Goal: Task Accomplishment & Management: Use online tool/utility

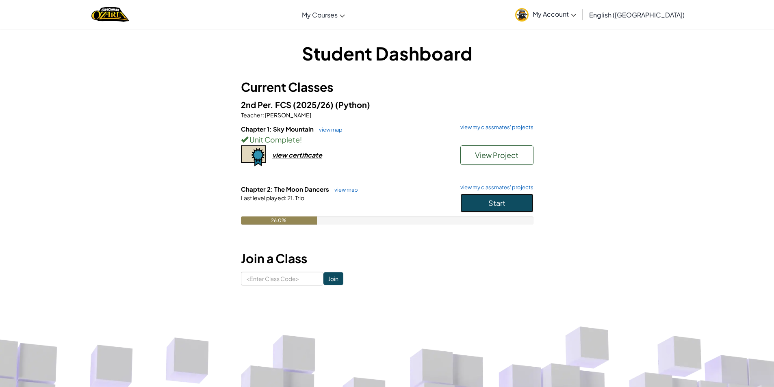
click at [479, 198] on button "Start" at bounding box center [496, 203] width 73 height 19
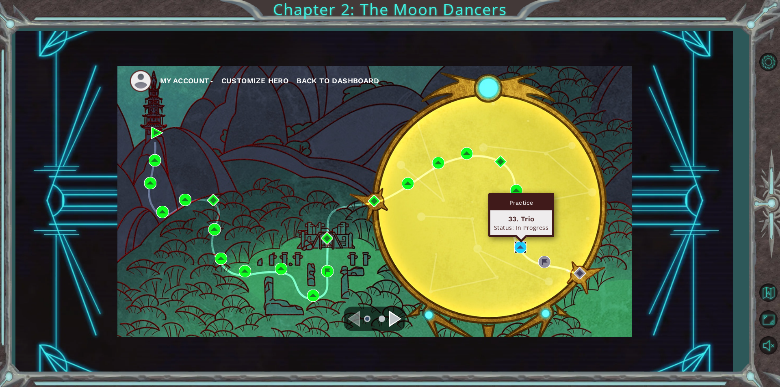
click at [516, 245] on img at bounding box center [520, 247] width 12 height 12
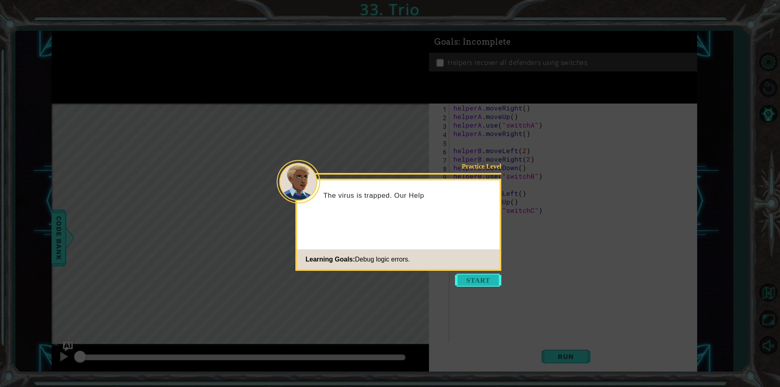
click at [484, 284] on button "Start" at bounding box center [478, 280] width 46 height 13
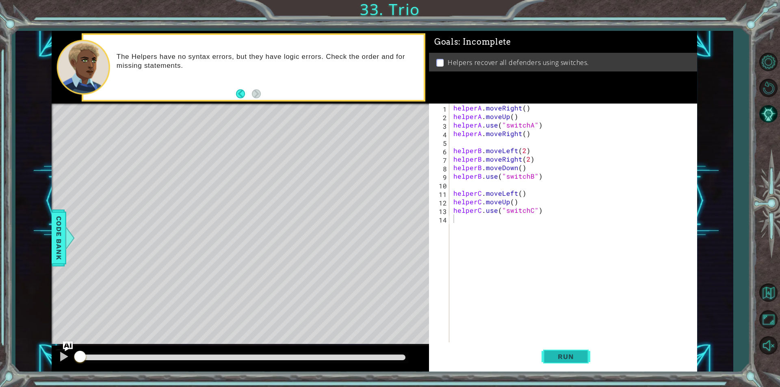
click at [556, 354] on span "Run" at bounding box center [566, 357] width 32 height 8
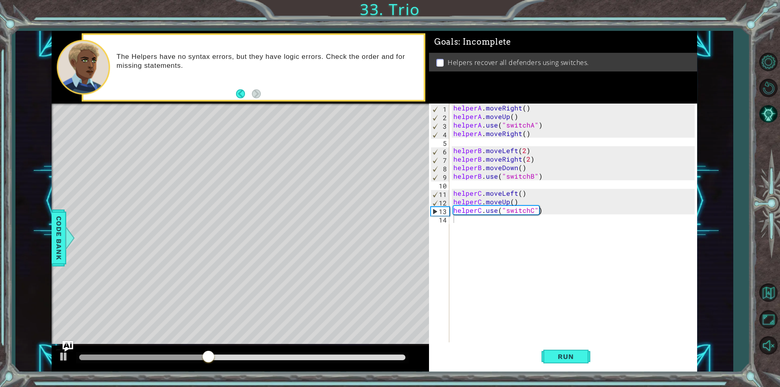
click at [71, 346] on img "Ask AI" at bounding box center [68, 346] width 11 height 11
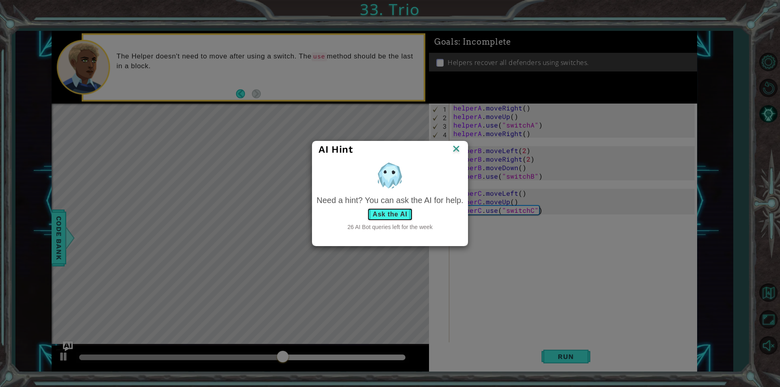
click at [386, 214] on button "Ask the AI" at bounding box center [389, 214] width 45 height 13
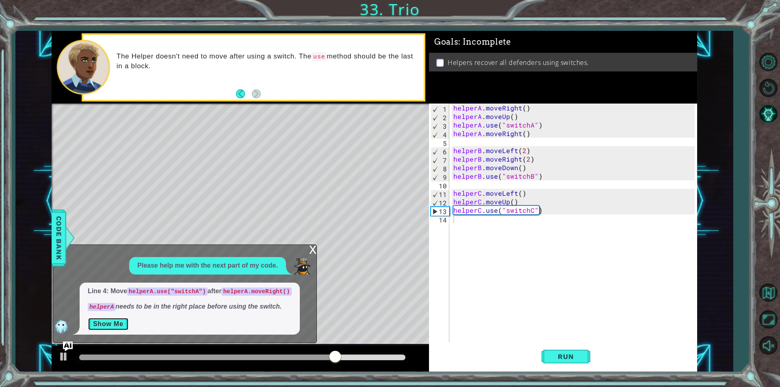
click at [115, 324] on button "Show Me" at bounding box center [108, 324] width 41 height 13
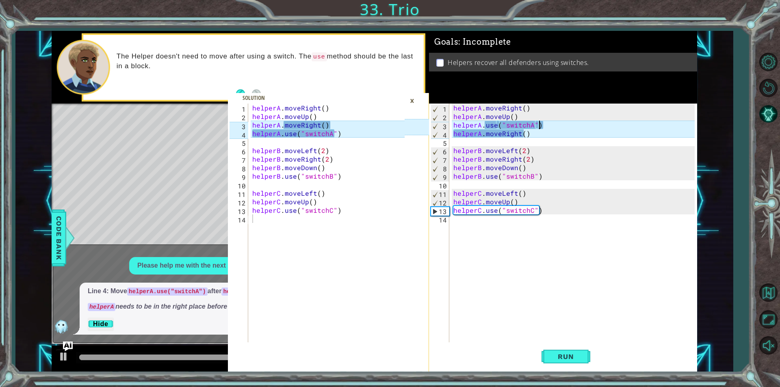
click at [546, 128] on div "helperA . moveRight ( ) helperA . moveUp ( ) helperA . use ( "switchA" ) helper…" at bounding box center [575, 232] width 247 height 256
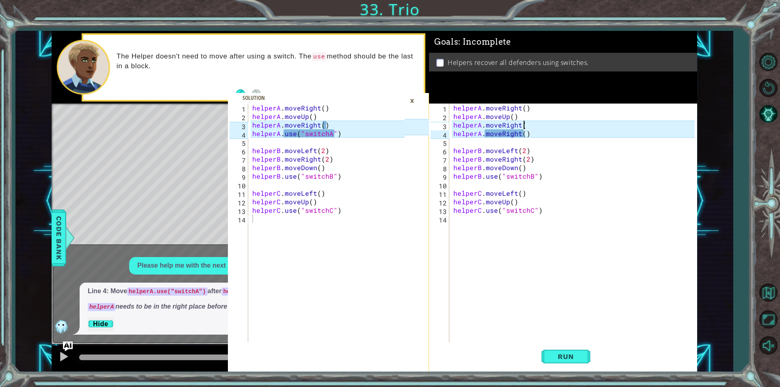
scroll to position [0, 4]
drag, startPoint x: 530, startPoint y: 133, endPoint x: 524, endPoint y: 128, distance: 7.8
click at [524, 128] on div "helperA . moveRight ( ) helperA . moveUp ( ) helperA . moveRight ( ) helperA . …" at bounding box center [575, 232] width 247 height 256
type textarea "helperA.moveRight() helperA.moveRight()"
click at [534, 138] on div "helperA . moveRight ( ) helperA . moveUp ( ) helperA . moveRight ( ) helperA . …" at bounding box center [575, 232] width 247 height 256
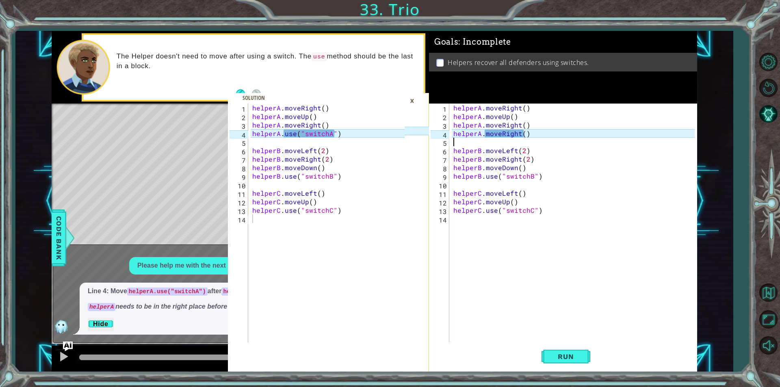
scroll to position [0, 0]
type textarea "helperA.moveRight()"
click at [535, 138] on div "helperA . moveRight ( ) helperA . moveUp ( ) helperA . moveRight ( ) helperA . …" at bounding box center [575, 232] width 247 height 256
click at [533, 132] on div "helperA . moveRight ( ) helperA . moveUp ( ) helperA . moveRight ( ) helperA . …" at bounding box center [575, 232] width 247 height 256
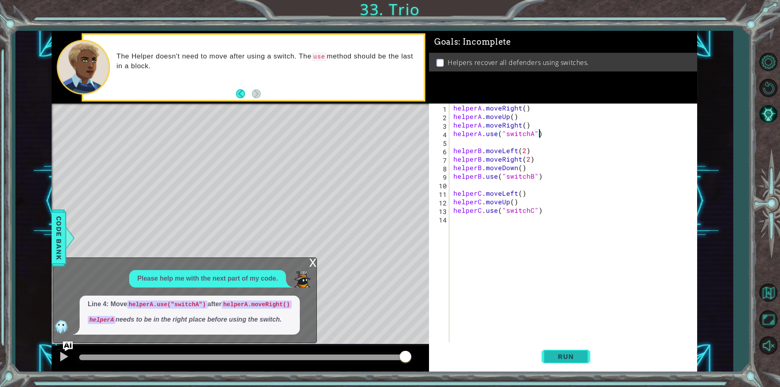
type textarea "helperA.use("switchA")"
drag, startPoint x: 579, startPoint y: 362, endPoint x: 472, endPoint y: 297, distance: 125.1
click at [577, 358] on button "Run" at bounding box center [566, 356] width 49 height 27
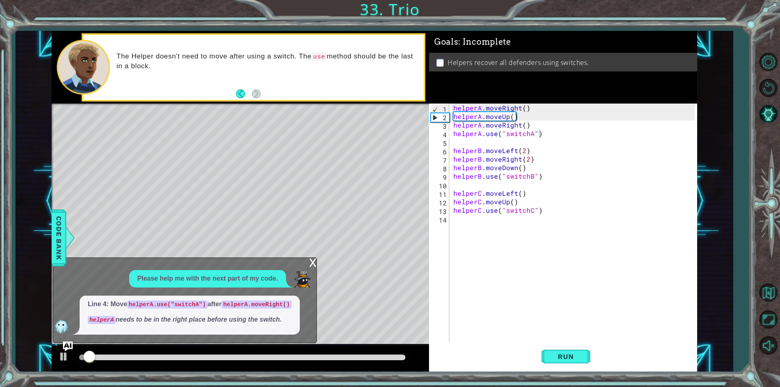
click at [311, 264] on div "x" at bounding box center [312, 262] width 7 height 8
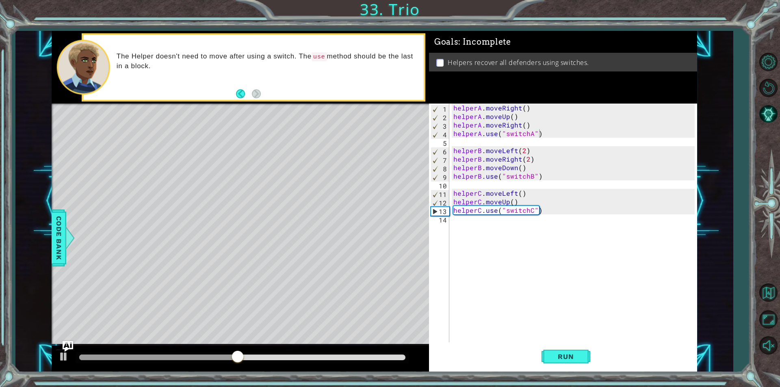
click at [72, 342] on img "Ask AI" at bounding box center [68, 346] width 11 height 11
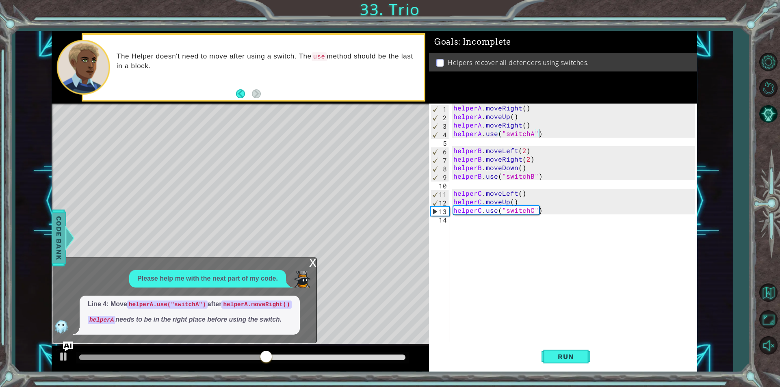
click at [63, 230] on span "Code Bank" at bounding box center [58, 238] width 13 height 50
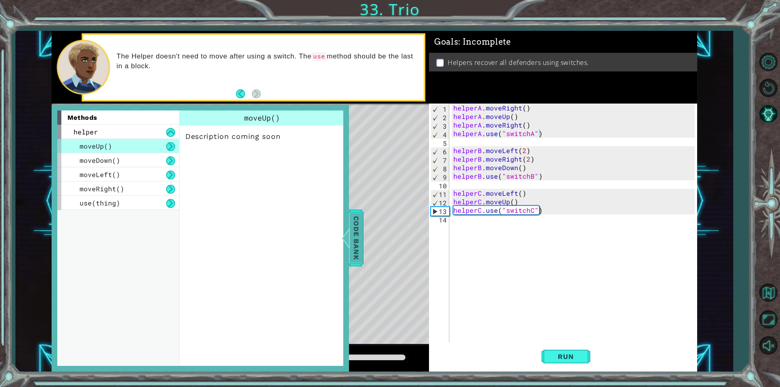
click at [347, 236] on div at bounding box center [345, 238] width 10 height 24
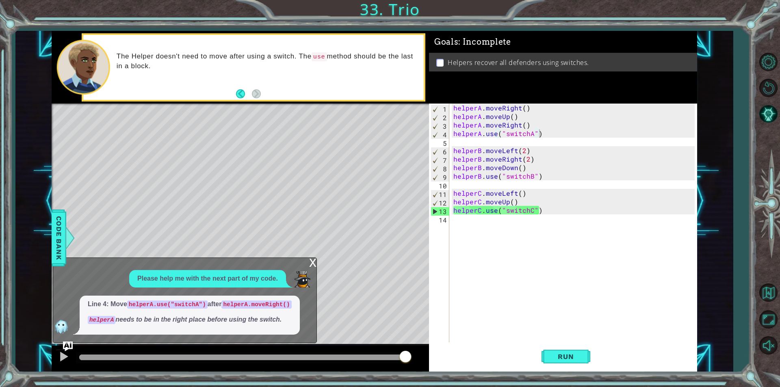
click at [313, 262] on div "x" at bounding box center [312, 262] width 7 height 8
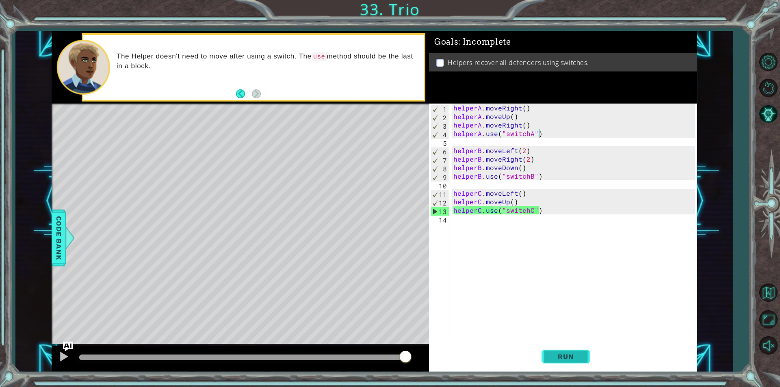
click at [589, 353] on button "Run" at bounding box center [566, 356] width 49 height 27
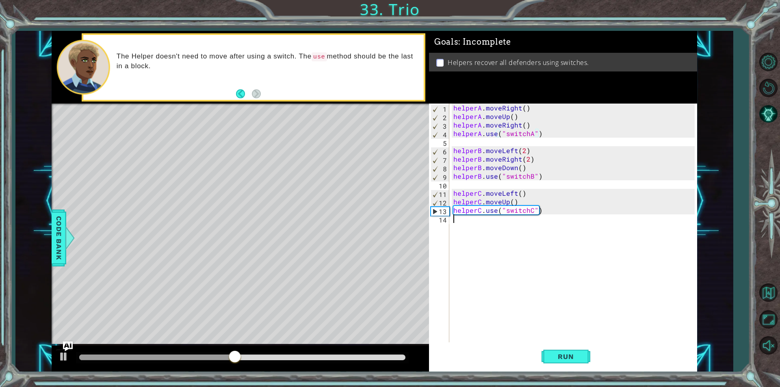
click at [493, 227] on div "helperA . moveRight ( ) helperA . moveUp ( ) helperA . moveRight ( ) helperA . …" at bounding box center [575, 232] width 247 height 256
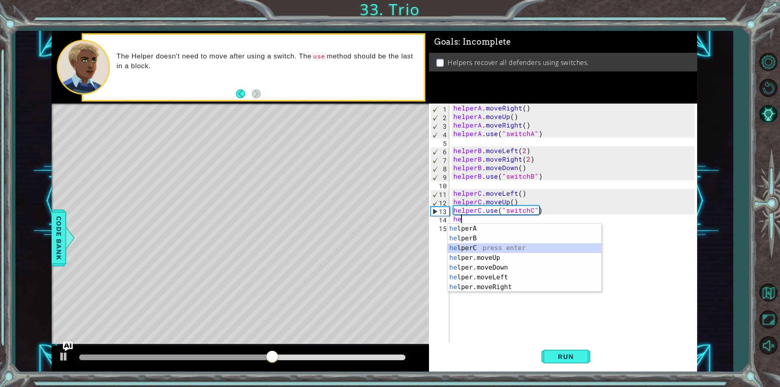
click at [487, 251] on div "he lperA press enter he lperB press enter he lperC press enter he lper.moveUp p…" at bounding box center [525, 268] width 154 height 88
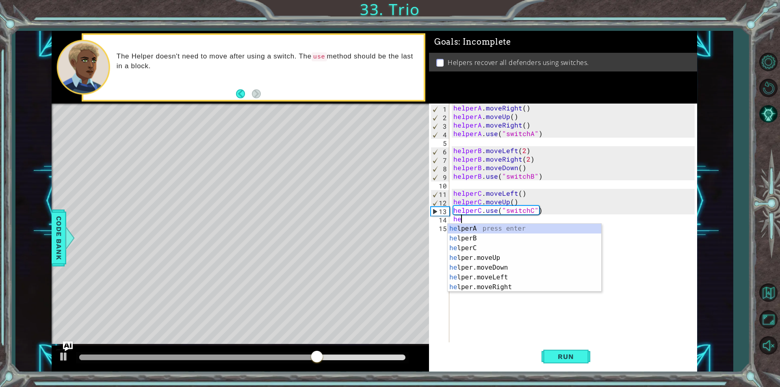
type textarea "h"
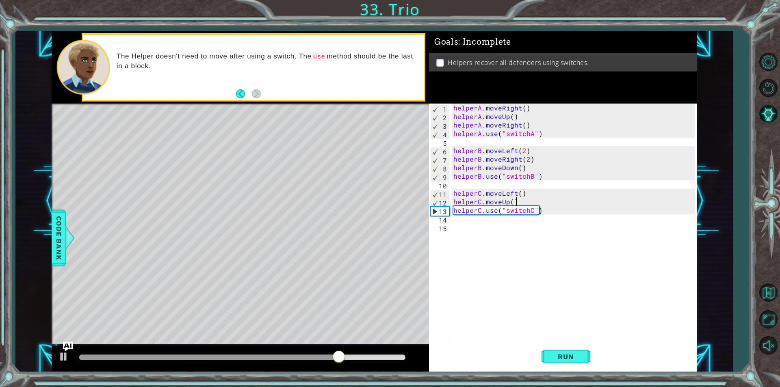
click at [528, 203] on div "helperA . moveRight ( ) helperA . moveUp ( ) helperA . moveRight ( ) helperA . …" at bounding box center [575, 232] width 247 height 256
type textarea "helperC.moveUp()"
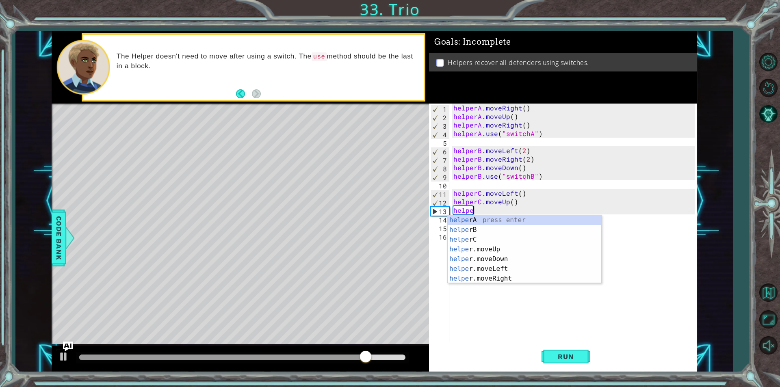
scroll to position [0, 1]
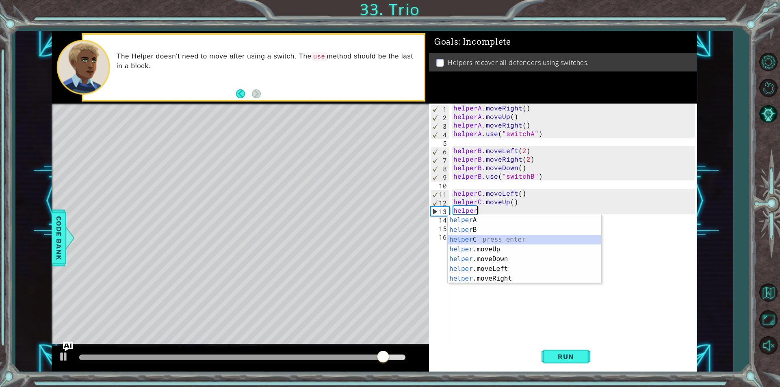
click at [485, 240] on div "helper A press enter helper B press enter helper C press enter helper .moveUp p…" at bounding box center [525, 259] width 154 height 88
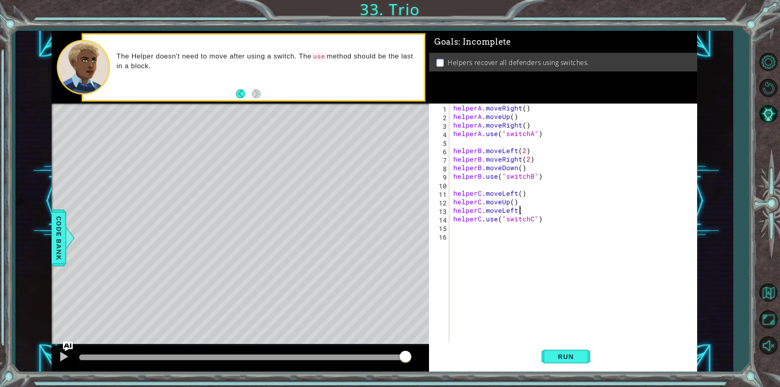
scroll to position [0, 4]
click at [567, 363] on button "Run" at bounding box center [566, 356] width 49 height 27
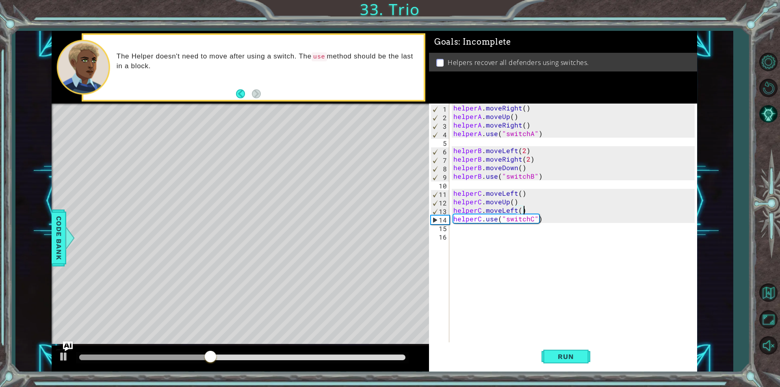
click at [514, 210] on div "helperA . moveRight ( ) helperA . moveUp ( ) helperA . moveRight ( ) helperA . …" at bounding box center [575, 232] width 247 height 256
type textarea "helperC.moveRight()"
click at [565, 364] on button "Run" at bounding box center [566, 356] width 49 height 27
click at [481, 234] on div "helperA . moveRight ( ) helperA . moveUp ( ) helperA . moveRight ( ) helperA . …" at bounding box center [575, 232] width 247 height 256
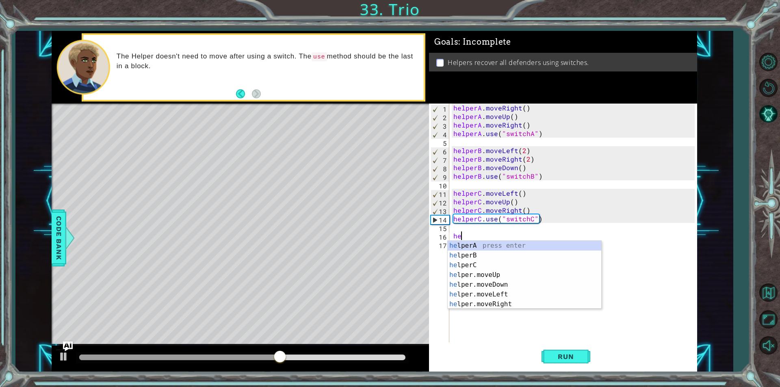
type textarea "h"
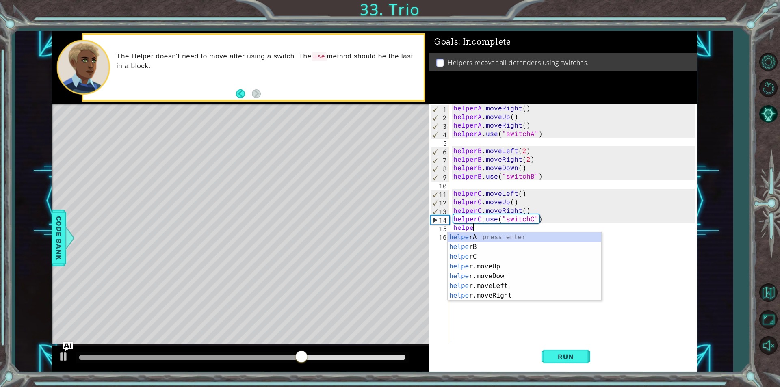
scroll to position [0, 1]
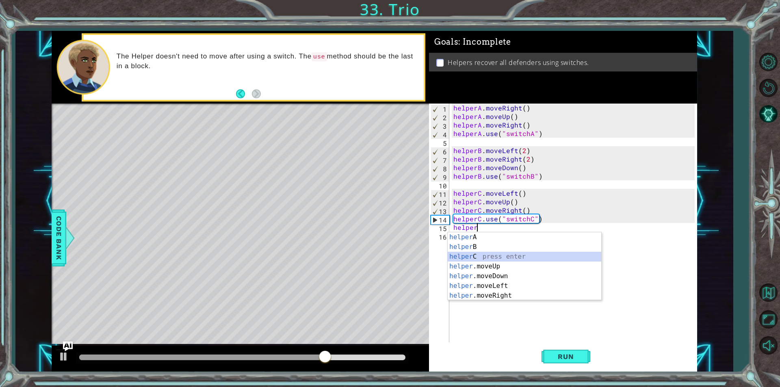
click at [471, 258] on div "helper A press enter helper B press enter helper C press enter helper .moveUp p…" at bounding box center [525, 276] width 154 height 88
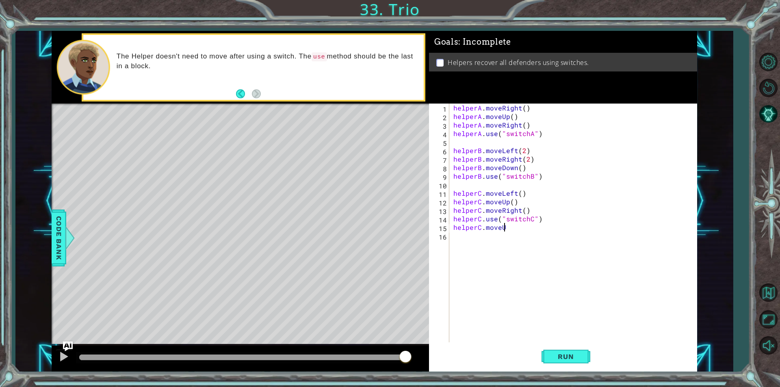
scroll to position [0, 3]
click at [563, 364] on button "Run" at bounding box center [566, 356] width 49 height 27
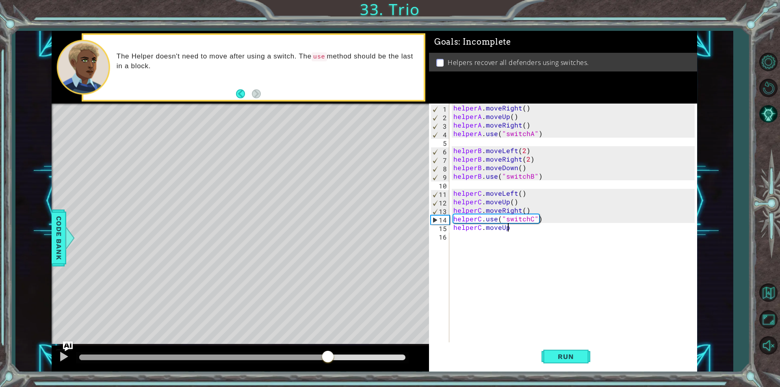
click at [327, 358] on div at bounding box center [242, 358] width 326 height 6
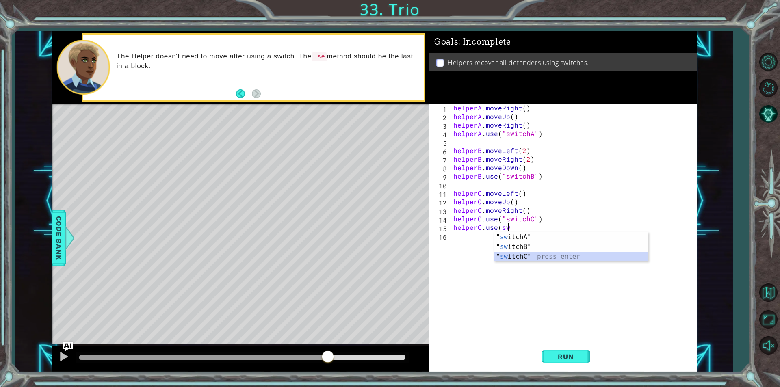
click at [516, 258] on div "" sw itchA" press enter " sw itchB" press enter " sw itchC" press enter" at bounding box center [571, 256] width 154 height 49
click at [583, 353] on button "Run" at bounding box center [566, 356] width 49 height 27
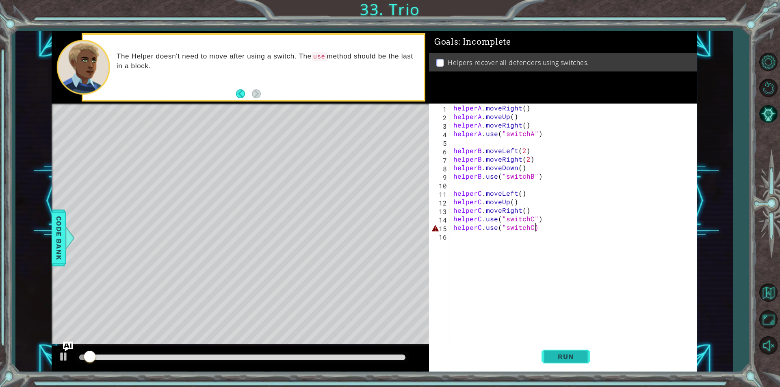
scroll to position [0, 4]
click at [580, 355] on span "Run" at bounding box center [566, 357] width 32 height 8
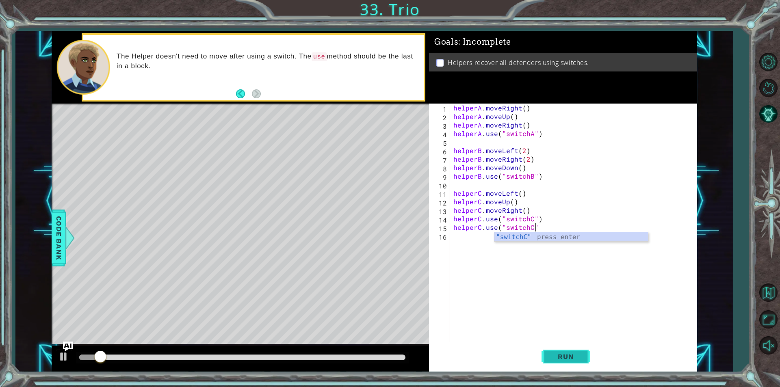
scroll to position [0, 5]
click at [580, 355] on span "Run" at bounding box center [566, 357] width 32 height 8
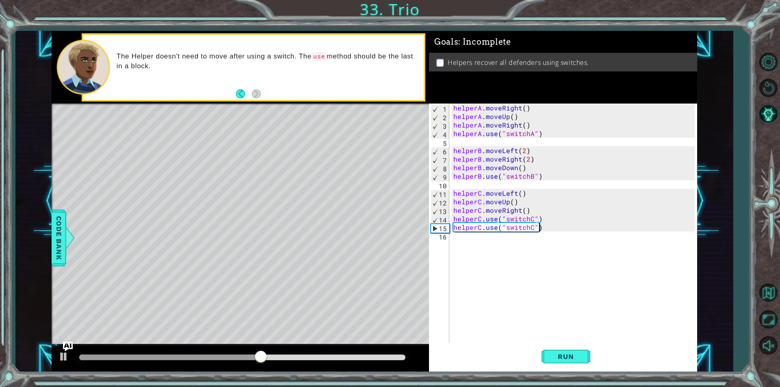
click at [557, 180] on div "helperA . moveRight ( ) helperA . moveUp ( ) helperA . moveRight ( ) helperA . …" at bounding box center [575, 232] width 247 height 256
click at [567, 365] on button "Run" at bounding box center [566, 356] width 49 height 27
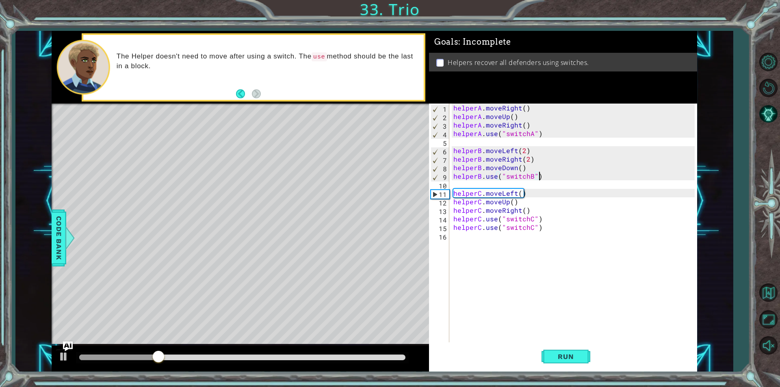
click at [551, 157] on div "helperA . moveRight ( ) helperA . moveUp ( ) helperA . moveRight ( ) helperA . …" at bounding box center [575, 232] width 247 height 256
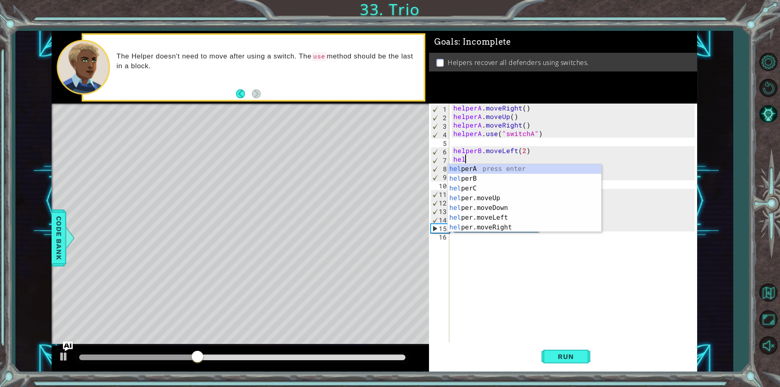
scroll to position [0, 0]
type textarea "h"
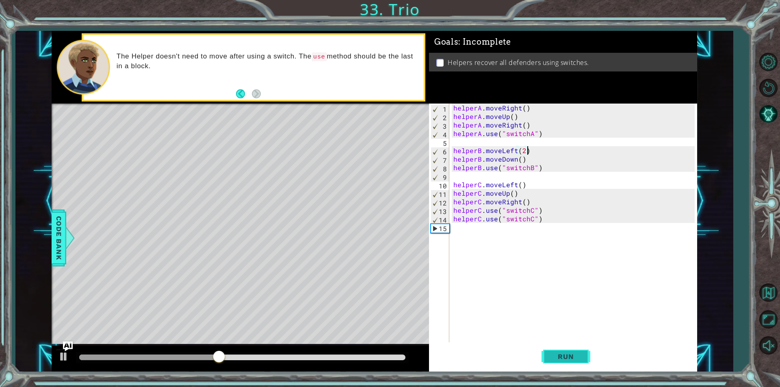
click at [555, 358] on span "Run" at bounding box center [566, 357] width 32 height 8
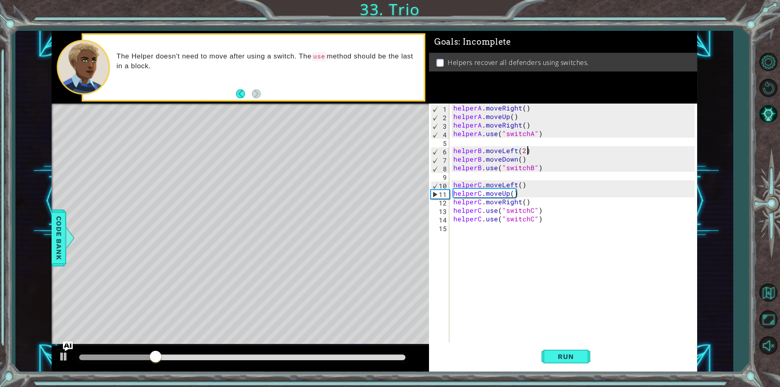
click at [535, 163] on div "helperA . moveRight ( ) helperA . moveUp ( ) helperA . moveRight ( ) helperA . …" at bounding box center [575, 232] width 247 height 256
type textarea "helperB.moveDown()"
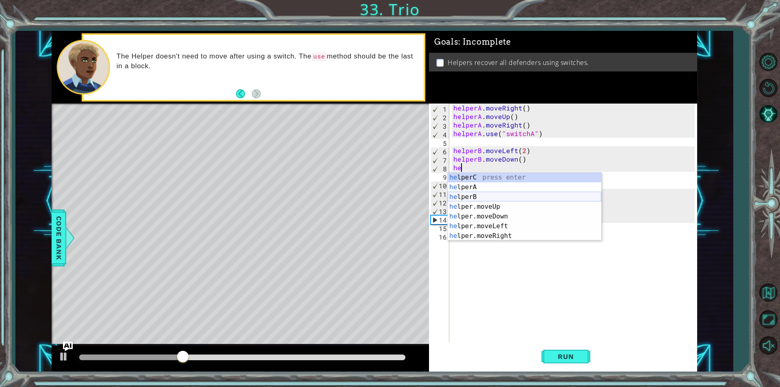
click at [500, 201] on div "he lperC press enter he lperA press enter he lperB press enter he lper.moveUp p…" at bounding box center [525, 217] width 154 height 88
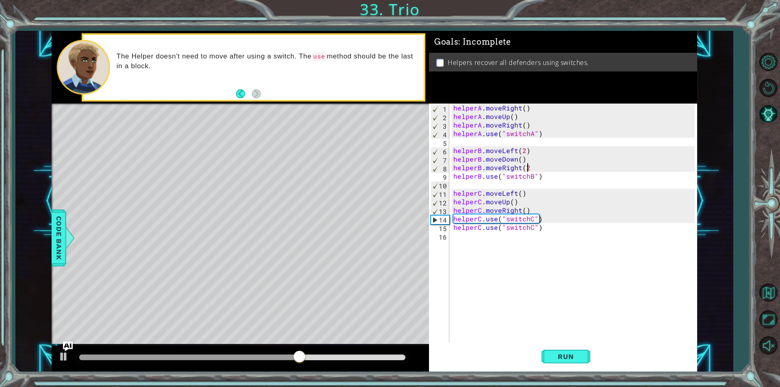
scroll to position [0, 4]
type textarea "helperB.moveRight(2)"
click at [585, 348] on button "Run" at bounding box center [566, 356] width 49 height 27
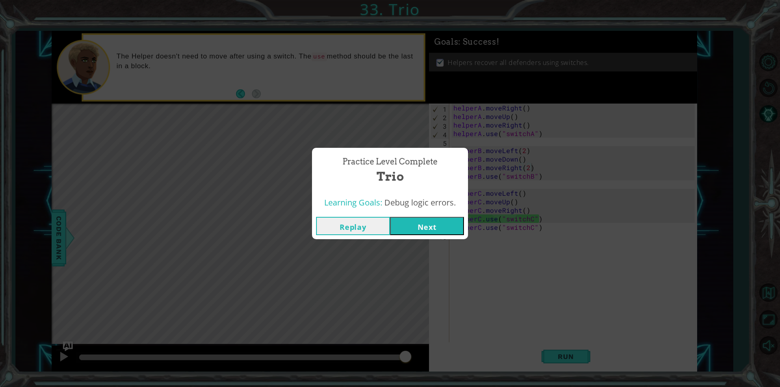
click at [441, 228] on button "Next" at bounding box center [427, 226] width 74 height 18
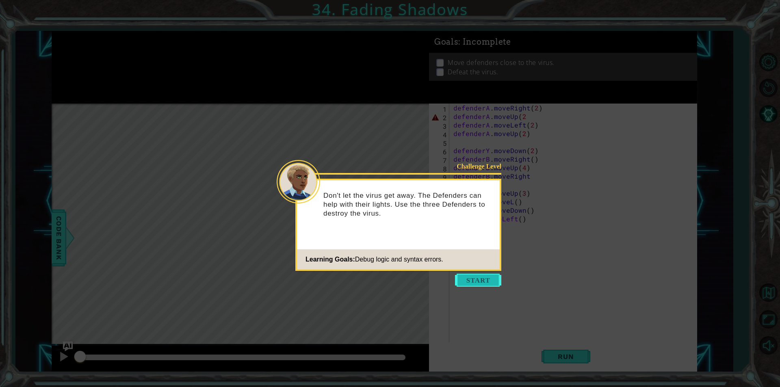
click at [469, 284] on button "Start" at bounding box center [478, 280] width 46 height 13
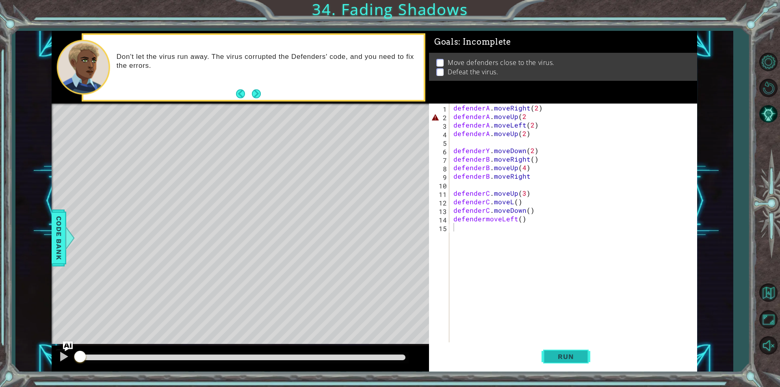
click at [549, 358] on button "Run" at bounding box center [566, 356] width 49 height 27
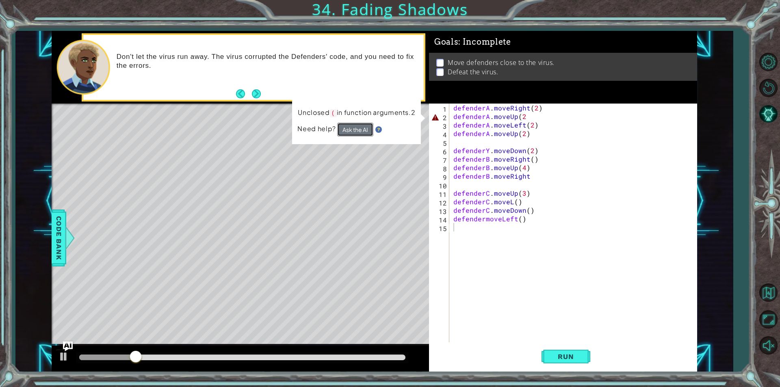
click at [358, 128] on button "Ask the AI" at bounding box center [355, 130] width 36 height 14
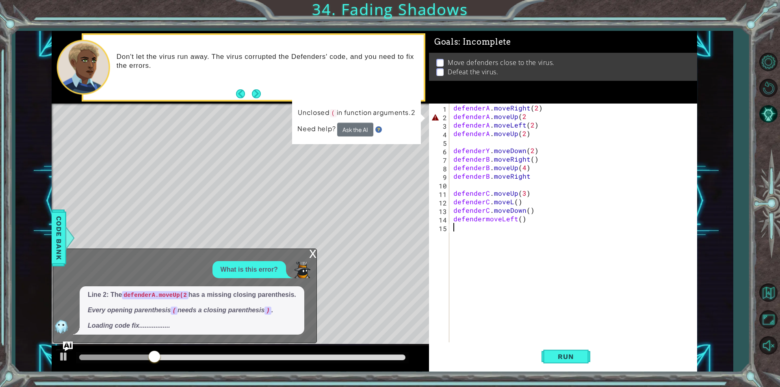
click at [522, 115] on div "defenderA . moveRight ( 2 ) defenderA . moveUp ( 2 defenderA . moveLeft ( 2 ) d…" at bounding box center [575, 232] width 247 height 256
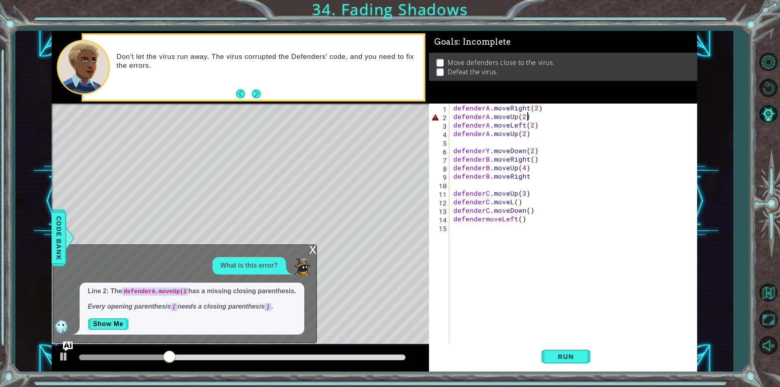
scroll to position [0, 4]
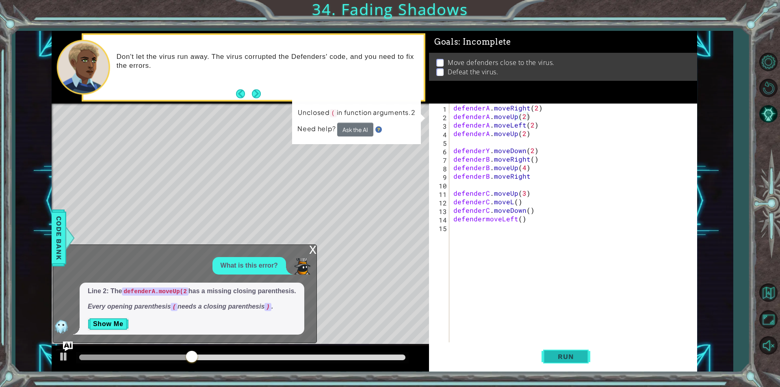
click at [575, 357] on span "Run" at bounding box center [566, 357] width 32 height 8
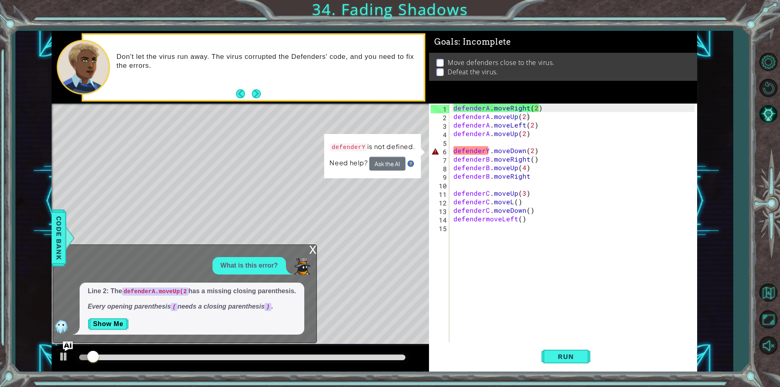
click at [310, 253] on div "x" at bounding box center [312, 249] width 7 height 8
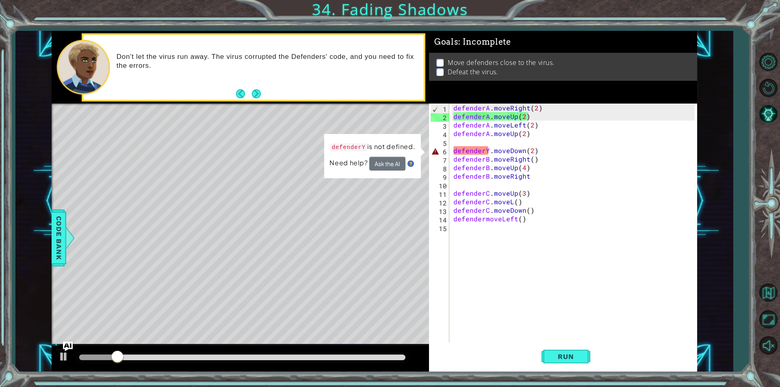
click at [487, 154] on div "defenderA . moveRight ( 2 ) defenderA . moveUp ( 2 ) defenderA . moveLeft ( 2 )…" at bounding box center [575, 232] width 247 height 256
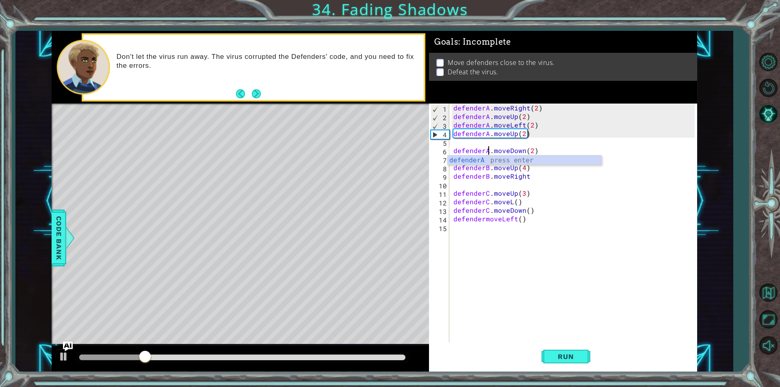
scroll to position [0, 2]
click at [577, 368] on button "Run" at bounding box center [566, 356] width 49 height 27
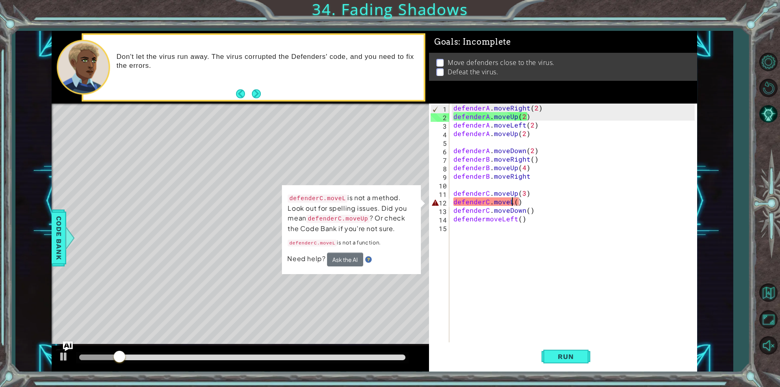
click at [512, 203] on div "defenderA . moveRight ( 2 ) defenderA . moveUp ( 2 ) defenderA . moveLeft ( 2 )…" at bounding box center [575, 232] width 247 height 256
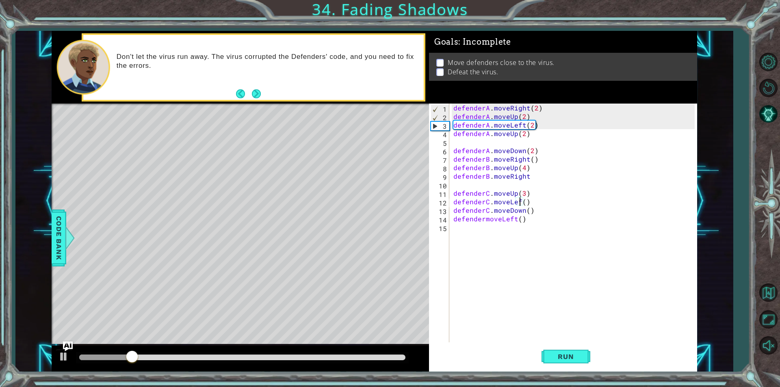
scroll to position [0, 4]
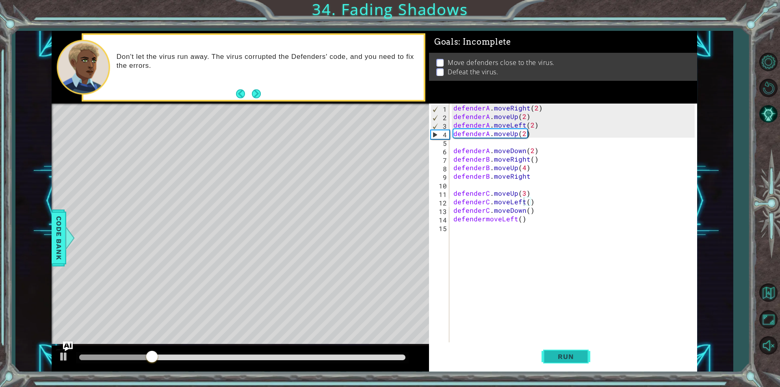
click at [571, 364] on button "Run" at bounding box center [566, 356] width 49 height 27
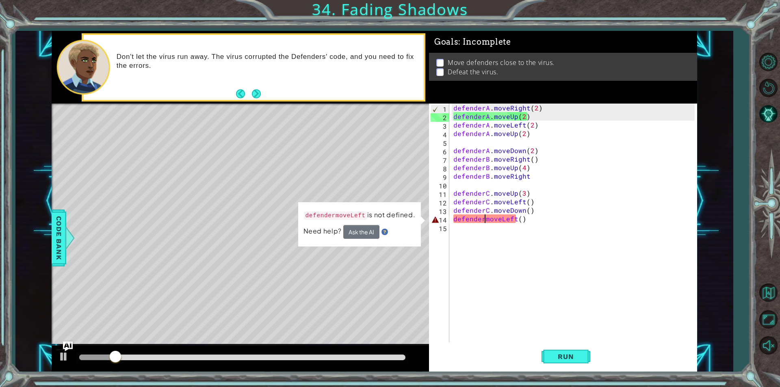
click at [483, 222] on div "defenderA . moveRight ( 2 ) defenderA . moveUp ( 2 ) defenderA . moveLeft ( 2 )…" at bounding box center [575, 232] width 247 height 256
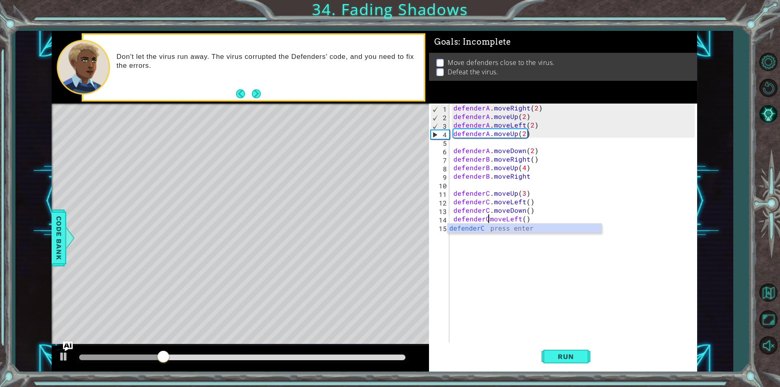
scroll to position [0, 2]
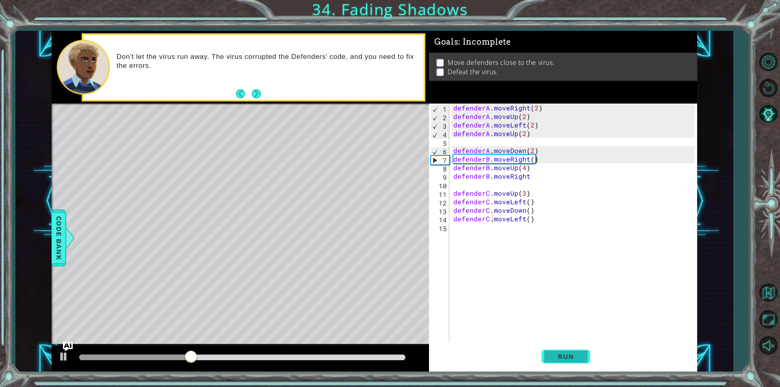
click at [570, 358] on span "Run" at bounding box center [566, 357] width 32 height 8
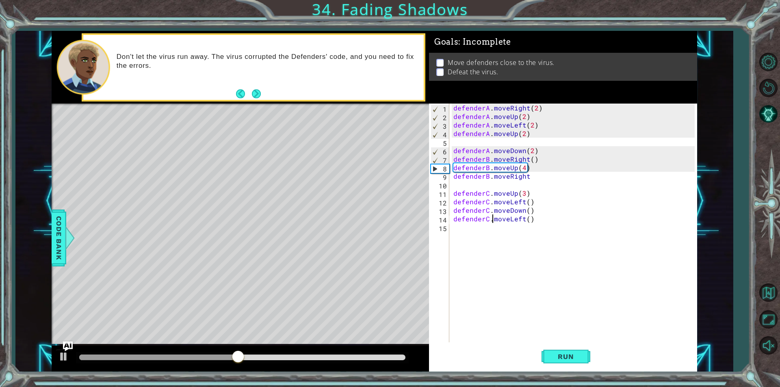
click at [80, 356] on div at bounding box center [158, 358] width 159 height 6
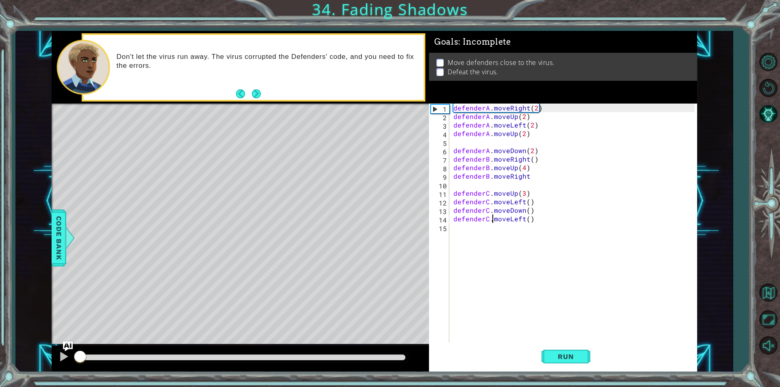
click at [522, 152] on div "defenderA . moveRight ( 2 ) defenderA . moveUp ( 2 ) defenderA . moveLeft ( 2 )…" at bounding box center [575, 232] width 247 height 256
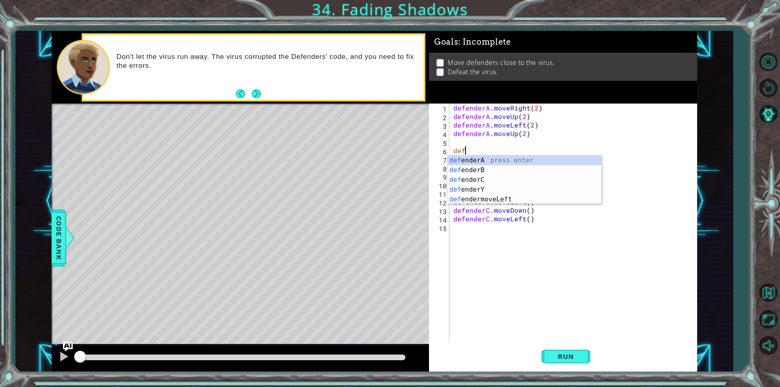
scroll to position [0, 0]
type textarea "d"
click at [470, 169] on div "de fenderA press enter de fenderB press enter de fenderC press enter de fenderY…" at bounding box center [525, 190] width 154 height 68
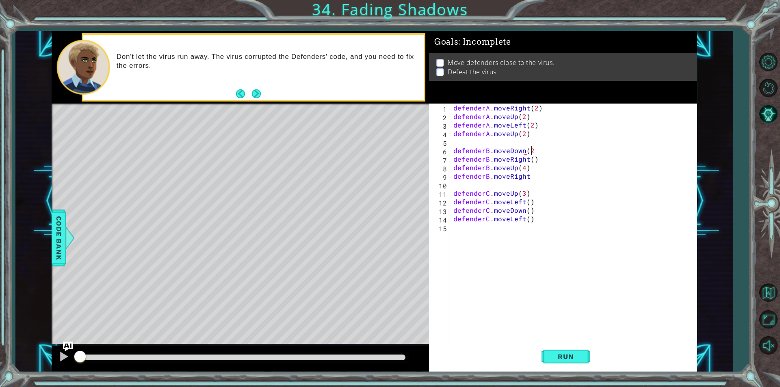
scroll to position [0, 4]
click at [565, 358] on span "Run" at bounding box center [566, 357] width 32 height 8
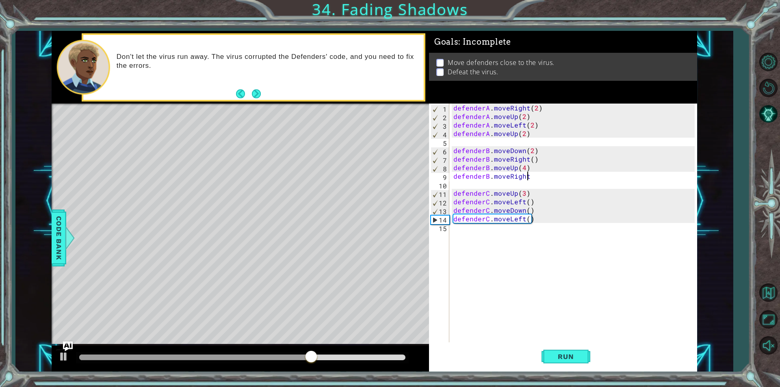
click at [528, 178] on div "defenderA . moveRight ( 2 ) defenderA . moveUp ( 2 ) defenderA . moveLeft ( 2 )…" at bounding box center [575, 232] width 247 height 256
click at [562, 357] on span "Run" at bounding box center [566, 357] width 32 height 8
click at [524, 135] on div "defenderA . moveRight ( 2 ) defenderA . moveUp ( 2 ) defenderA . moveLeft ( 2 )…" at bounding box center [575, 232] width 247 height 256
type textarea "defenderA.moveUp()"
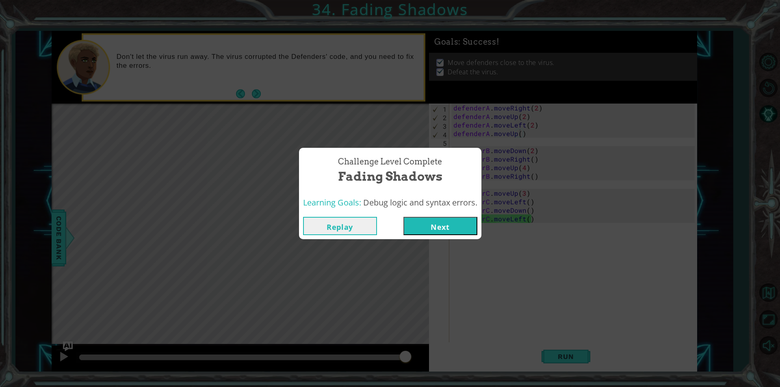
click at [436, 228] on button "Next" at bounding box center [440, 226] width 74 height 18
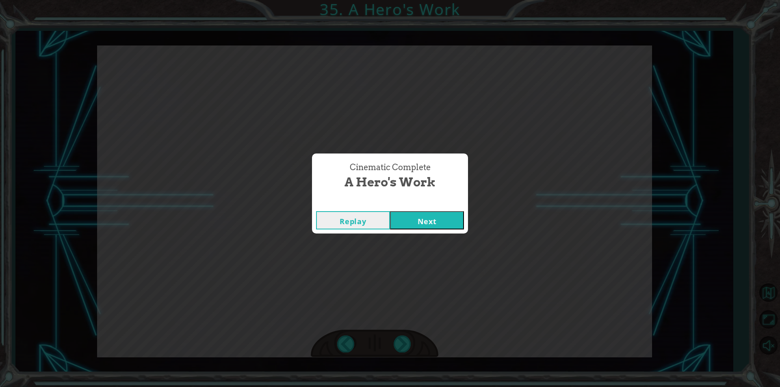
click at [409, 221] on button "Next" at bounding box center [427, 220] width 74 height 18
click at [405, 217] on button "Next" at bounding box center [427, 220] width 74 height 18
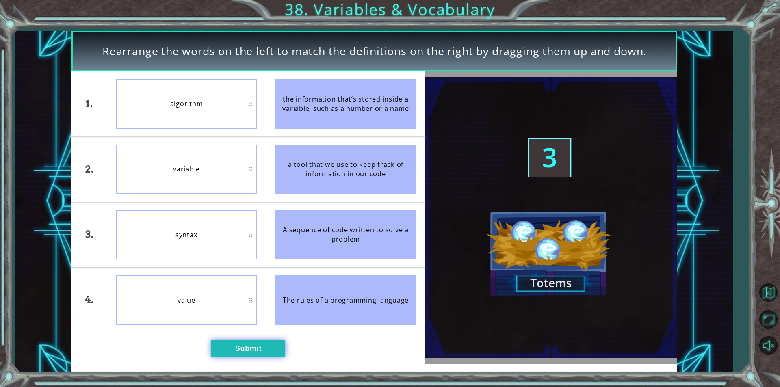
click at [257, 354] on button "Submit" at bounding box center [248, 348] width 74 height 16
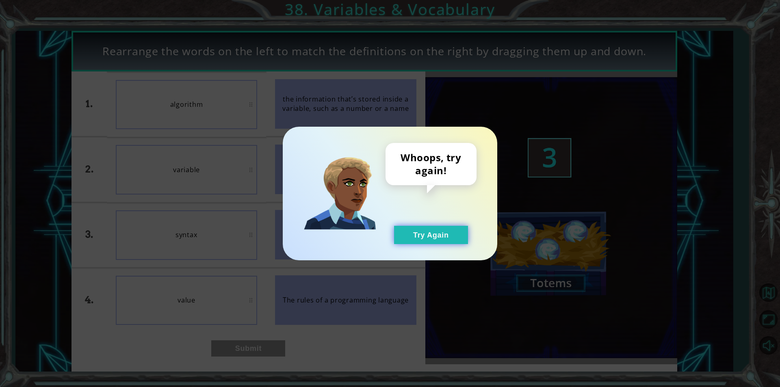
click at [454, 233] on button "Try Again" at bounding box center [431, 235] width 74 height 18
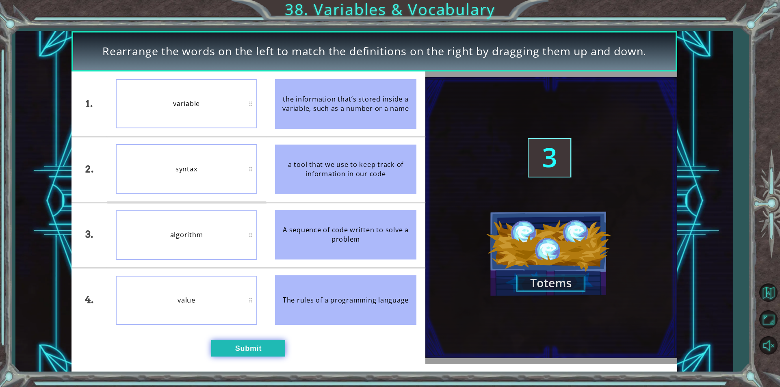
drag, startPoint x: 229, startPoint y: 361, endPoint x: 232, endPoint y: 353, distance: 8.4
click at [230, 357] on div "1. 2. 3. 4. variable syntax algorithm value the information that’s stored insid…" at bounding box center [249, 218] width 354 height 293
click at [233, 352] on button "Submit" at bounding box center [248, 348] width 74 height 16
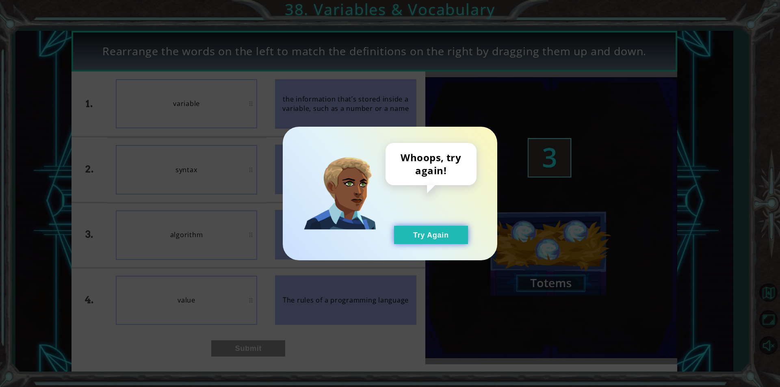
click at [425, 237] on button "Try Again" at bounding box center [431, 235] width 74 height 18
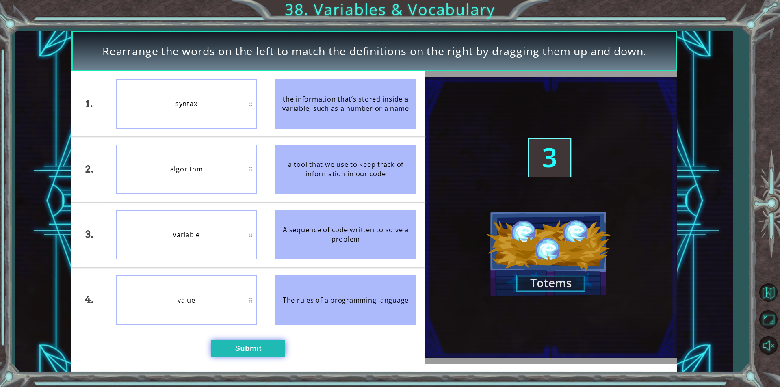
click at [269, 341] on button "Submit" at bounding box center [248, 348] width 74 height 16
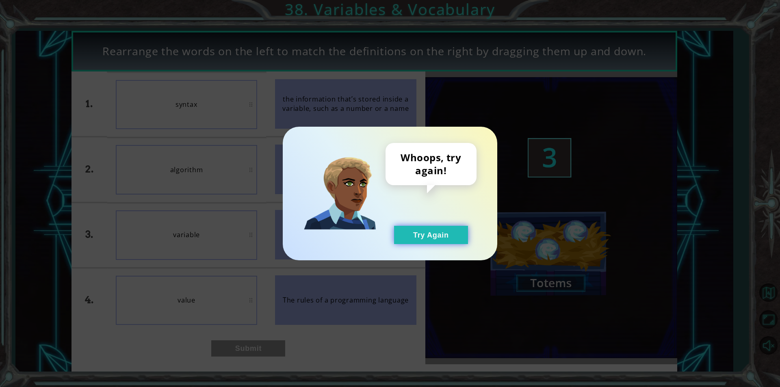
click at [433, 241] on button "Try Again" at bounding box center [431, 235] width 74 height 18
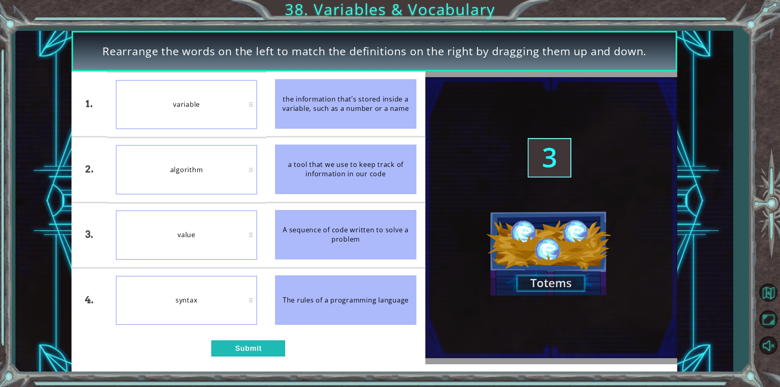
click at [526, 280] on img at bounding box center [551, 217] width 252 height 281
click at [238, 333] on div "1. 2. 3. 4. value algorithm variable syntax the information that’s stored insid…" at bounding box center [249, 218] width 354 height 293
click at [250, 338] on div "1. 2. 3. 4. value algorithm variable syntax the information that’s stored insid…" at bounding box center [249, 218] width 354 height 293
click at [249, 353] on button "Submit" at bounding box center [248, 348] width 74 height 16
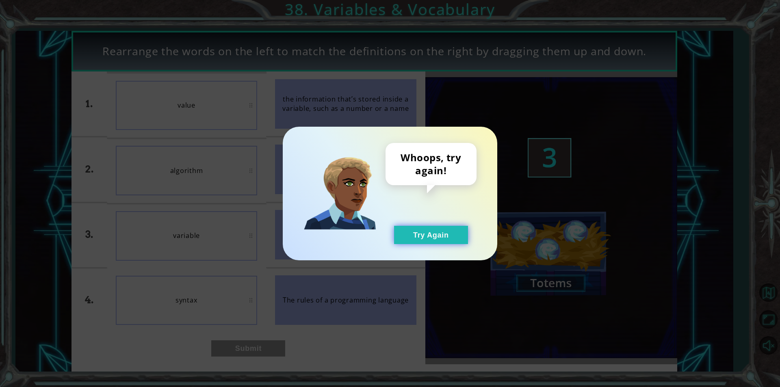
click at [435, 234] on button "Try Again" at bounding box center [431, 235] width 74 height 18
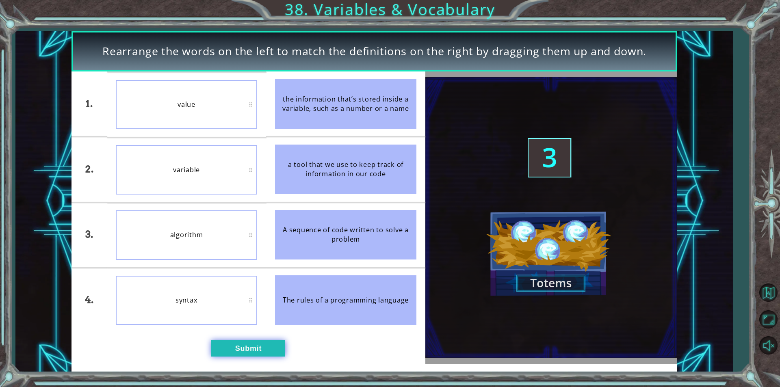
click at [221, 349] on button "Submit" at bounding box center [248, 348] width 74 height 16
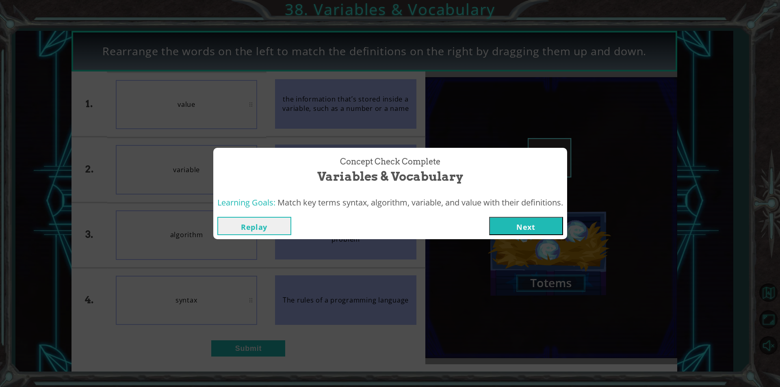
click at [558, 231] on button "Next" at bounding box center [526, 226] width 74 height 18
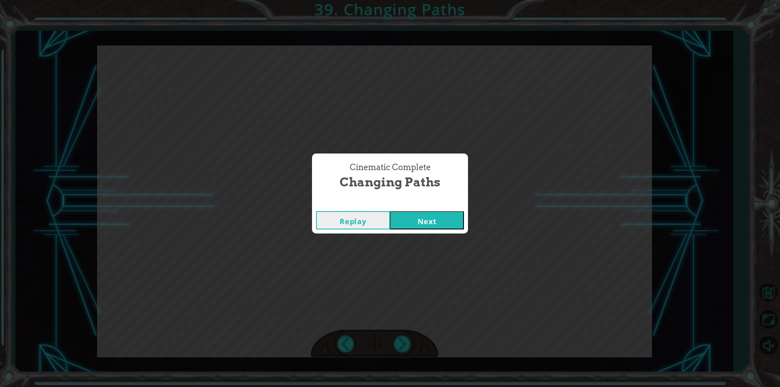
click at [431, 225] on button "Next" at bounding box center [427, 220] width 74 height 18
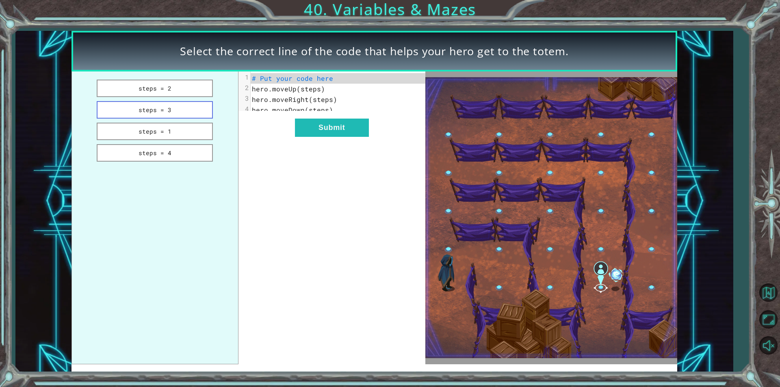
click at [139, 103] on button "steps = 3" at bounding box center [155, 109] width 116 height 17
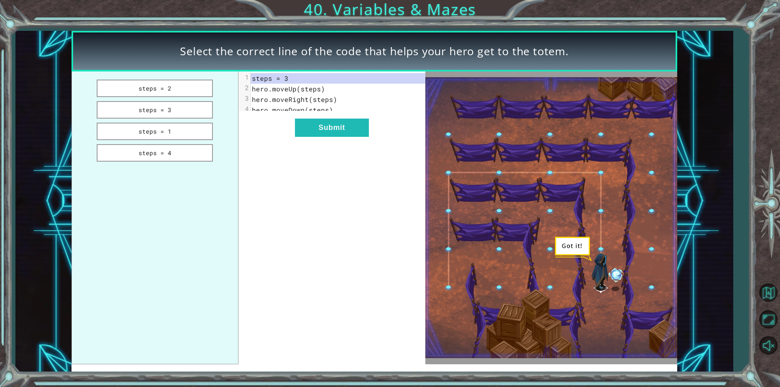
click at [615, 273] on img at bounding box center [551, 217] width 252 height 281
click at [335, 137] on button "Submit" at bounding box center [332, 128] width 74 height 18
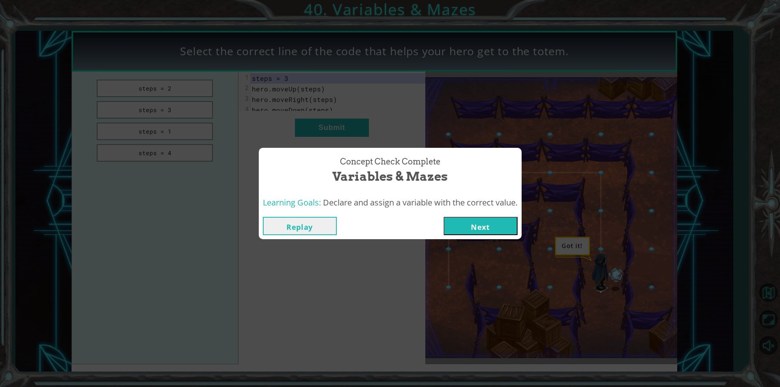
click at [506, 227] on button "Next" at bounding box center [481, 226] width 74 height 18
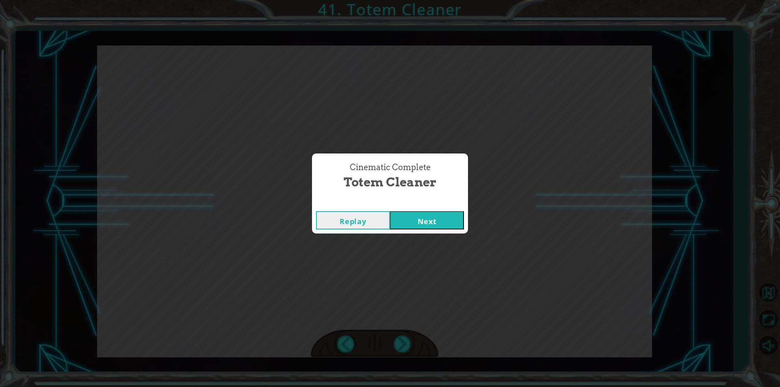
click at [440, 220] on button "Next" at bounding box center [427, 220] width 74 height 18
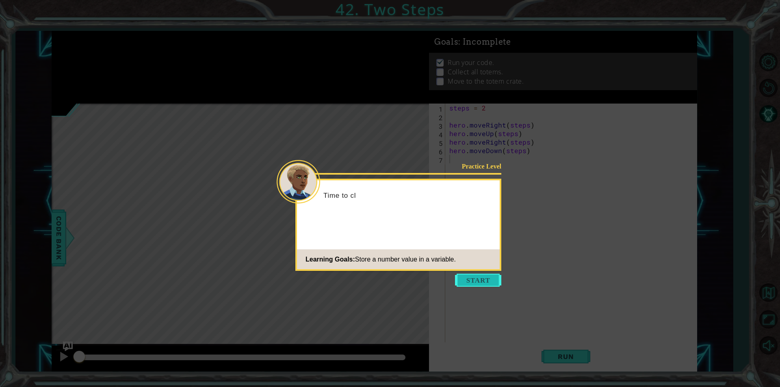
click at [475, 276] on button "Start" at bounding box center [478, 280] width 46 height 13
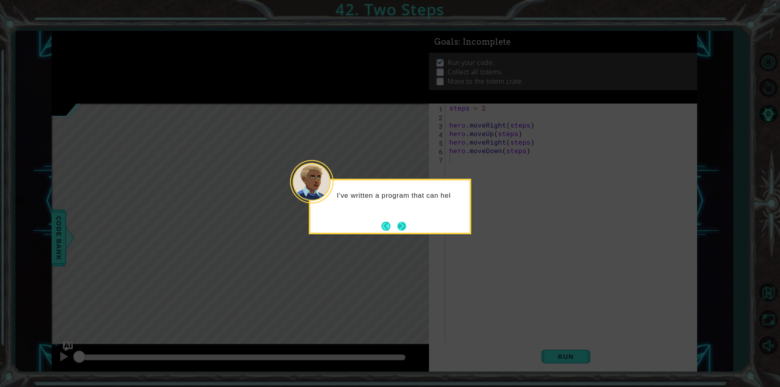
click at [405, 230] on button "Next" at bounding box center [401, 226] width 9 height 9
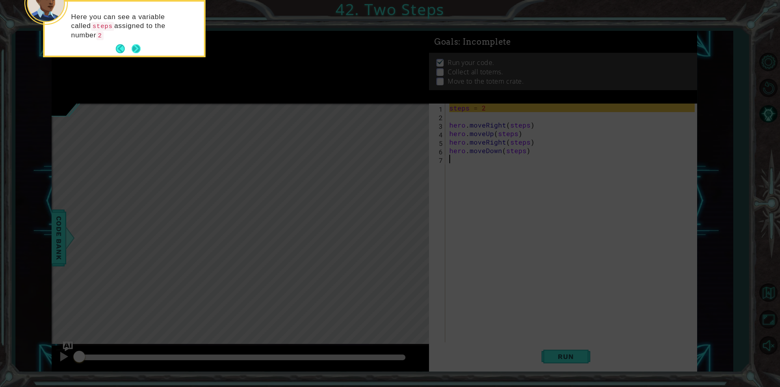
click at [139, 46] on button "Next" at bounding box center [136, 48] width 9 height 9
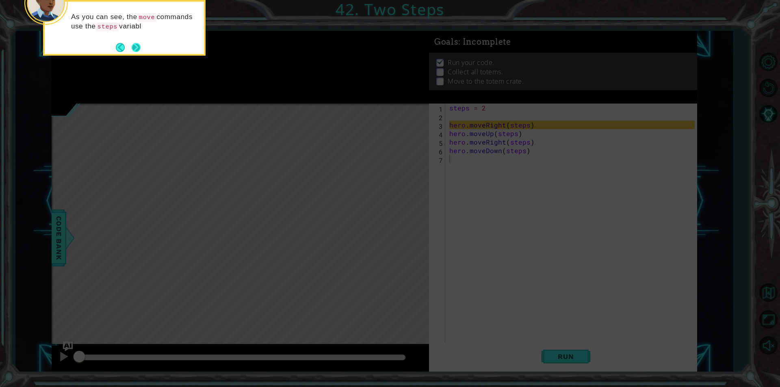
click at [132, 49] on button "Next" at bounding box center [136, 47] width 9 height 9
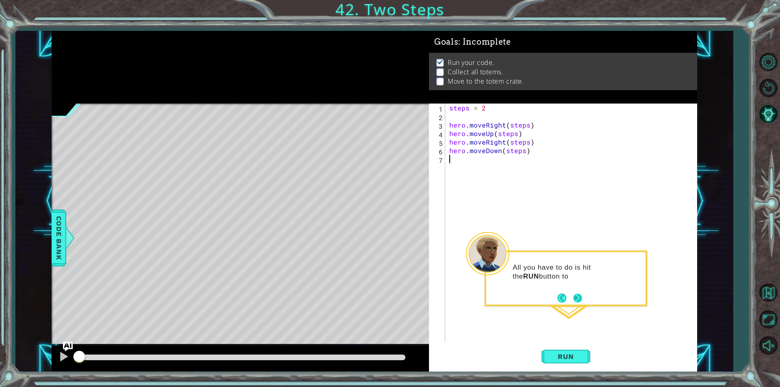
click at [579, 299] on button "Next" at bounding box center [577, 298] width 9 height 9
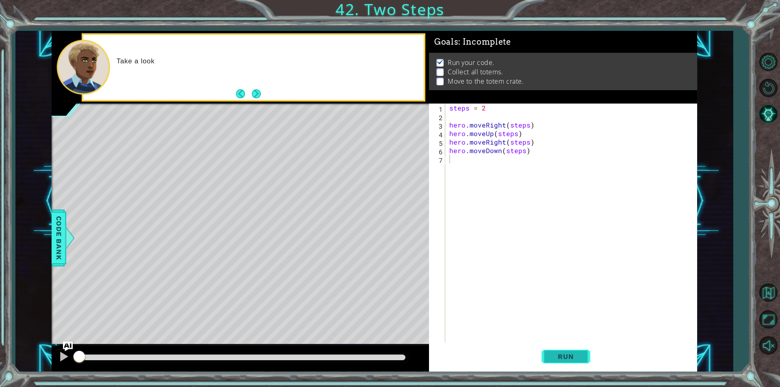
click at [579, 355] on span "Run" at bounding box center [566, 357] width 32 height 8
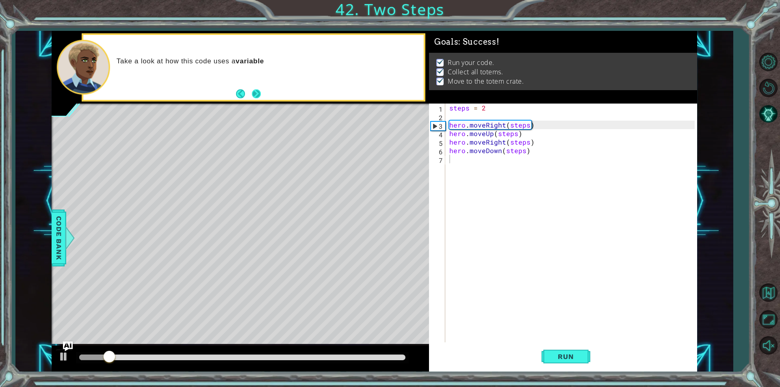
click at [257, 94] on button "Next" at bounding box center [256, 93] width 9 height 9
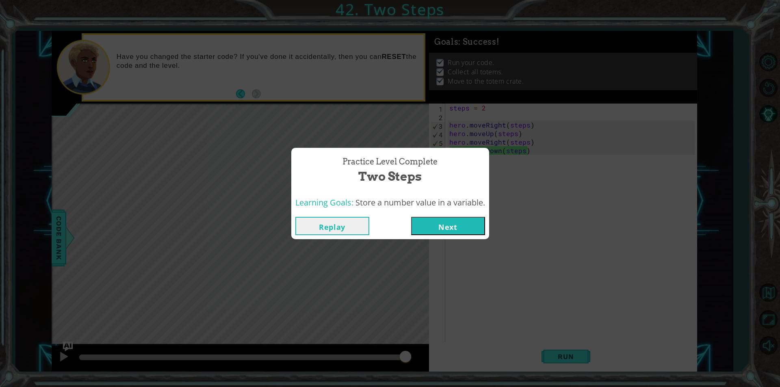
click at [455, 237] on div "Replay Next" at bounding box center [390, 226] width 198 height 26
click at [441, 231] on button "Next" at bounding box center [448, 226] width 74 height 18
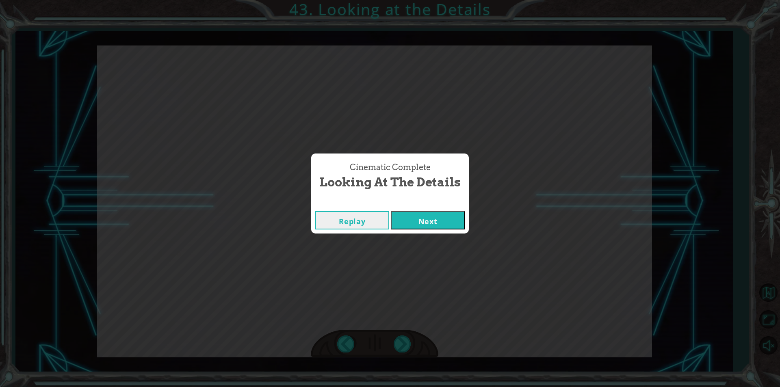
click at [434, 223] on button "Next" at bounding box center [428, 220] width 74 height 18
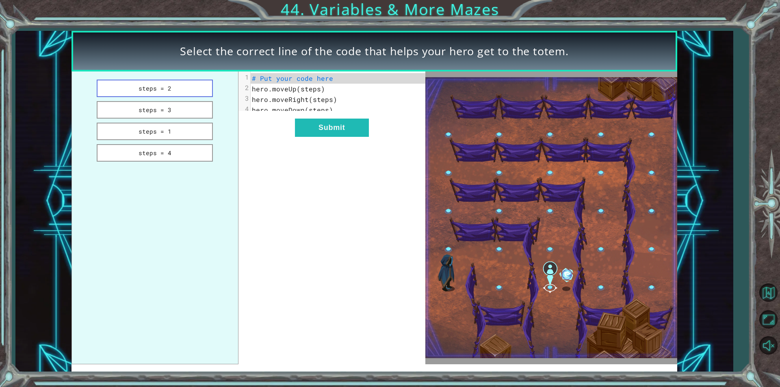
click at [151, 92] on button "steps = 2" at bounding box center [155, 88] width 116 height 17
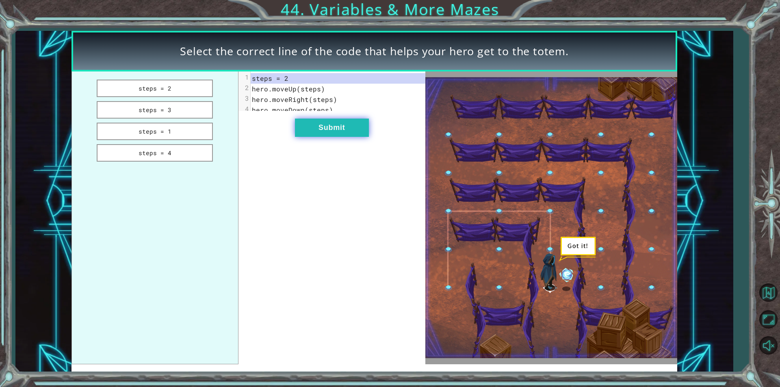
click at [320, 137] on button "Submit" at bounding box center [332, 128] width 74 height 18
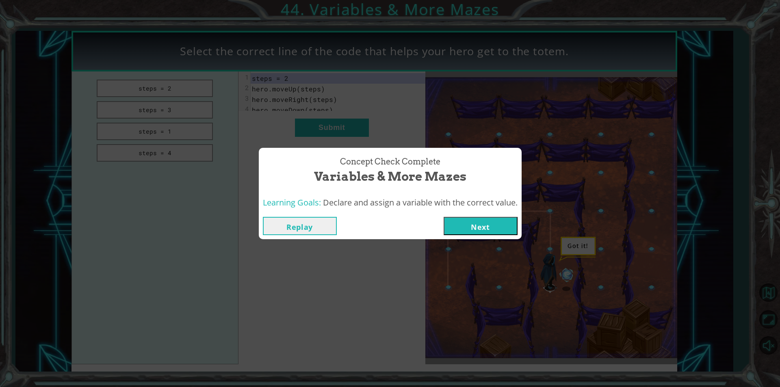
drag, startPoint x: 507, startPoint y: 214, endPoint x: 507, endPoint y: 223, distance: 9.4
click at [507, 221] on div "Replay Next" at bounding box center [390, 226] width 263 height 26
click at [507, 223] on button "Next" at bounding box center [481, 226] width 74 height 18
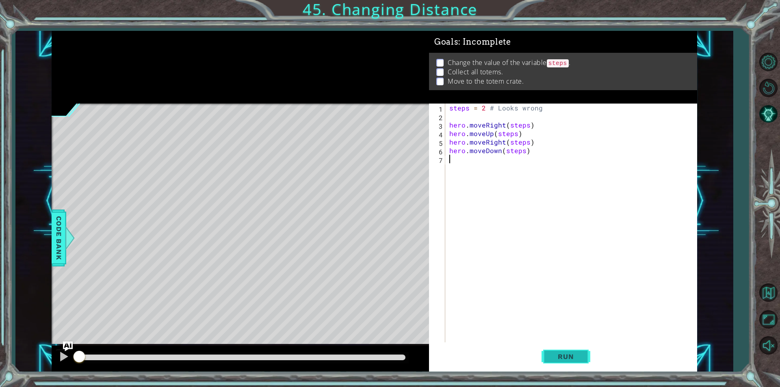
click at [556, 357] on span "Run" at bounding box center [566, 357] width 32 height 8
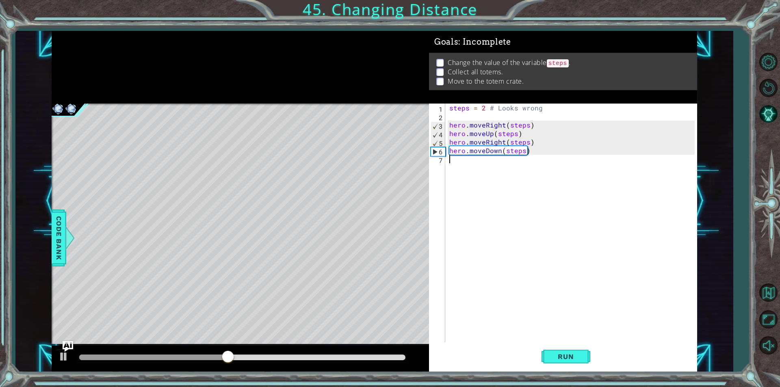
click at [69, 343] on img "Ask AI" at bounding box center [68, 346] width 11 height 11
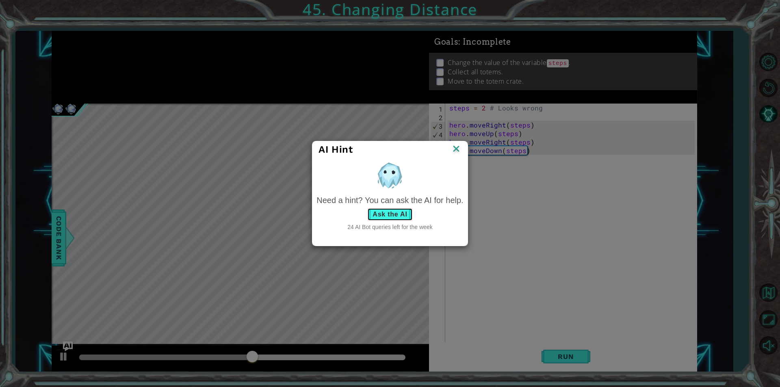
click at [379, 217] on button "Ask the AI" at bounding box center [389, 214] width 45 height 13
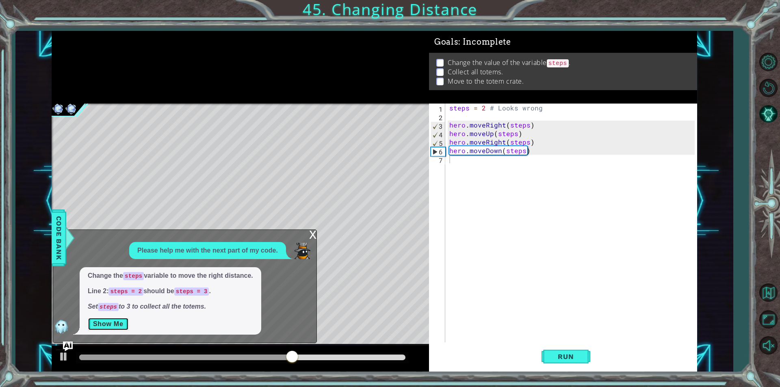
click at [107, 323] on button "Show Me" at bounding box center [108, 324] width 41 height 13
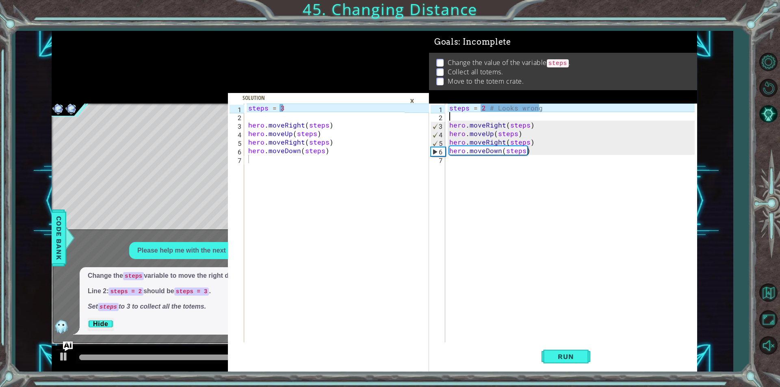
click at [521, 113] on div "steps = 2 # Looks wrong hero . moveRight ( steps ) hero . moveUp ( steps ) hero…" at bounding box center [573, 232] width 251 height 256
click at [516, 108] on div "steps = 2 # Looks wrong hero . moveRight ( steps ) hero . moveUp ( steps ) hero…" at bounding box center [573, 232] width 251 height 256
click at [514, 108] on div "steps = wrong hero . moveRight ( steps ) hero . moveUp ( steps ) hero . moveRig…" at bounding box center [573, 232] width 251 height 256
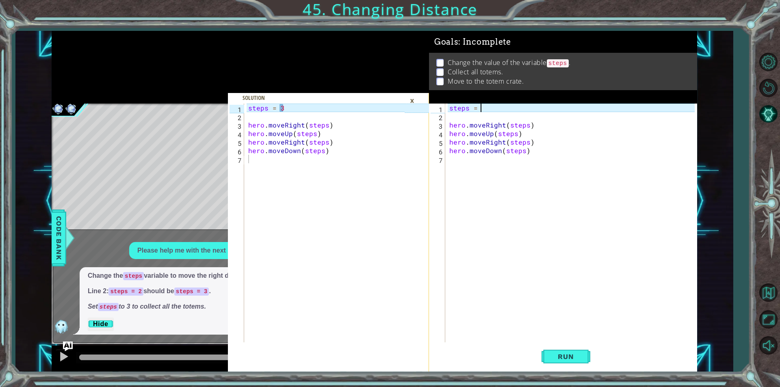
scroll to position [0, 2]
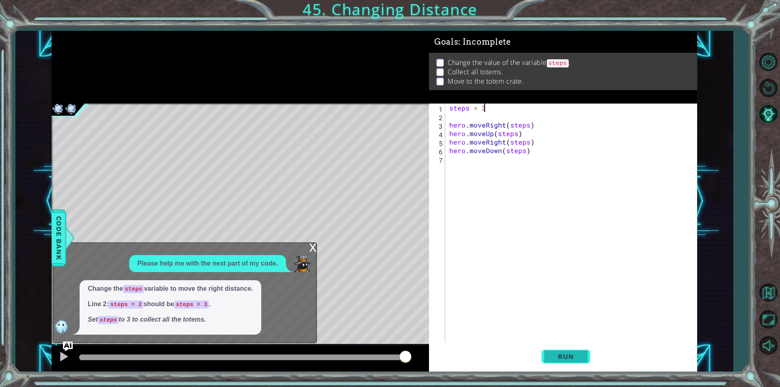
type textarea "steps = 3"
click at [580, 354] on span "Run" at bounding box center [566, 357] width 32 height 8
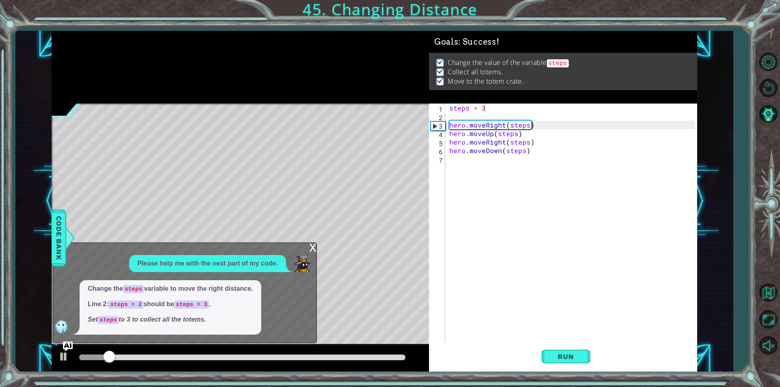
click at [314, 245] on div "x" at bounding box center [312, 247] width 7 height 8
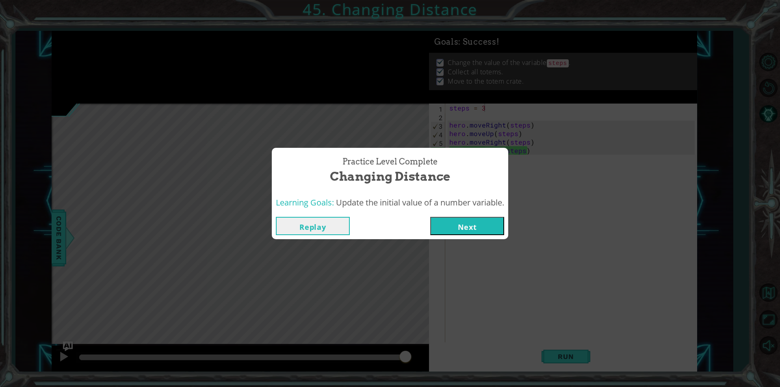
click at [479, 237] on div "Replay Next" at bounding box center [390, 226] width 236 height 26
click at [481, 220] on button "Next" at bounding box center [467, 226] width 74 height 18
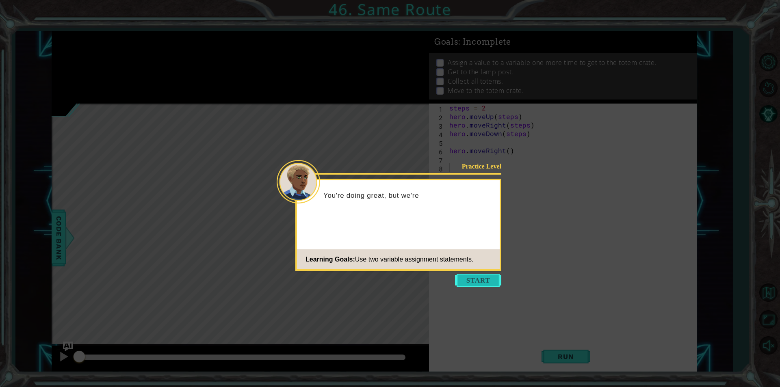
click at [487, 284] on button "Start" at bounding box center [478, 280] width 46 height 13
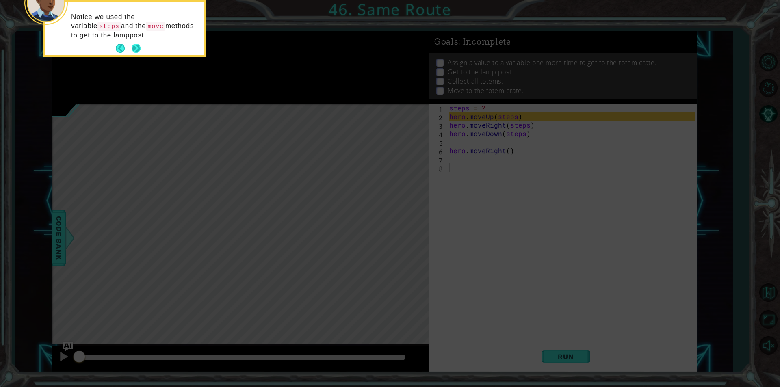
click at [137, 52] on button "Next" at bounding box center [136, 48] width 9 height 9
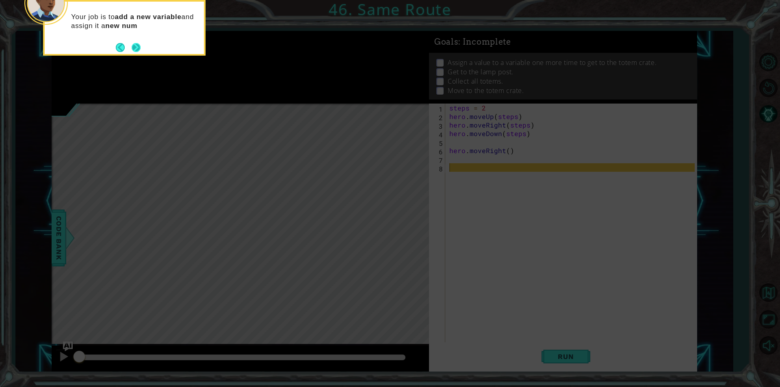
click at [138, 47] on button "Next" at bounding box center [136, 47] width 9 height 9
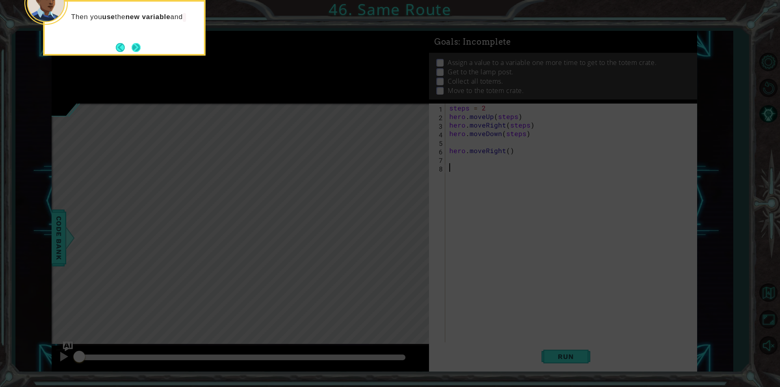
click at [137, 49] on button "Next" at bounding box center [136, 47] width 9 height 9
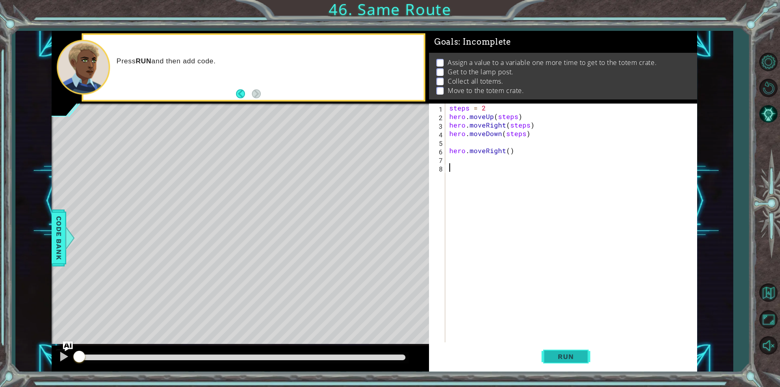
click at [559, 359] on span "Run" at bounding box center [566, 357] width 32 height 8
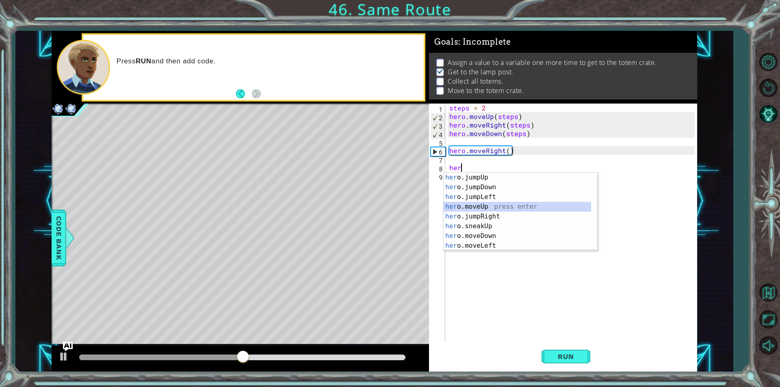
click at [472, 204] on div "her o.jumpUp press enter her o.jumpDown press enter her o.jumpLeft press enter …" at bounding box center [517, 222] width 147 height 98
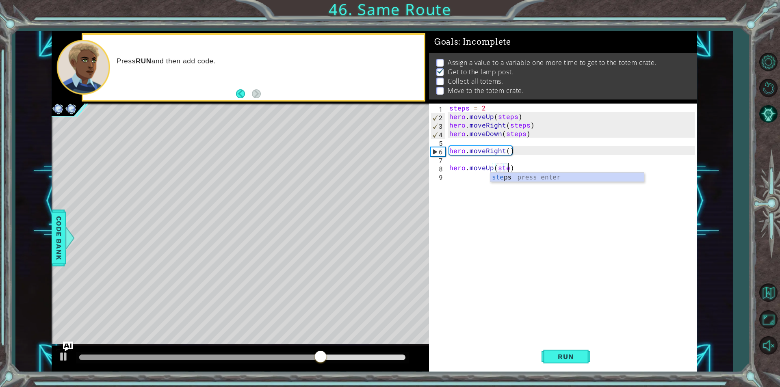
scroll to position [0, 4]
type textarea "hero.moveUp(steps)"
drag, startPoint x: 546, startPoint y: 349, endPoint x: 565, endPoint y: 360, distance: 22.4
click at [546, 349] on button "Run" at bounding box center [566, 356] width 49 height 27
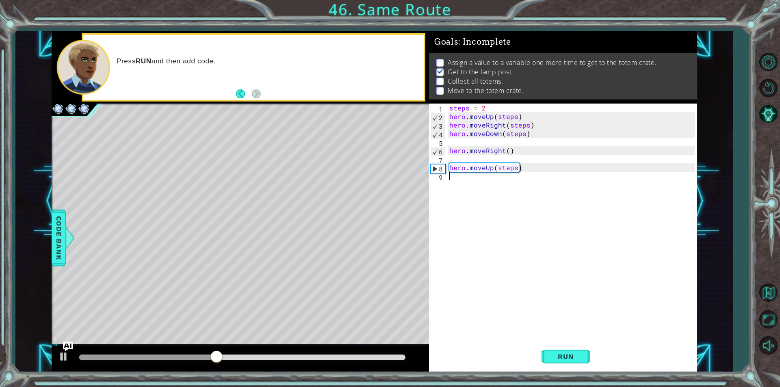
click at [458, 179] on div "steps = 2 hero . moveUp ( steps ) hero . moveRight ( steps ) hero . moveDown ( …" at bounding box center [573, 232] width 251 height 256
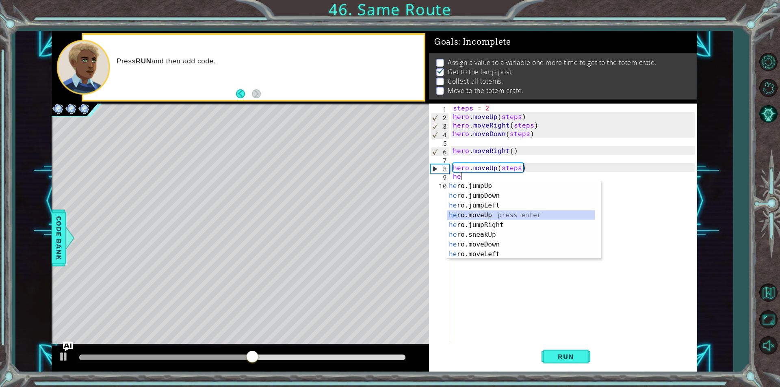
click at [466, 212] on div "he ro.jumpUp press enter he ro.jumpDown press enter he ro.jumpLeft press enter …" at bounding box center [520, 230] width 147 height 98
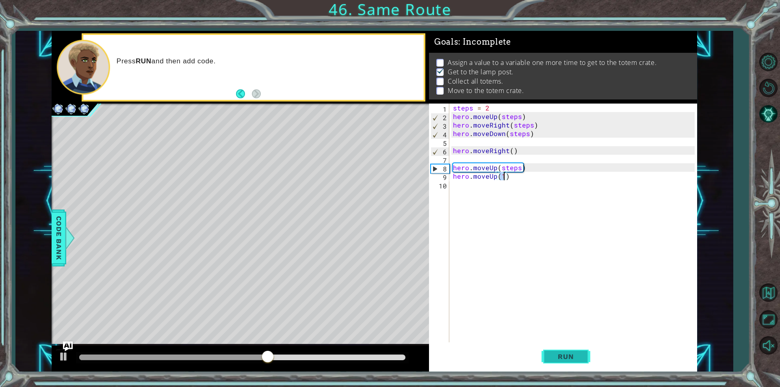
type textarea "hero.moveUp(1)"
click at [583, 353] on button "Run" at bounding box center [566, 356] width 49 height 27
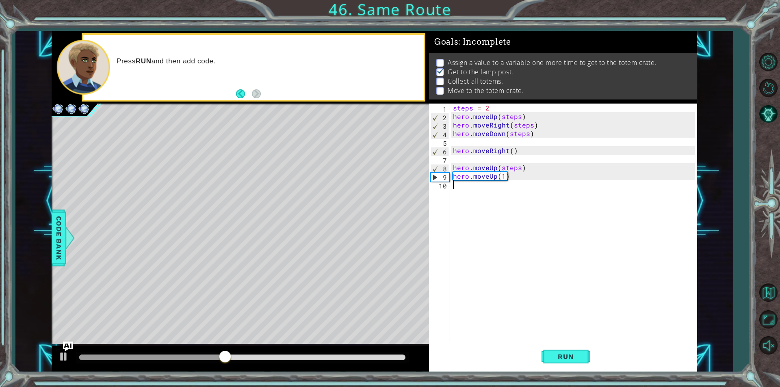
click at [485, 194] on div "steps = 2 hero . moveUp ( steps ) hero . moveRight ( steps ) hero . moveDown ( …" at bounding box center [574, 232] width 247 height 256
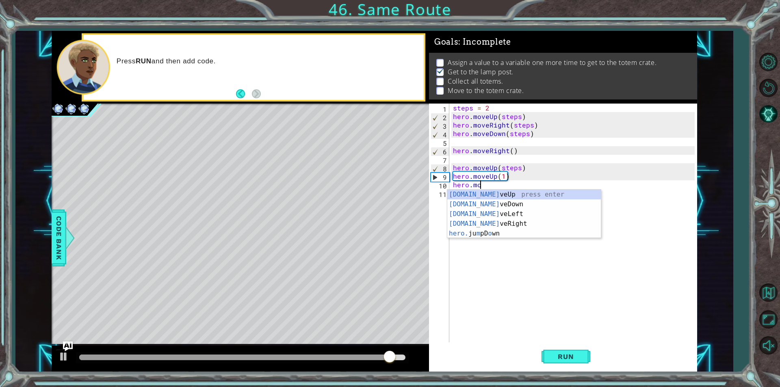
scroll to position [0, 1]
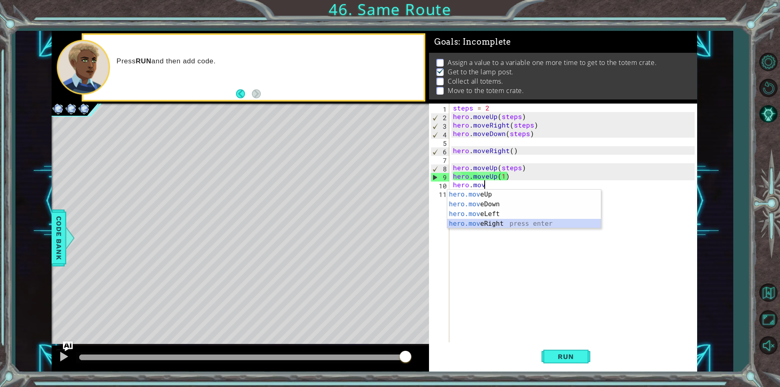
click at [505, 219] on div "hero.mov eUp press enter hero.mov eDown press enter hero.mov eLeft press enter …" at bounding box center [524, 219] width 154 height 59
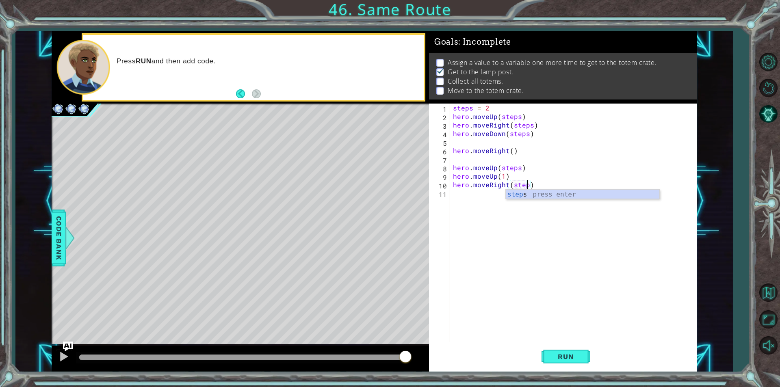
scroll to position [0, 4]
type textarea "hero.moveRight(steps)"
click at [585, 355] on button "Run" at bounding box center [566, 356] width 49 height 27
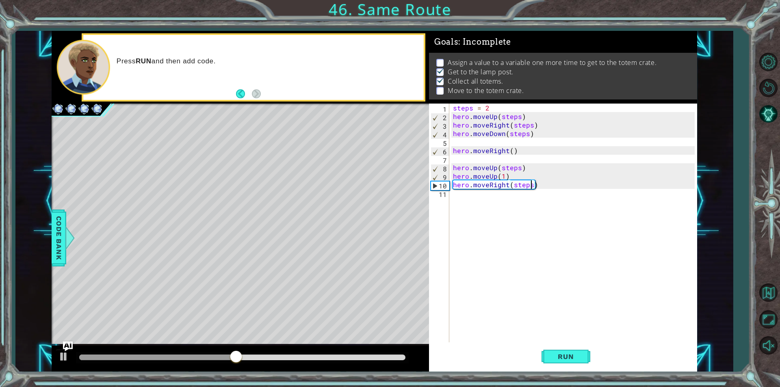
click at [470, 199] on div "steps = 2 hero . moveUp ( steps ) hero . moveRight ( steps ) hero . moveDown ( …" at bounding box center [574, 232] width 247 height 256
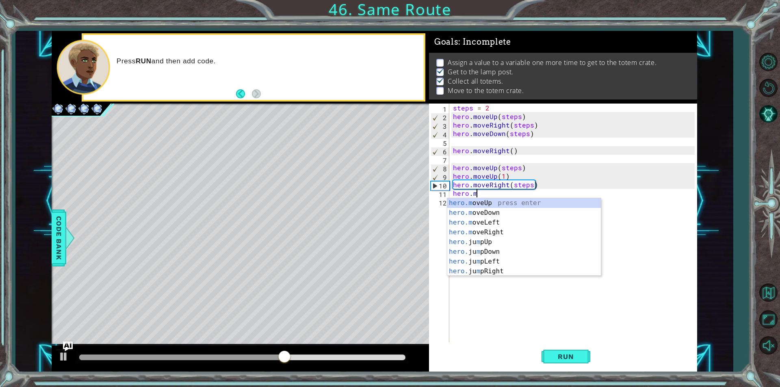
scroll to position [0, 1]
click at [481, 233] on div "hero.m oveUp press enter hero.m oveDown press enter hero.m oveLeft press enter …" at bounding box center [524, 247] width 154 height 98
type textarea "hero.moveRight(1)"
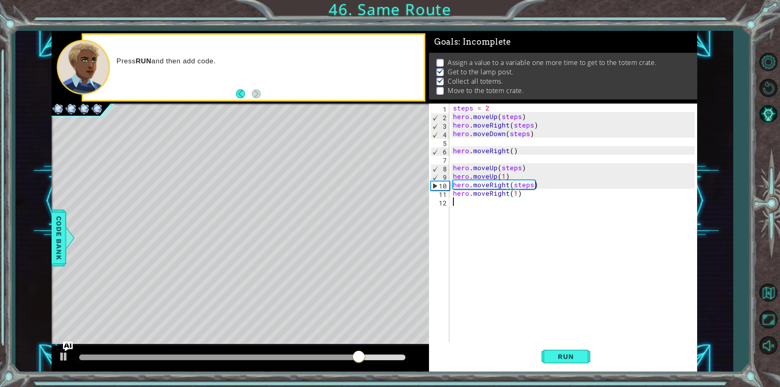
click at [463, 203] on div "steps = 2 hero . moveUp ( steps ) hero . moveRight ( steps ) hero . moveDown ( …" at bounding box center [574, 232] width 247 height 256
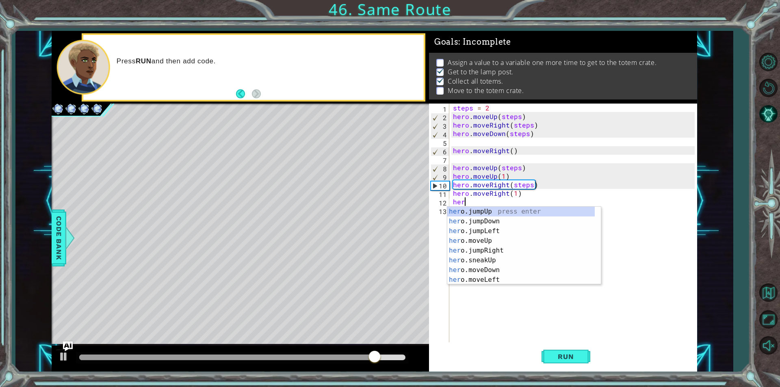
scroll to position [0, 0]
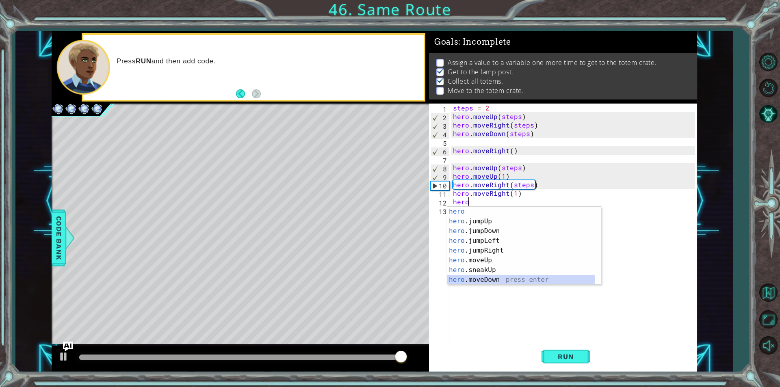
click at [470, 282] on div "hero press enter hero .jumpUp press enter hero .jumpDown press enter hero .jump…" at bounding box center [520, 256] width 147 height 98
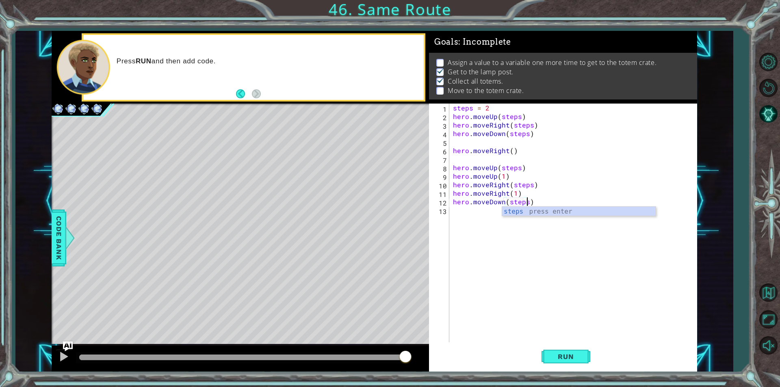
scroll to position [0, 4]
type textarea "hero.moveDown(steps)"
click at [556, 355] on span "Run" at bounding box center [566, 357] width 32 height 8
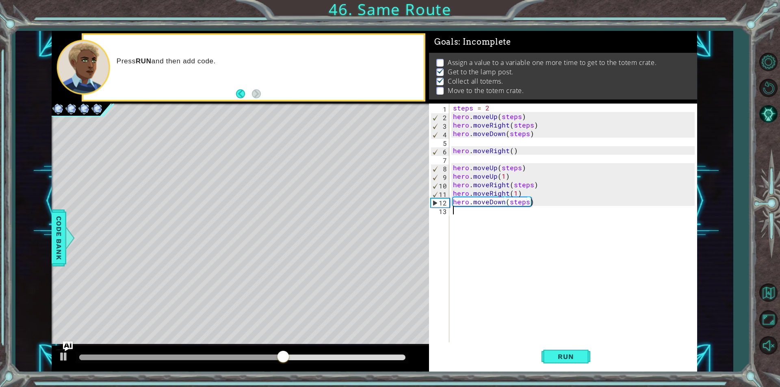
click at [490, 224] on div "steps = 2 hero . moveUp ( steps ) hero . moveRight ( steps ) hero . moveDown ( …" at bounding box center [574, 232] width 247 height 256
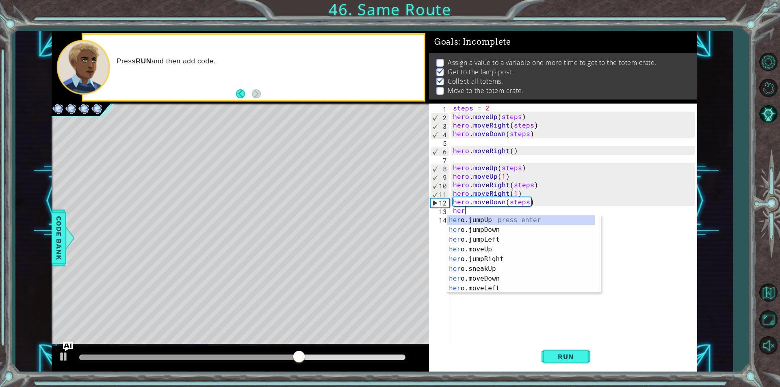
scroll to position [0, 0]
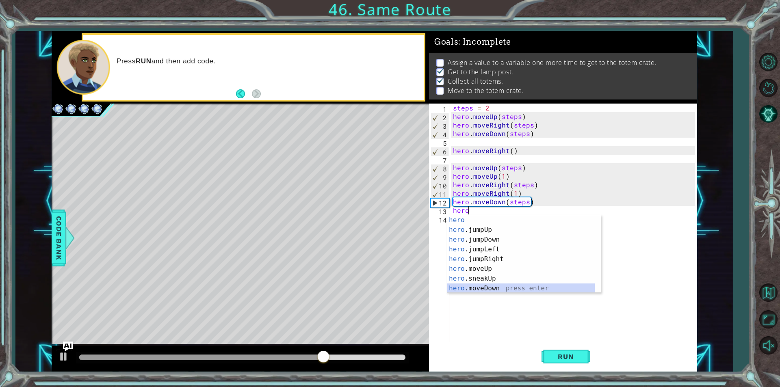
click at [490, 289] on div "hero press enter hero .jumpUp press enter hero .jumpDown press enter hero .jump…" at bounding box center [520, 264] width 147 height 98
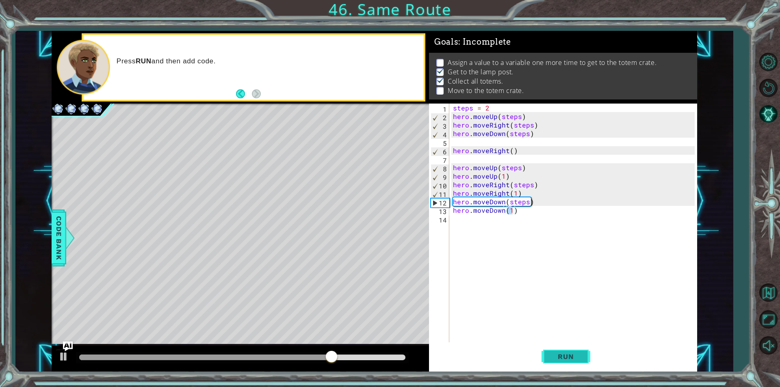
click at [562, 365] on button "Run" at bounding box center [566, 356] width 49 height 27
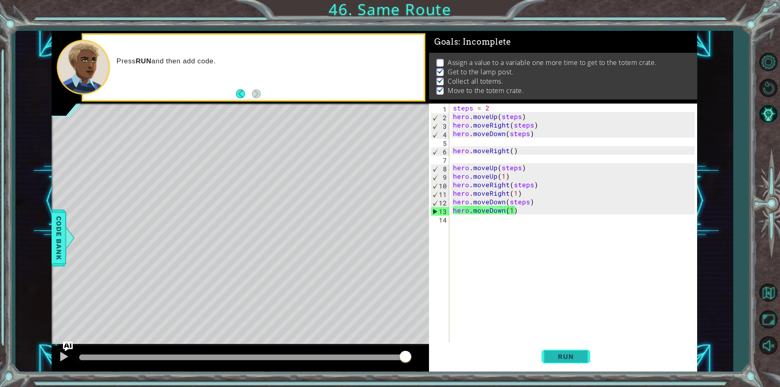
click at [554, 353] on span "Run" at bounding box center [566, 357] width 32 height 8
click at [493, 108] on div "steps = 2 hero . moveUp ( steps ) hero . moveRight ( steps ) hero . moveDown ( …" at bounding box center [574, 232] width 247 height 256
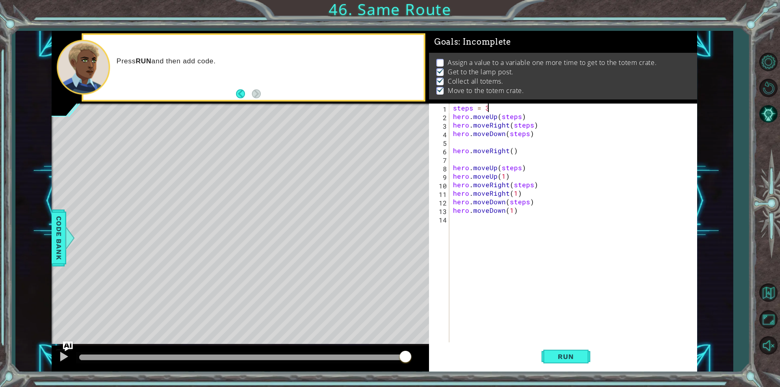
scroll to position [0, 2]
click at [569, 362] on button "Run" at bounding box center [566, 356] width 49 height 27
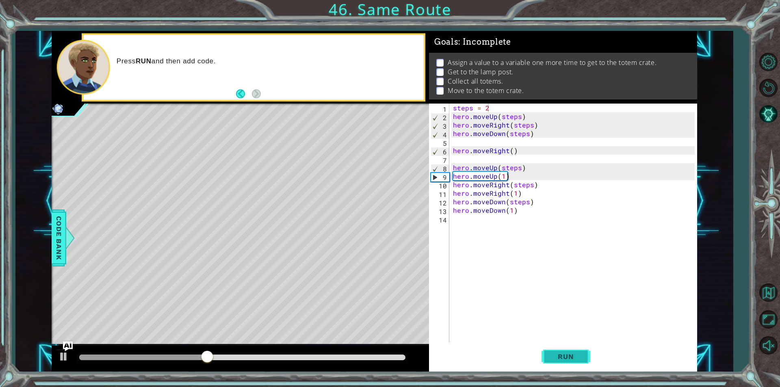
click at [577, 354] on span "Run" at bounding box center [566, 357] width 32 height 8
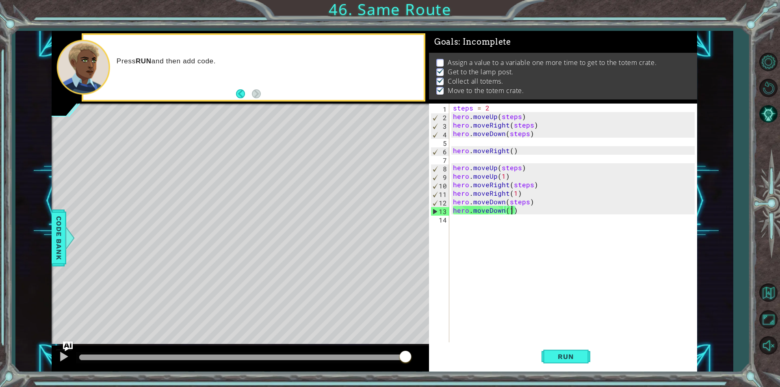
click at [511, 211] on div "steps = 2 hero . moveUp ( steps ) hero . moveRight ( steps ) hero . moveDown ( …" at bounding box center [574, 232] width 247 height 256
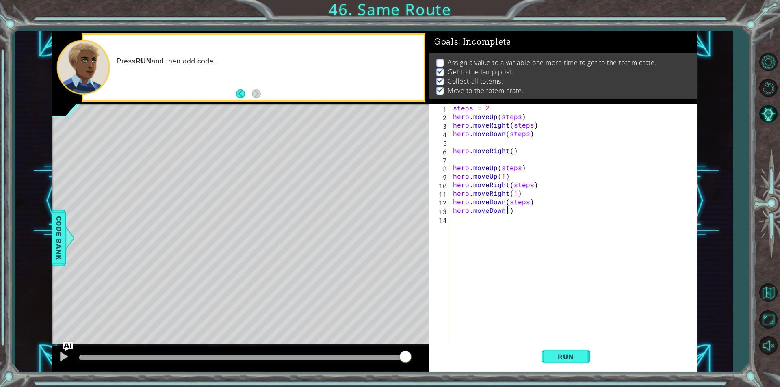
scroll to position [0, 3]
click at [566, 362] on button "Run" at bounding box center [566, 356] width 49 height 27
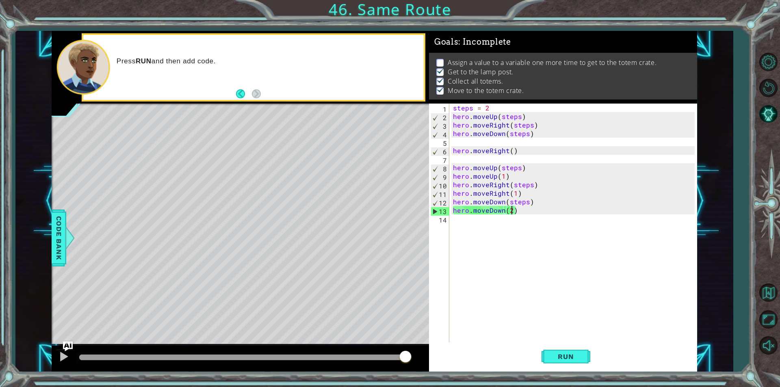
type textarea "hero.moveDown()"
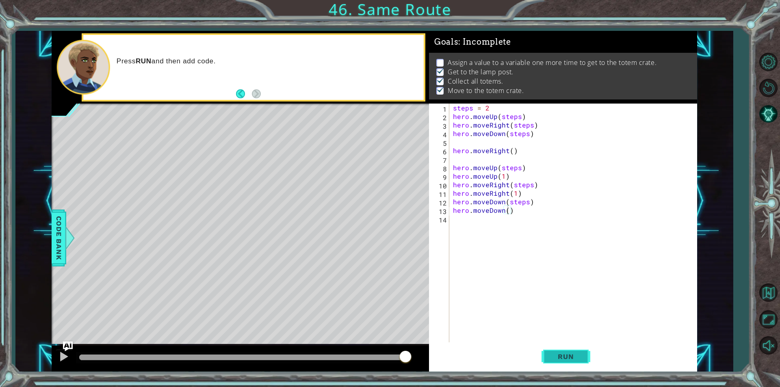
click at [568, 353] on span "Run" at bounding box center [566, 357] width 32 height 8
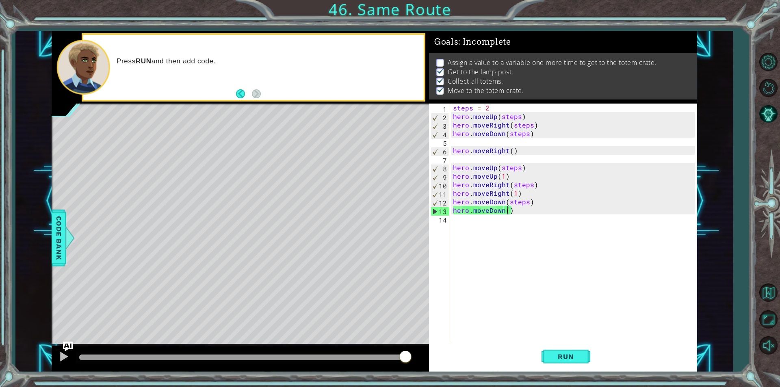
click at [480, 228] on div "steps = 2 hero . moveUp ( steps ) hero . moveRight ( steps ) hero . moveDown ( …" at bounding box center [574, 232] width 247 height 256
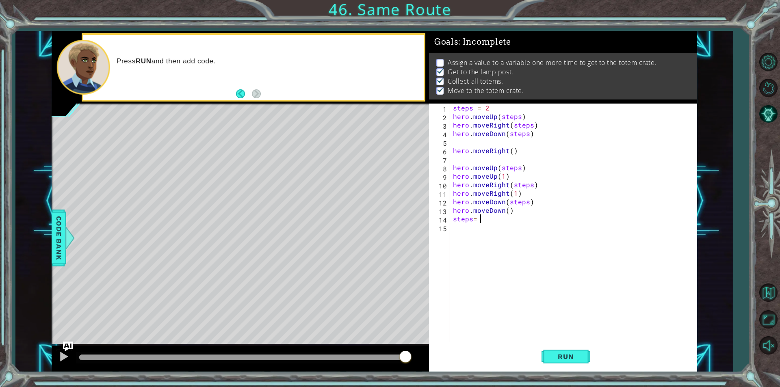
scroll to position [0, 1]
type textarea "steps= 2"
click at [567, 358] on span "Run" at bounding box center [566, 357] width 32 height 8
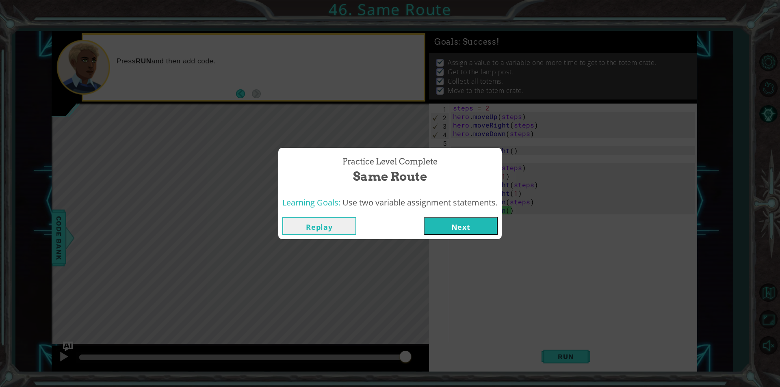
click at [472, 229] on button "Next" at bounding box center [461, 226] width 74 height 18
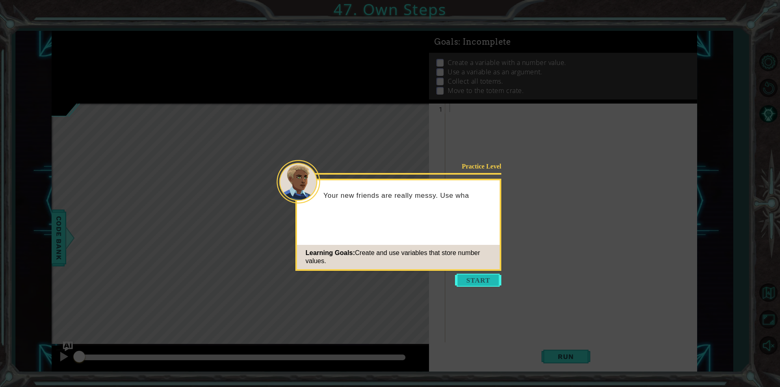
click at [493, 278] on button "Start" at bounding box center [478, 280] width 46 height 13
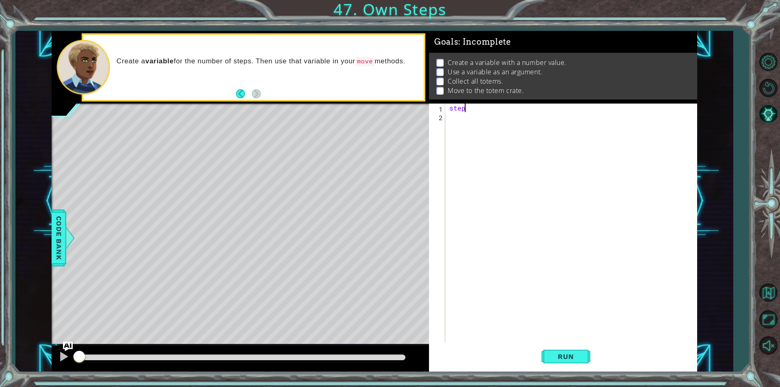
scroll to position [0, 1]
type textarea "steps= 2"
click at [586, 364] on button "Run" at bounding box center [566, 356] width 49 height 27
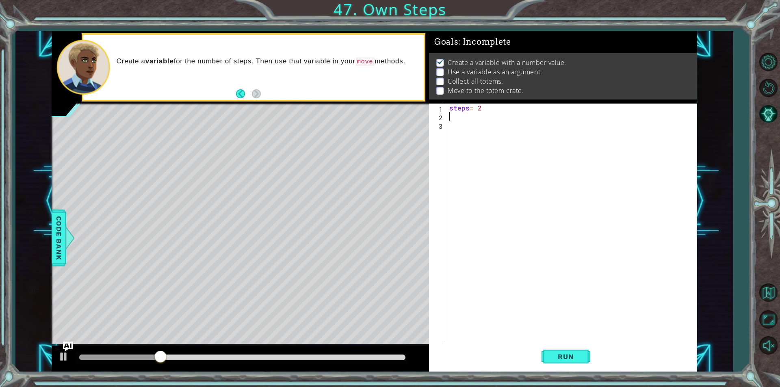
click at [490, 108] on div "steps = 2" at bounding box center [573, 232] width 251 height 256
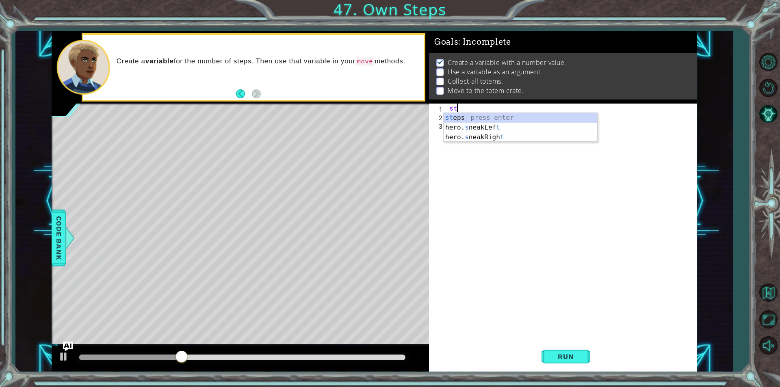
type textarea "s"
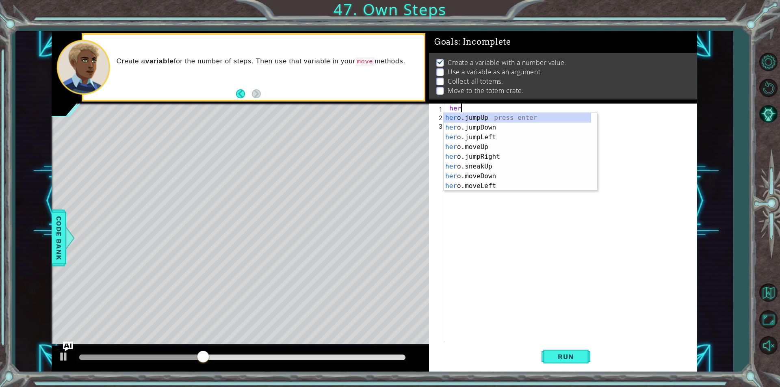
scroll to position [0, 0]
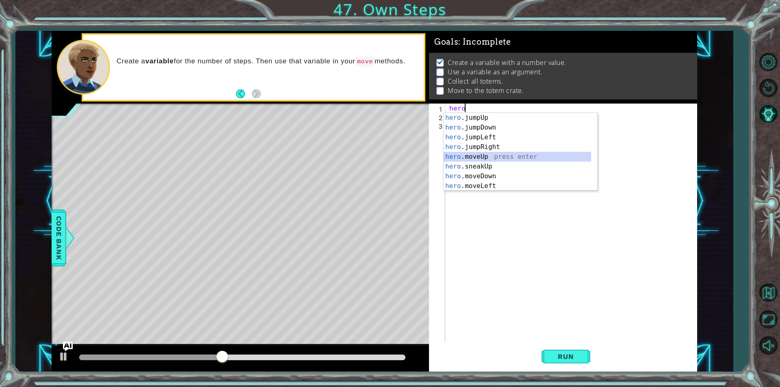
click at [489, 160] on div "hero .jumpUp press enter hero .jumpDown press enter hero .jumpLeft press enter …" at bounding box center [517, 162] width 147 height 98
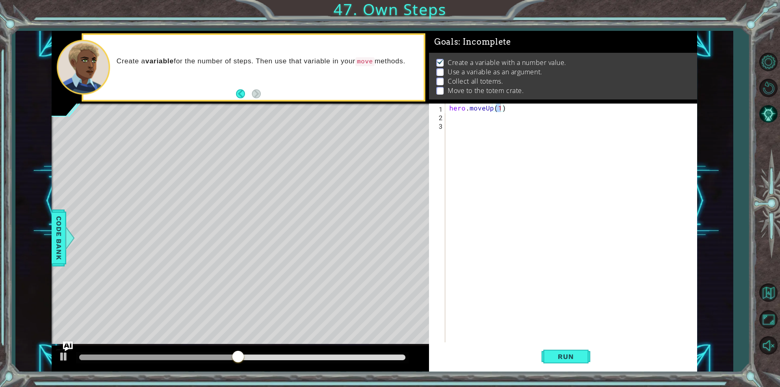
drag, startPoint x: 553, startPoint y: 359, endPoint x: 551, endPoint y: 342, distance: 17.2
click at [553, 359] on span "Run" at bounding box center [566, 357] width 32 height 8
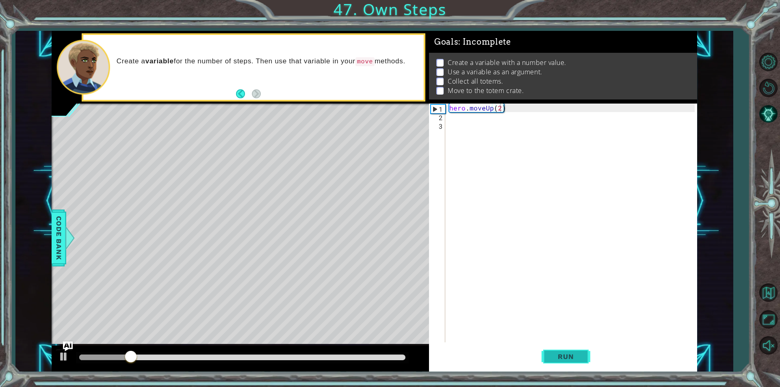
click at [568, 364] on button "Run" at bounding box center [566, 356] width 49 height 27
type textarea "hero.moveUp(3)"
click at [573, 355] on span "Run" at bounding box center [566, 357] width 32 height 8
click at [453, 124] on div "hero . moveUp ( 3 )" at bounding box center [573, 232] width 251 height 256
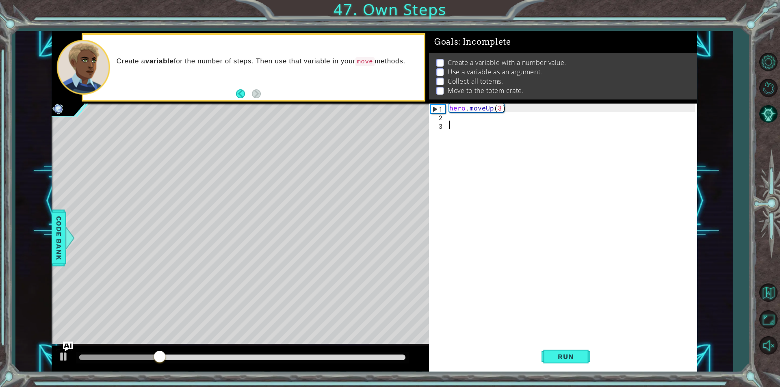
click at [453, 124] on div "hero . moveUp ( 3 )" at bounding box center [573, 232] width 251 height 256
click at [452, 116] on div "hero . moveUp ( 3 )" at bounding box center [573, 232] width 251 height 256
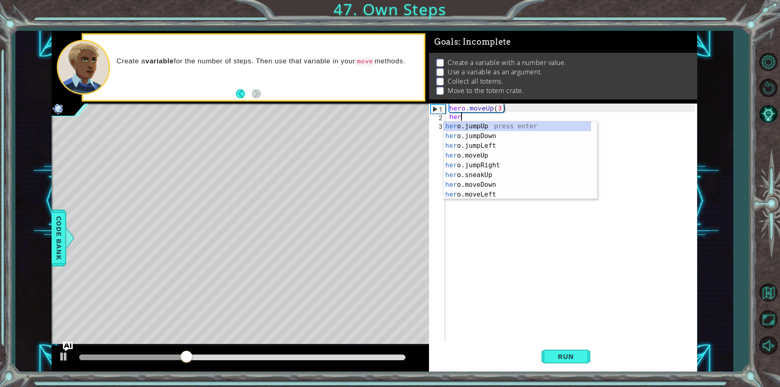
type textarea "hero"
click at [498, 199] on div "hero . moveUp ( 3 ) hero" at bounding box center [573, 232] width 251 height 256
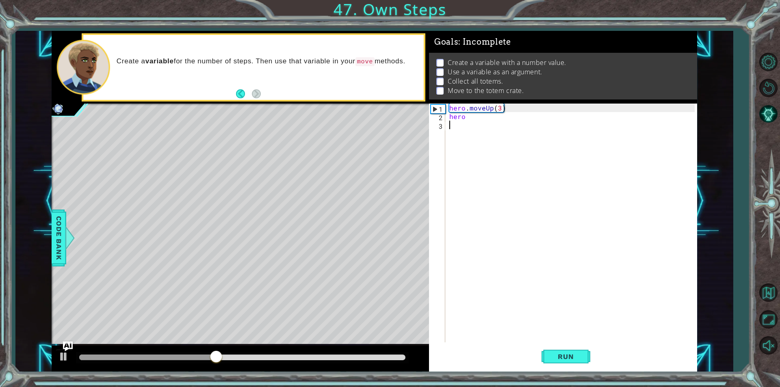
scroll to position [0, 0]
click at [472, 117] on div "hero . moveUp ( 3 ) hero" at bounding box center [573, 232] width 251 height 256
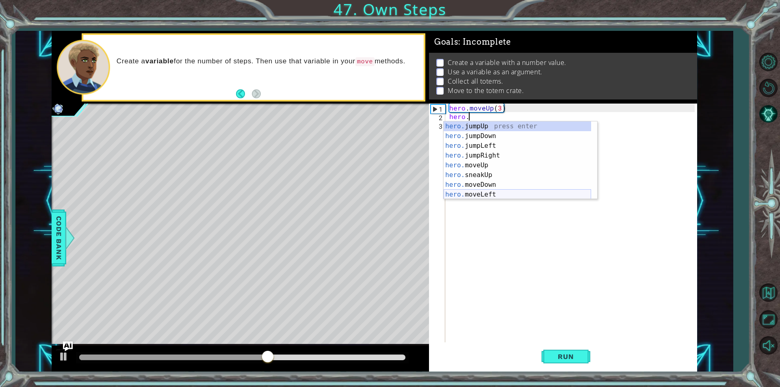
click at [485, 196] on div "hero. jumpUp press enter hero. jumpDown press enter hero. jumpLeft press enter …" at bounding box center [517, 170] width 147 height 98
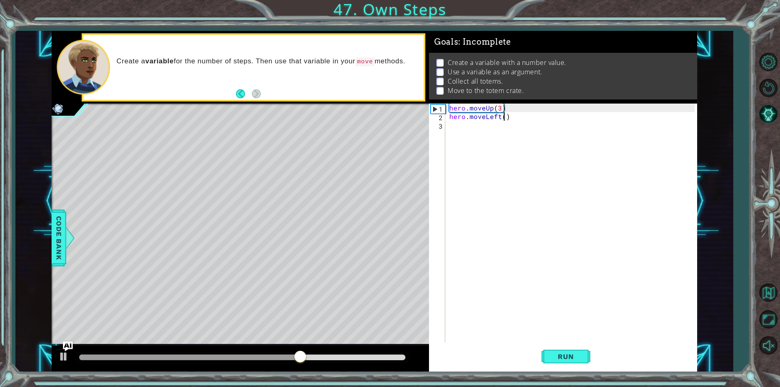
scroll to position [0, 3]
click at [572, 366] on button "Run" at bounding box center [566, 356] width 49 height 27
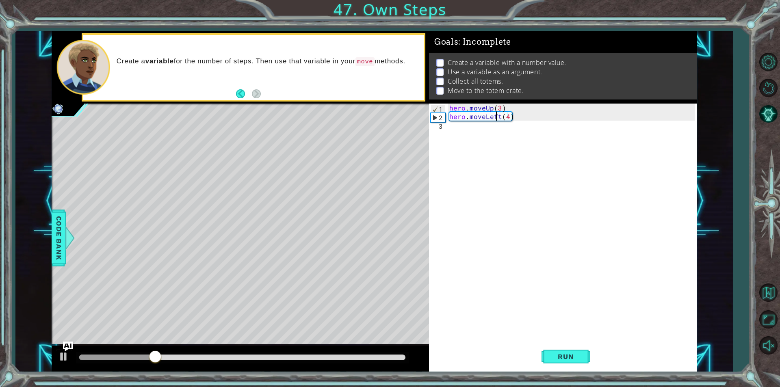
click at [495, 120] on div "hero . moveUp ( 3 ) hero . moveLeft ( 4 )" at bounding box center [573, 232] width 251 height 256
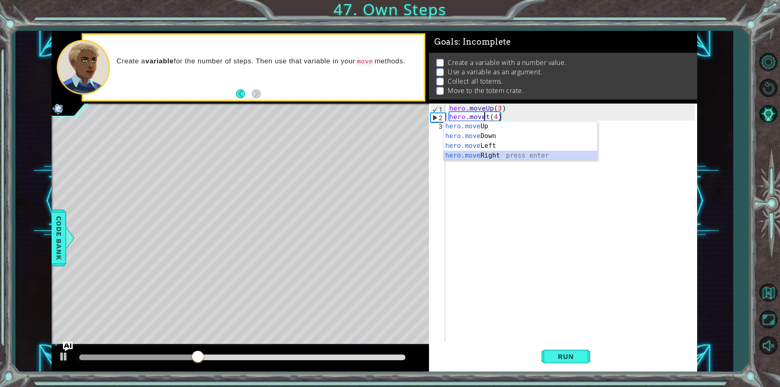
click at [492, 157] on div "hero.move Up press enter hero.move Down press enter hero.move Left press enter …" at bounding box center [521, 150] width 154 height 59
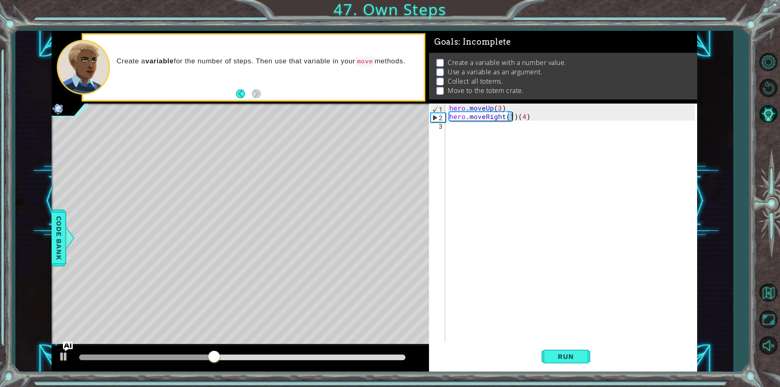
type textarea "hero.moveRight()(4)"
click at [509, 121] on div "hero . moveUp ( 3 ) hero . moveRight ( ) ( 4 )" at bounding box center [573, 232] width 251 height 256
click at [512, 118] on div "hero . moveUp ( 3 ) hero . moveRight ( ) ( 4 )" at bounding box center [573, 232] width 251 height 256
click at [558, 362] on button "Run" at bounding box center [566, 356] width 49 height 27
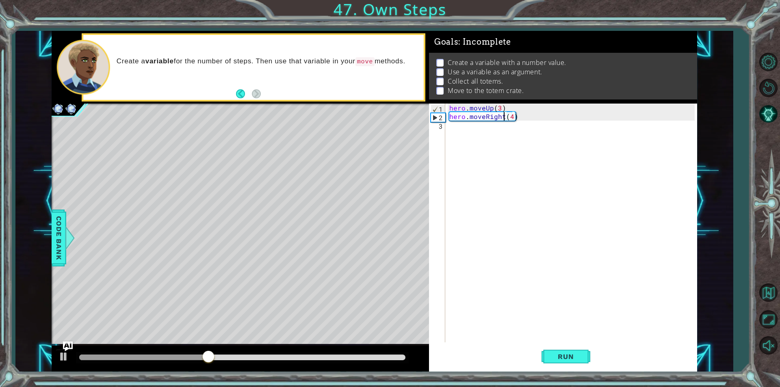
click at [512, 119] on div "hero . moveUp ( 3 ) hero . moveRight ( 4 )" at bounding box center [573, 232] width 251 height 256
type textarea "hero.moveRight(3)"
click at [474, 127] on div "hero . moveUp ( 3 ) hero . moveRight ( 3 )" at bounding box center [573, 232] width 251 height 256
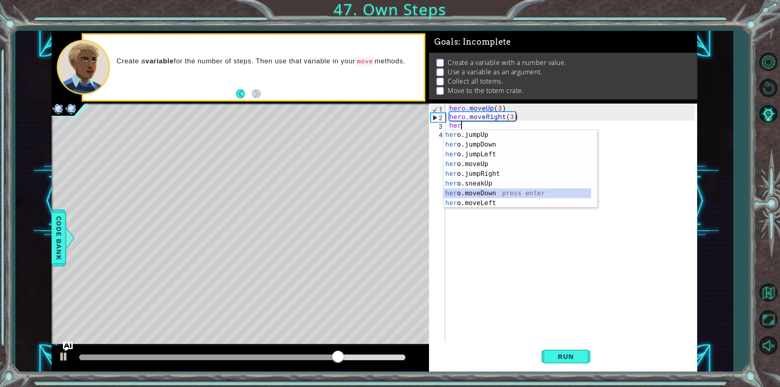
click at [481, 193] on div "her o.jumpUp press enter her o.jumpDown press enter her o.jumpLeft press enter …" at bounding box center [517, 179] width 147 height 98
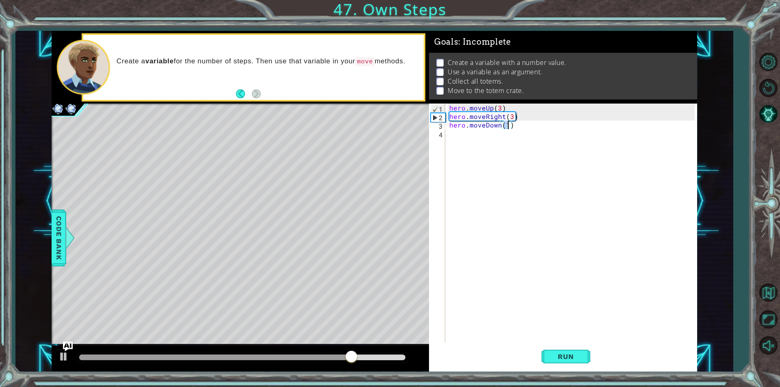
click at [506, 128] on div "hero . moveUp ( 3 ) hero . moveRight ( 3 ) hero . moveDown ( 1 )" at bounding box center [571, 223] width 247 height 239
type textarea "hero.moveDown(3)"
click at [564, 361] on button "Run" at bounding box center [566, 356] width 49 height 27
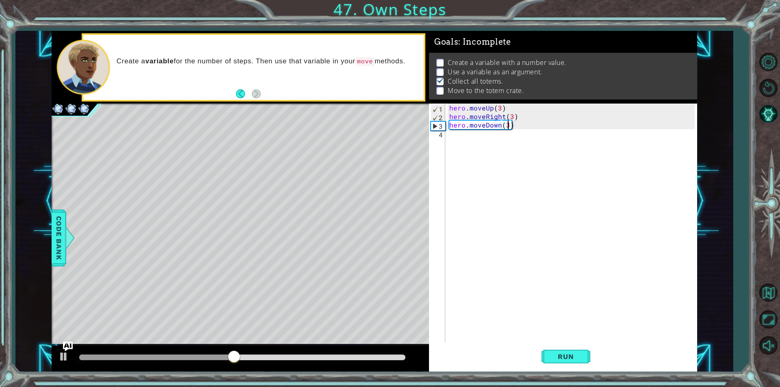
click at [509, 141] on div "hero . moveUp ( 3 ) hero . moveRight ( 3 ) hero . moveDown ( 3 )" at bounding box center [573, 232] width 251 height 256
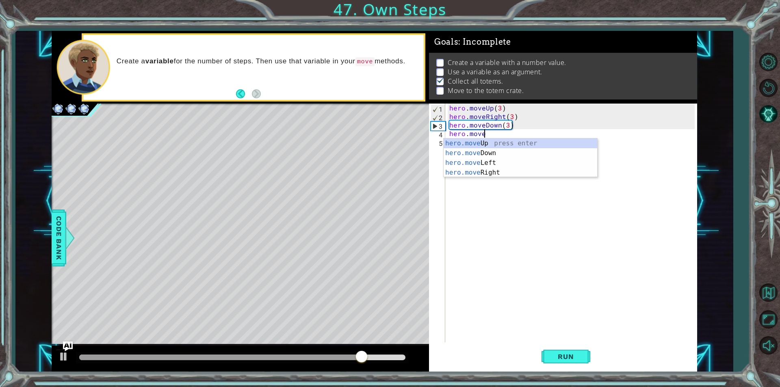
scroll to position [0, 2]
click at [485, 173] on div "hero.move Up press enter hero.move Down press enter hero.move Left press enter …" at bounding box center [521, 168] width 154 height 59
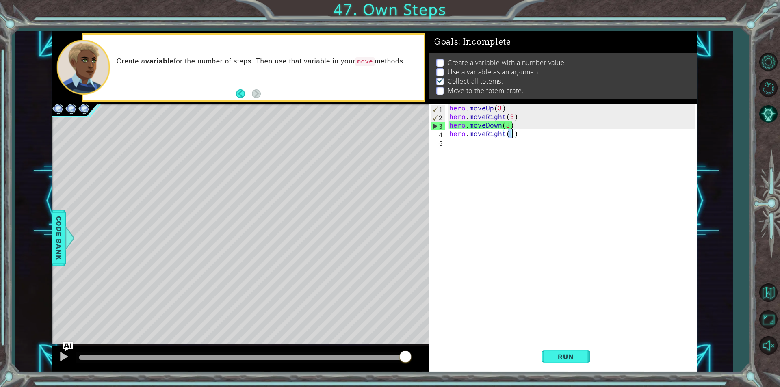
click at [511, 137] on div "hero . moveUp ( 3 ) hero . moveRight ( 3 ) hero . moveDown ( 3 ) hero . moveRig…" at bounding box center [571, 223] width 247 height 239
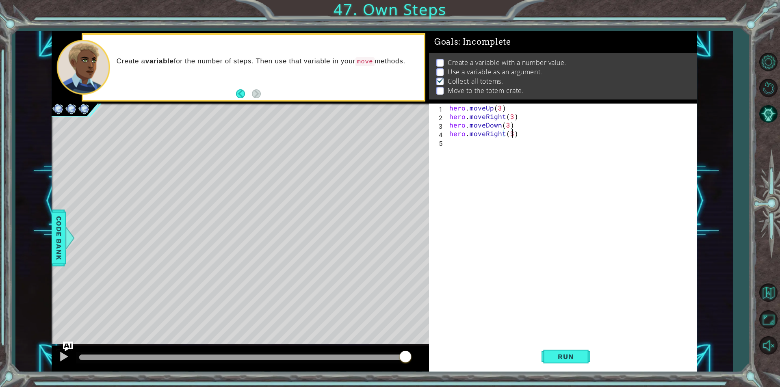
scroll to position [0, 4]
type textarea "hero.moveRight(3)"
click at [584, 363] on button "Run" at bounding box center [566, 356] width 49 height 27
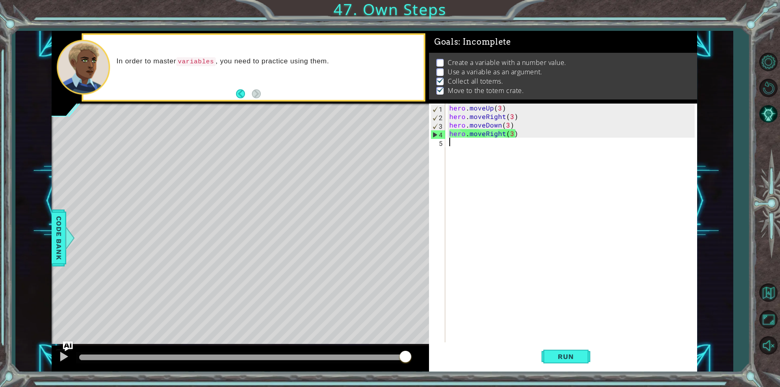
click at [494, 149] on div "hero . moveUp ( 3 ) hero . moveRight ( 3 ) hero . moveDown ( 3 ) hero . moveRig…" at bounding box center [573, 232] width 251 height 256
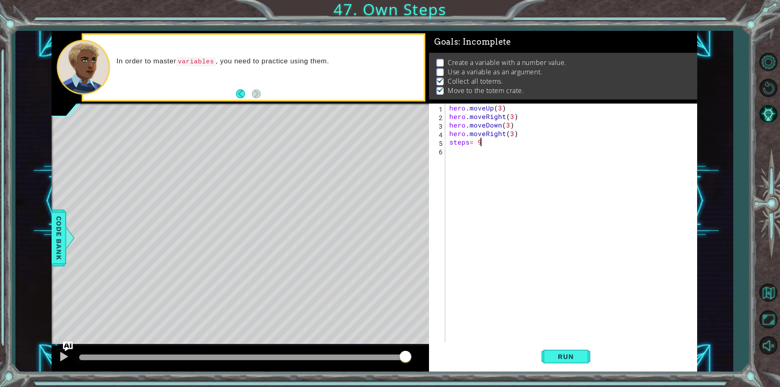
scroll to position [0, 1]
type textarea "steps= 2"
click at [582, 351] on button "Run" at bounding box center [566, 356] width 49 height 27
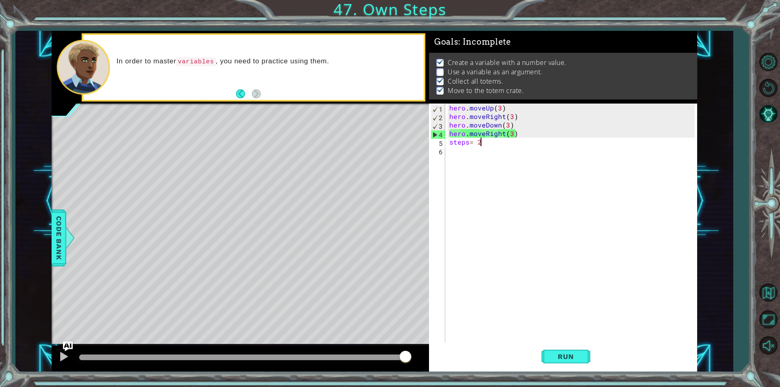
scroll to position [0, 0]
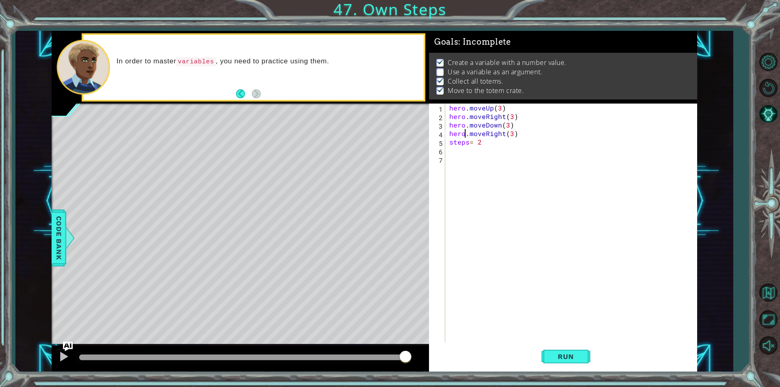
click at [466, 134] on div "hero . moveUp ( 3 ) hero . moveRight ( 3 ) hero . moveDown ( 3 ) hero . moveRig…" at bounding box center [573, 232] width 251 height 256
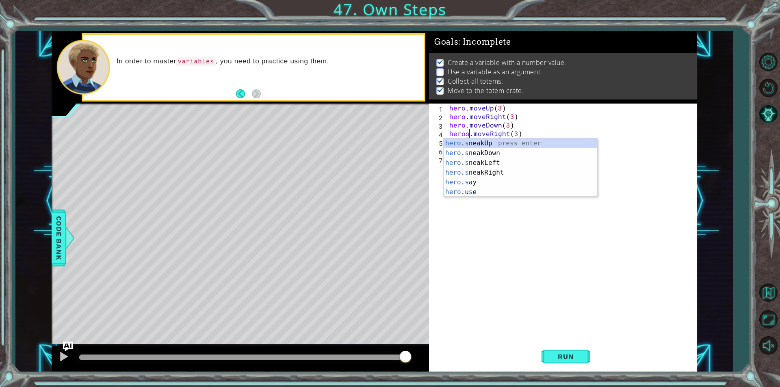
scroll to position [0, 1]
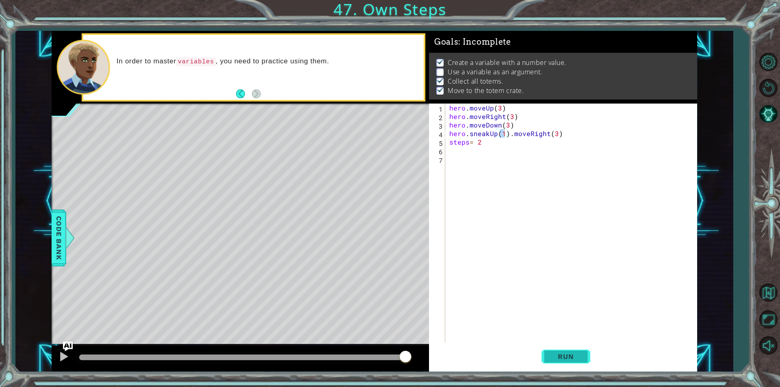
click at [572, 355] on span "Run" at bounding box center [566, 357] width 32 height 8
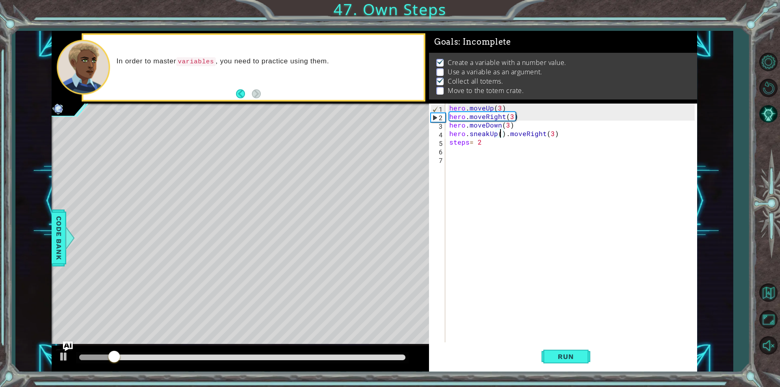
click at [502, 136] on div "hero . moveUp ( 3 ) hero . moveRight ( 3 ) hero . moveDown ( 3 ) hero . sneakUp…" at bounding box center [573, 232] width 251 height 256
click at [499, 134] on div "hero . moveUp ( 3 ) hero . moveRight ( 3 ) hero . moveDown ( 3 ) hero . sneakUp…" at bounding box center [573, 232] width 251 height 256
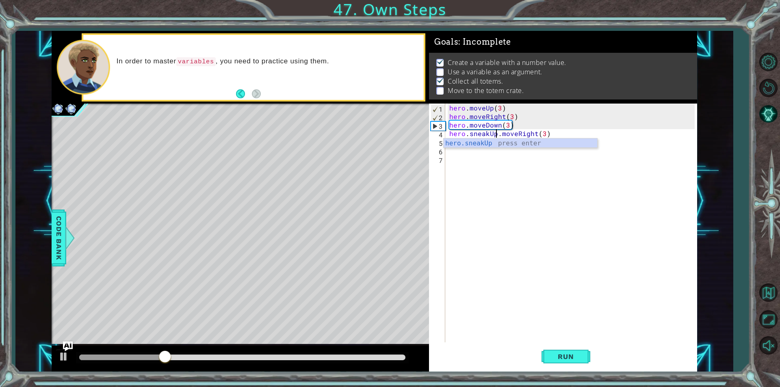
click at [535, 135] on div "hero . moveUp ( 3 ) hero . moveRight ( 3 ) hero . moveDown ( 3 ) hero . sneakUp…" at bounding box center [573, 232] width 251 height 256
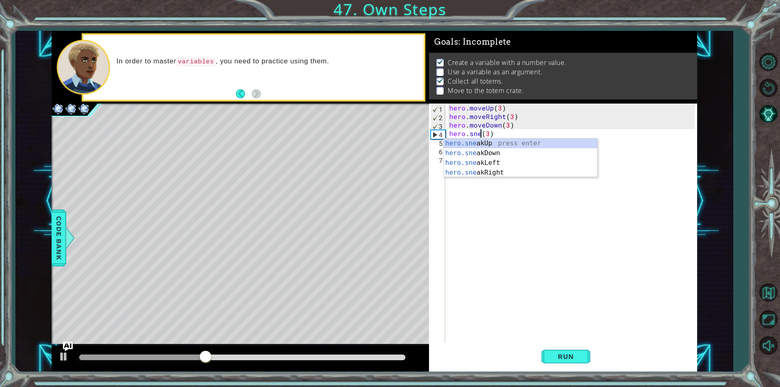
scroll to position [0, 2]
click at [515, 359] on div "Run" at bounding box center [566, 356] width 268 height 27
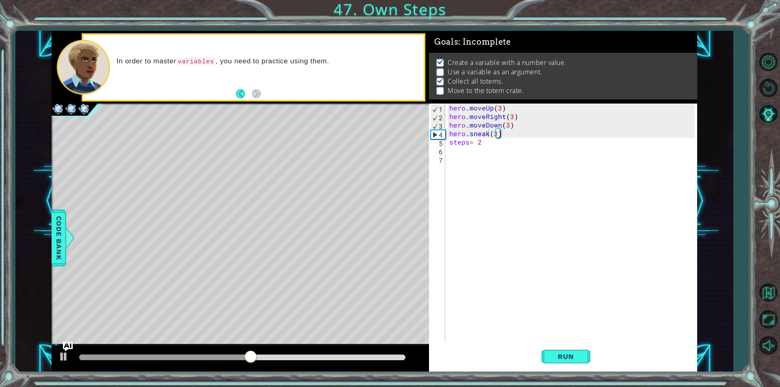
click at [518, 361] on div "Run" at bounding box center [566, 356] width 268 height 27
click at [546, 349] on button "Run" at bounding box center [566, 356] width 49 height 27
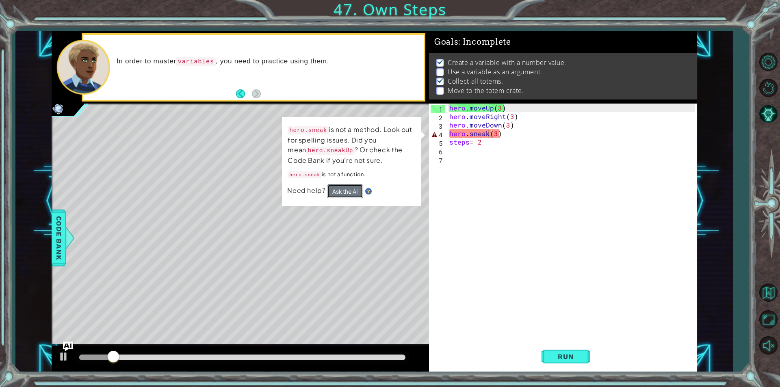
click at [344, 190] on button "Ask the AI" at bounding box center [345, 191] width 36 height 14
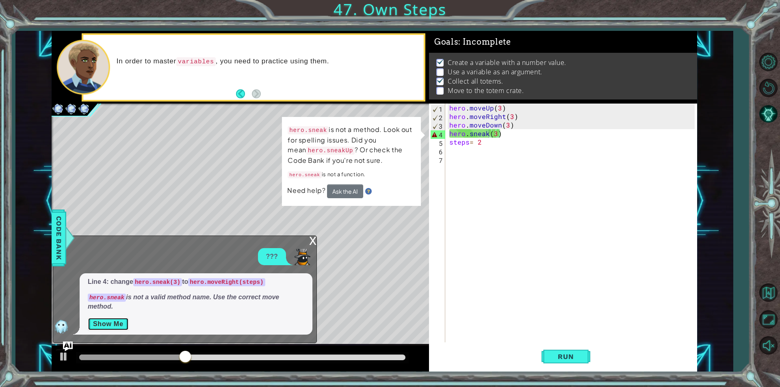
click at [123, 321] on button "Show Me" at bounding box center [108, 324] width 41 height 13
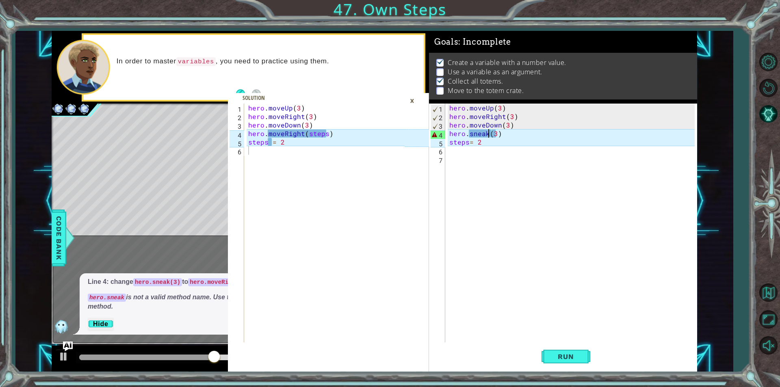
click at [501, 136] on div "hero . moveUp ( 3 ) hero . moveRight ( 3 ) hero . moveDown ( 3 ) hero . sneak (…" at bounding box center [573, 232] width 251 height 256
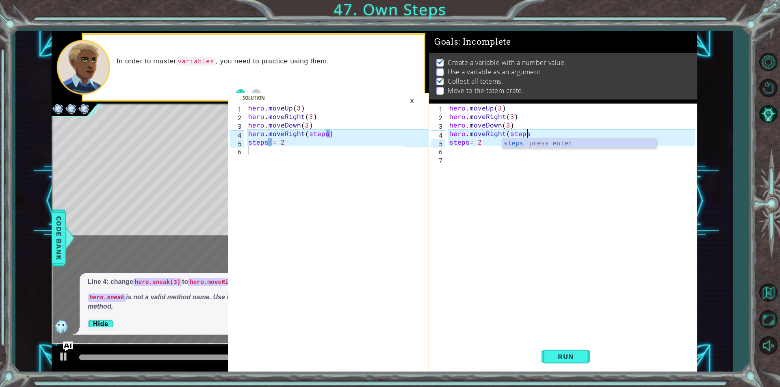
scroll to position [0, 4]
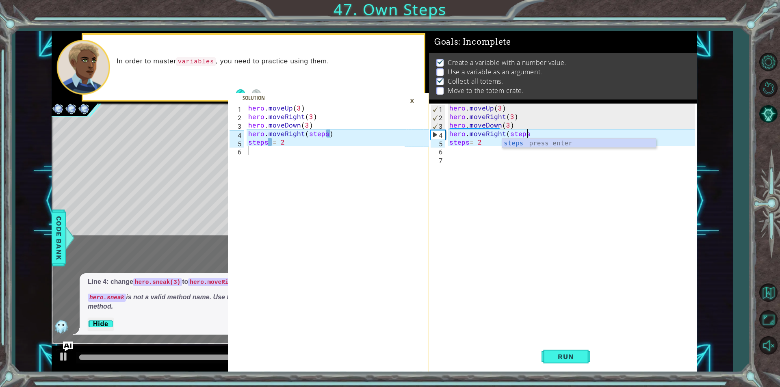
type textarea "hero.moveRight(steps)"
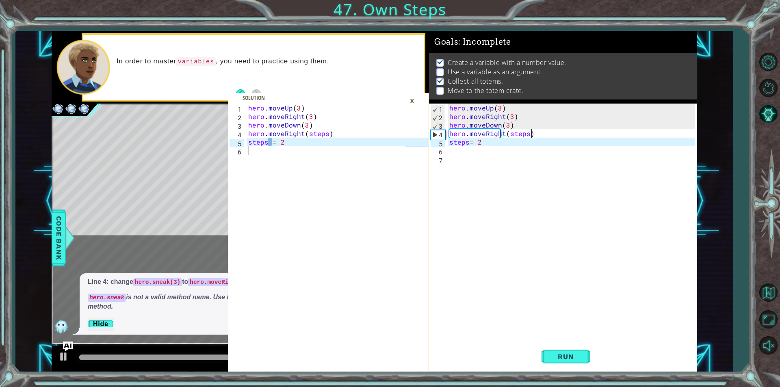
scroll to position [0, 0]
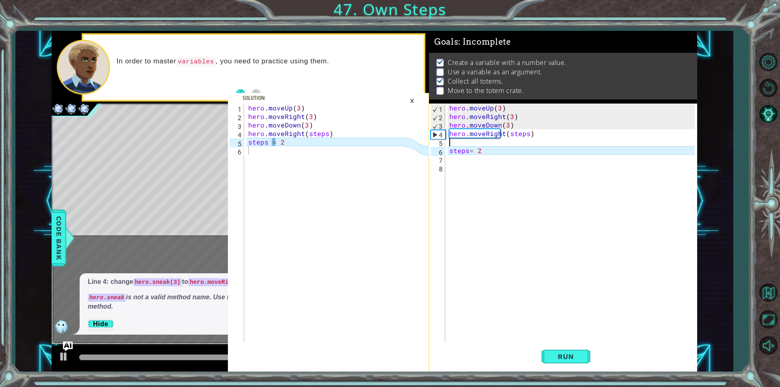
type textarea "hero.moveRight(steps)"
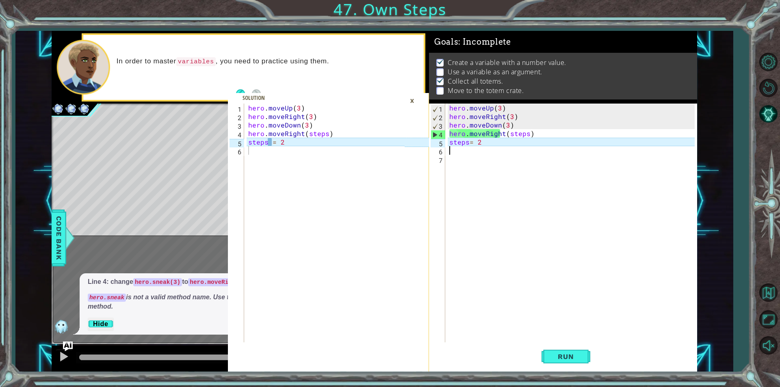
click at [501, 149] on div "hero . moveUp ( 3 ) hero . moveRight ( 3 ) hero . moveDown ( 3 ) hero . moveRig…" at bounding box center [573, 232] width 251 height 256
drag, startPoint x: 466, startPoint y: 141, endPoint x: 471, endPoint y: 142, distance: 5.4
click at [470, 141] on div "hero . moveUp ( 3 ) hero . moveRight ( 3 ) hero . moveDown ( 3 ) hero . moveRig…" at bounding box center [573, 232] width 251 height 256
click at [470, 143] on div "hero . moveUp ( 3 ) hero . moveRight ( 3 ) hero . moveDown ( 3 ) hero . moveRig…" at bounding box center [571, 223] width 247 height 239
type textarea "steps = 2"
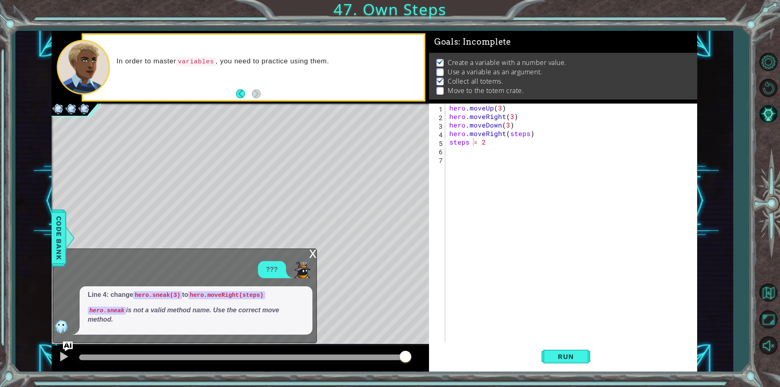
drag, startPoint x: 557, startPoint y: 352, endPoint x: 531, endPoint y: 339, distance: 28.9
click at [559, 351] on button "Run" at bounding box center [566, 356] width 49 height 27
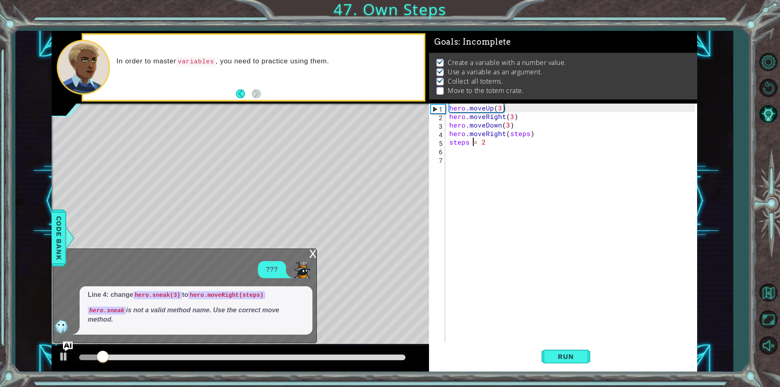
click at [306, 254] on div "x ??? Line 4: change hero.sneak(3) to hero.moveRight(steps) hero.sneak is not a…" at bounding box center [185, 296] width 264 height 95
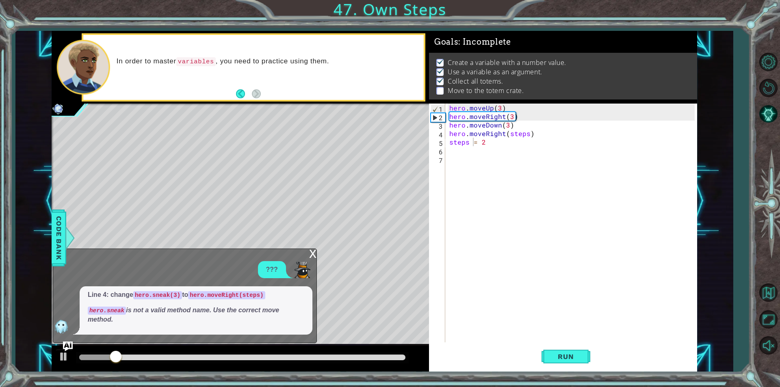
click at [315, 254] on div "x" at bounding box center [312, 253] width 7 height 8
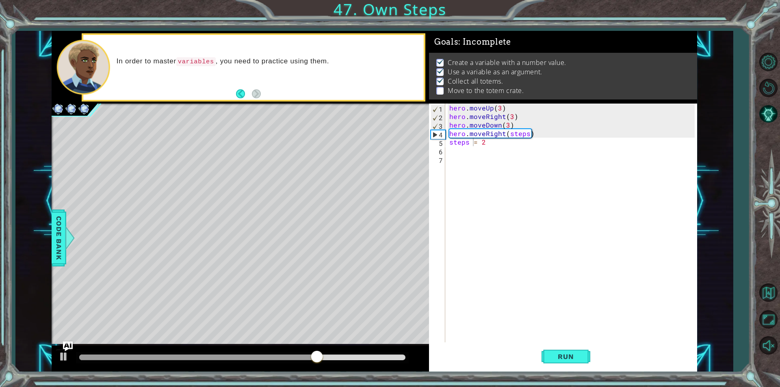
click at [491, 148] on div "hero . moveUp ( 3 ) hero . moveRight ( 3 ) hero . moveDown ( 3 ) hero . moveRig…" at bounding box center [573, 232] width 251 height 256
click at [488, 146] on div "hero . moveUp ( 3 ) hero . moveRight ( 3 ) hero . moveDown ( 3 ) hero . moveRig…" at bounding box center [573, 232] width 251 height 256
click at [568, 356] on span "Run" at bounding box center [566, 357] width 32 height 8
click at [526, 135] on div "hero . moveUp ( 3 ) hero . moveRight ( 3 ) hero . moveDown ( 3 ) hero . moveRig…" at bounding box center [573, 232] width 251 height 256
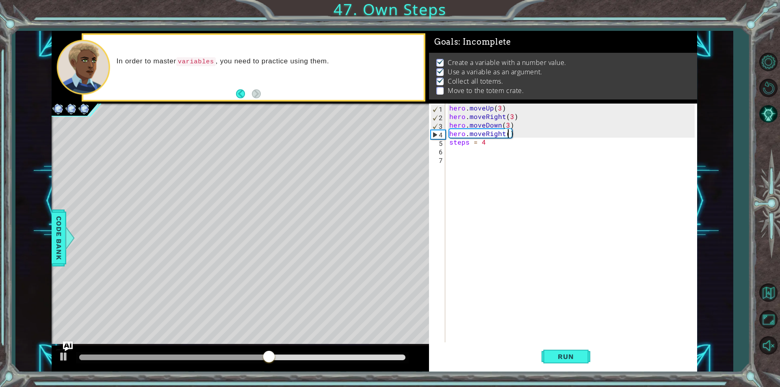
scroll to position [0, 4]
type textarea "hero.moveRight(4)"
click at [576, 368] on button "Run" at bounding box center [566, 356] width 49 height 27
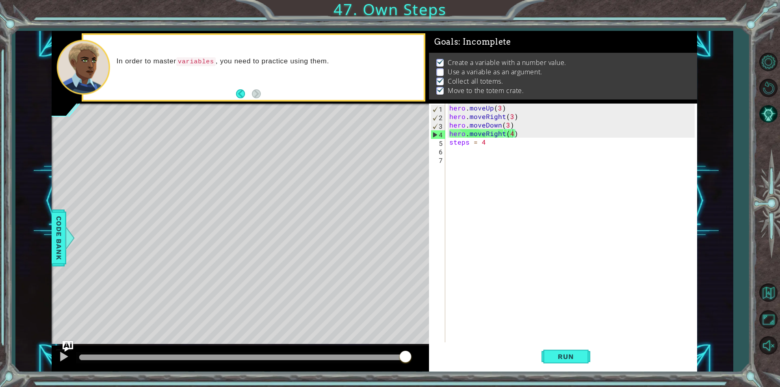
click at [67, 345] on img "Ask AI" at bounding box center [68, 346] width 11 height 11
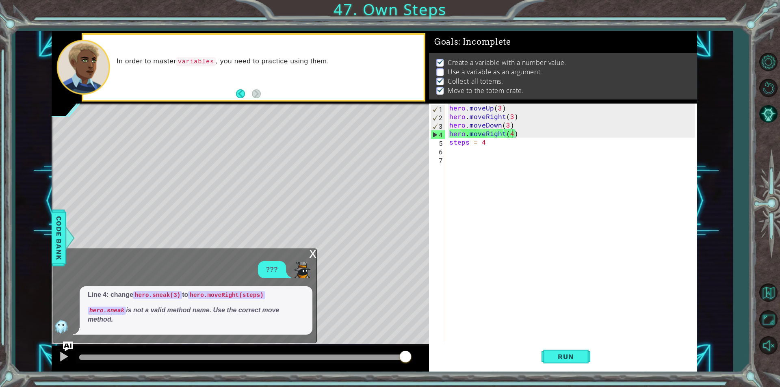
click at [310, 252] on div "x" at bounding box center [312, 253] width 7 height 8
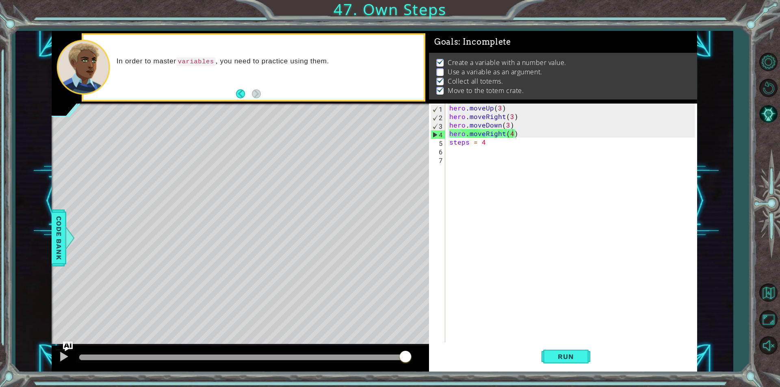
scroll to position [0, 0]
click at [494, 147] on div "hero . moveUp ( 3 ) hero . moveRight ( 3 ) hero . moveDown ( 3 ) hero . moveRig…" at bounding box center [573, 232] width 251 height 256
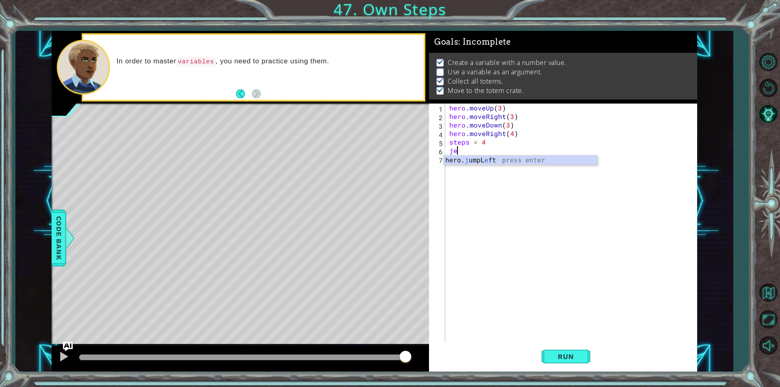
type textarea "j"
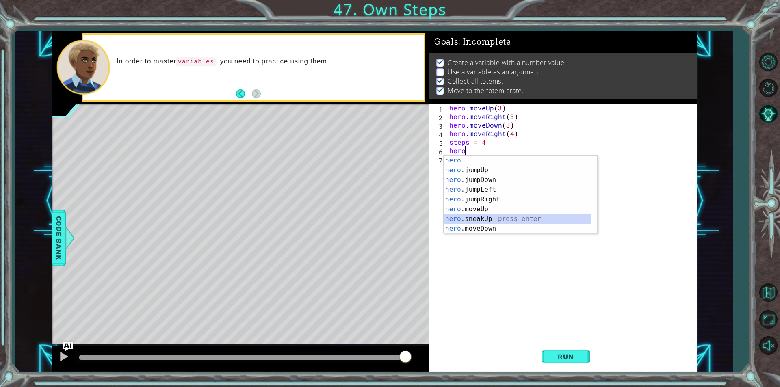
click at [483, 217] on div "hero press enter hero .jumpUp press enter hero .jumpDown press enter hero .jump…" at bounding box center [517, 205] width 147 height 98
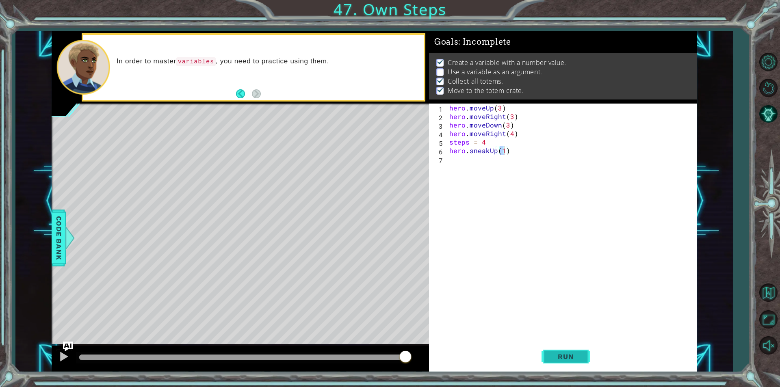
click at [552, 356] on span "Run" at bounding box center [566, 357] width 32 height 8
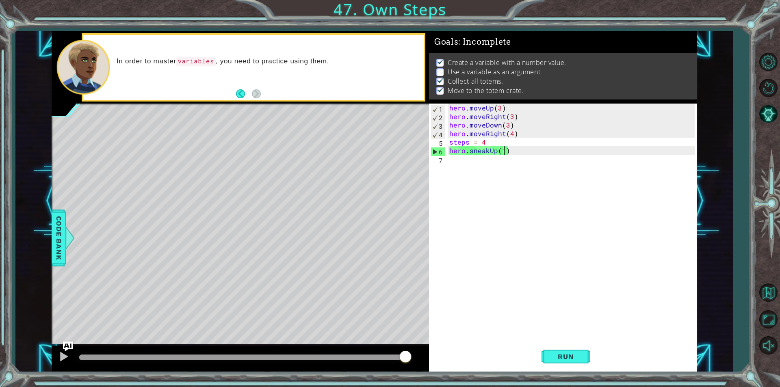
click at [541, 145] on div "hero . moveUp ( 3 ) hero . moveRight ( 3 ) hero . moveDown ( 3 ) hero . moveRig…" at bounding box center [573, 232] width 251 height 256
type textarea "steps = 4"
click at [533, 155] on div "hero . moveUp ( 3 ) hero . moveRight ( 3 ) hero . moveDown ( 3 ) hero . moveRig…" at bounding box center [573, 232] width 251 height 256
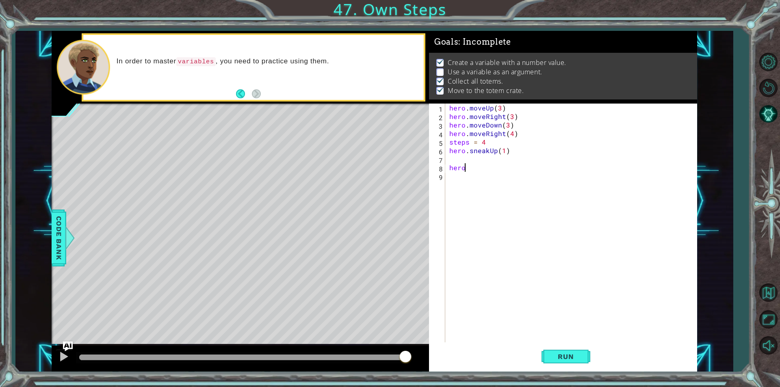
type textarea "hero."
click at [560, 364] on button "Run" at bounding box center [566, 356] width 49 height 27
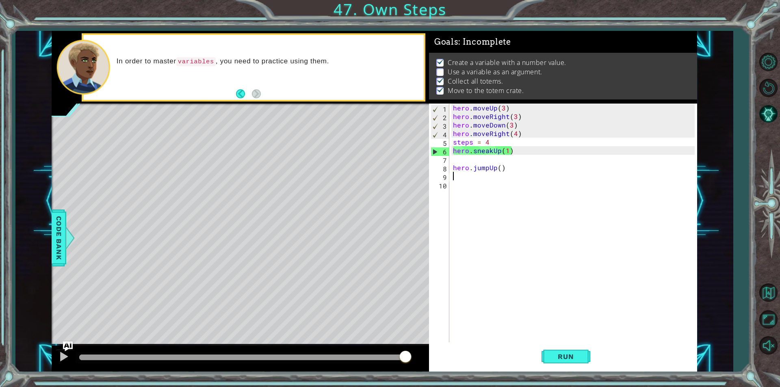
click at [529, 178] on div "hero . moveUp ( 3 ) hero . moveRight ( 3 ) hero . moveDown ( 3 ) hero . moveRig…" at bounding box center [574, 232] width 247 height 256
click at [520, 172] on div "hero . moveUp ( 3 ) hero . moveRight ( 3 ) hero . moveDown ( 3 ) hero . moveRig…" at bounding box center [574, 232] width 247 height 256
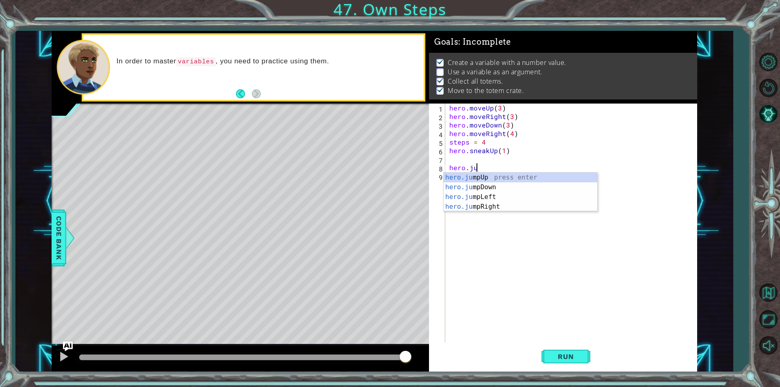
click at [515, 150] on div "hero . moveUp ( 3 ) hero . moveRight ( 3 ) hero . moveDown ( 3 ) hero . moveRig…" at bounding box center [573, 232] width 251 height 256
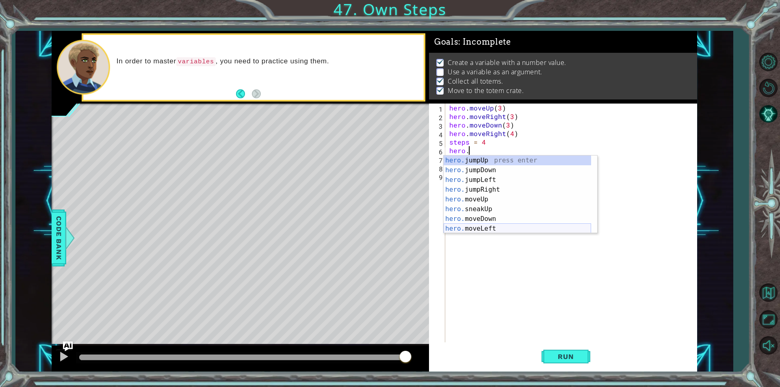
click at [483, 228] on div "hero. jumpUp press enter hero. jumpDown press enter hero. jumpLeft press enter …" at bounding box center [517, 205] width 147 height 98
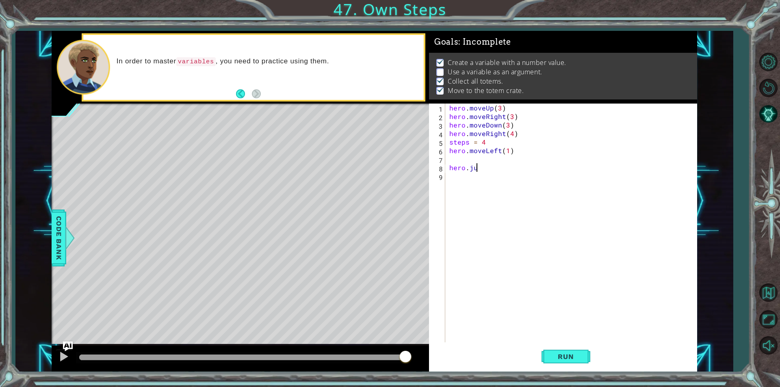
click at [495, 169] on div "hero . moveUp ( 3 ) hero . moveRight ( 3 ) hero . moveDown ( 3 ) hero . moveRig…" at bounding box center [573, 232] width 251 height 256
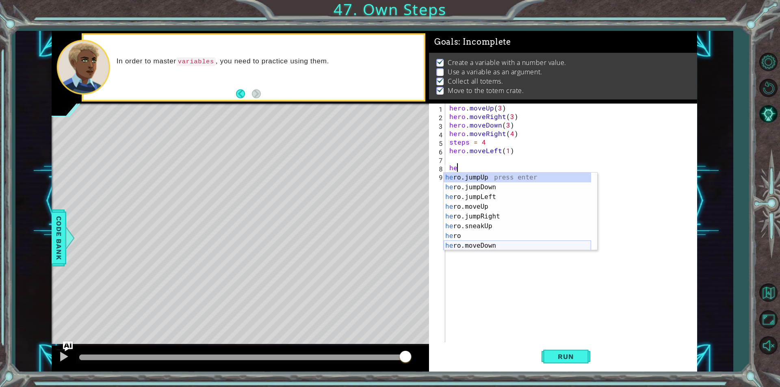
type textarea "h"
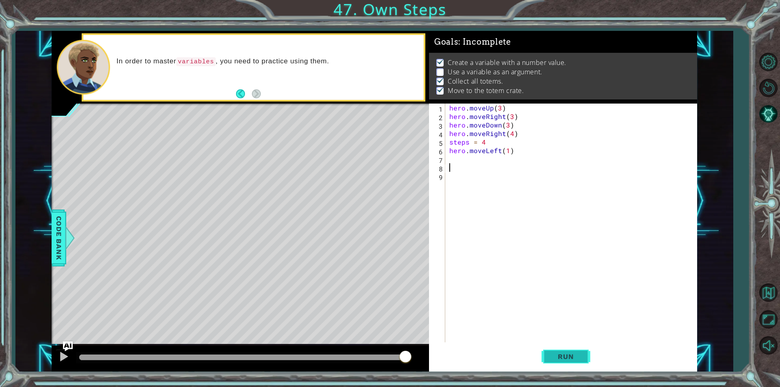
drag, startPoint x: 555, startPoint y: 354, endPoint x: 563, endPoint y: 349, distance: 9.6
click at [555, 354] on span "Run" at bounding box center [566, 357] width 32 height 8
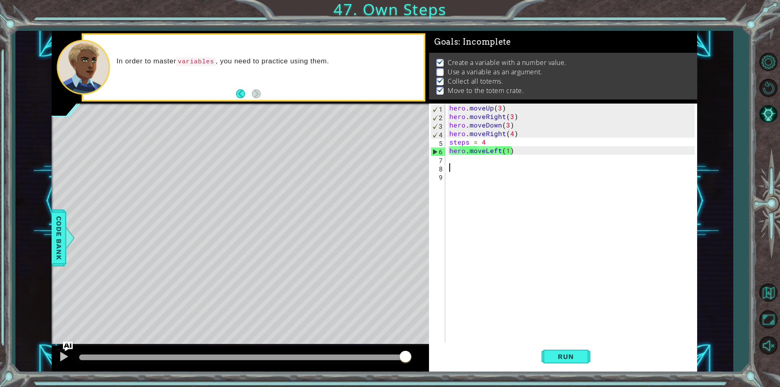
click at [495, 145] on div "hero . moveUp ( 3 ) hero . moveRight ( 3 ) hero . moveDown ( 3 ) hero . moveRig…" at bounding box center [573, 232] width 251 height 256
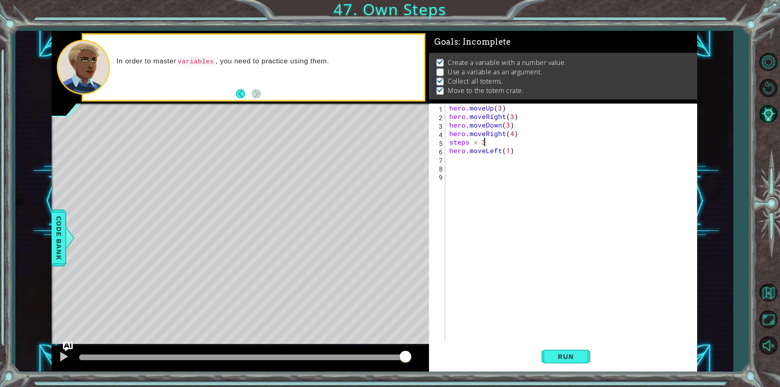
scroll to position [0, 2]
click at [561, 348] on button "Run" at bounding box center [566, 356] width 49 height 27
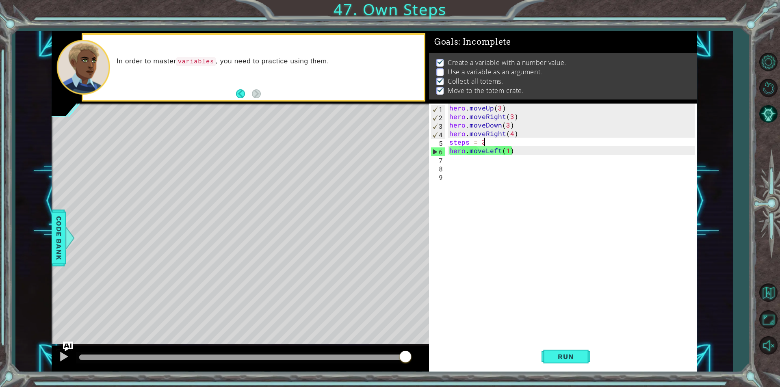
click at [507, 152] on div "hero . moveUp ( 3 ) hero . moveRight ( 3 ) hero . moveDown ( 3 ) hero . moveRig…" at bounding box center [573, 232] width 251 height 256
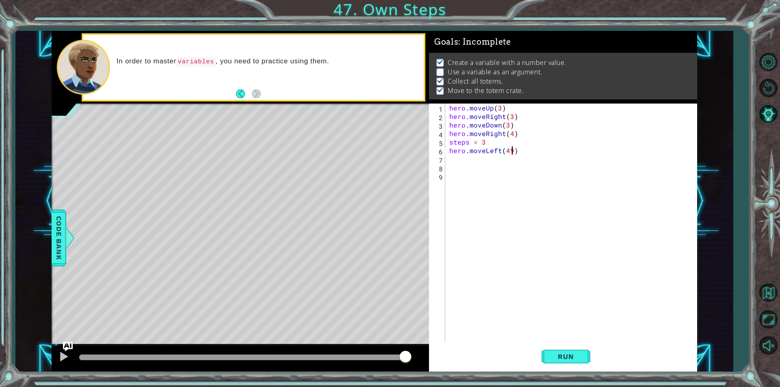
scroll to position [0, 4]
click at [569, 358] on span "Run" at bounding box center [566, 357] width 32 height 8
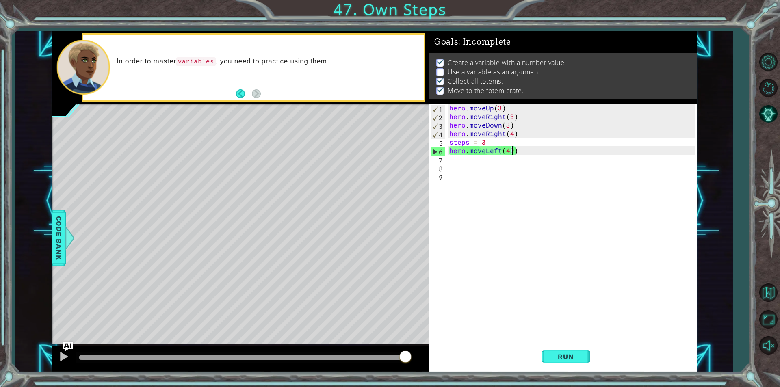
click at [264, 377] on div "1 2 3 4 5 6 hero . moveUp ( 3 ) hero . moveRight ( 3 ) hero . moveDown ( 3 ) he…" at bounding box center [390, 193] width 780 height 387
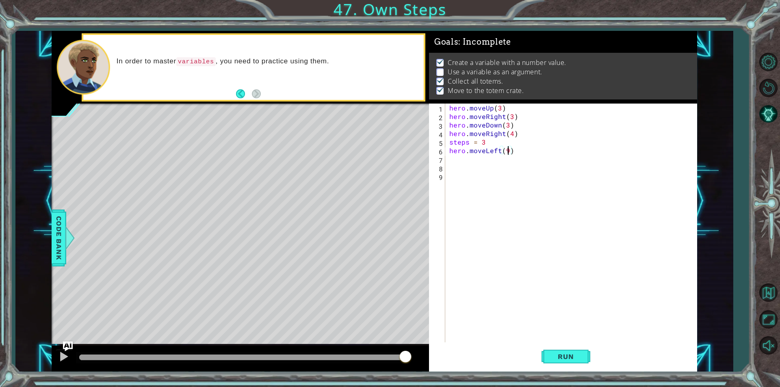
scroll to position [0, 3]
click at [568, 351] on button "Run" at bounding box center [566, 356] width 49 height 27
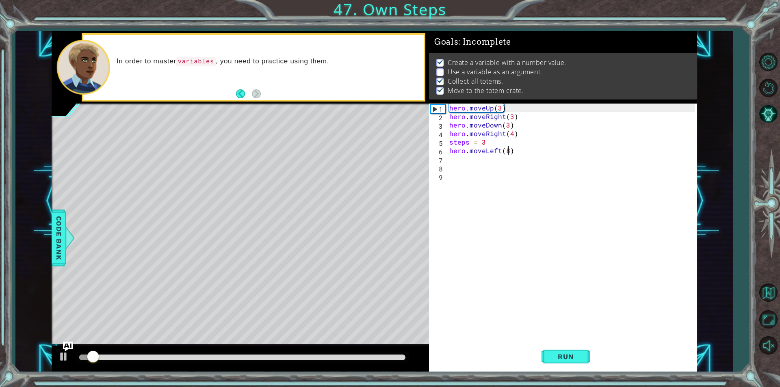
click at [490, 143] on div "hero . moveUp ( 3 ) hero . moveRight ( 3 ) hero . moveDown ( 3 ) hero . moveRig…" at bounding box center [573, 232] width 251 height 256
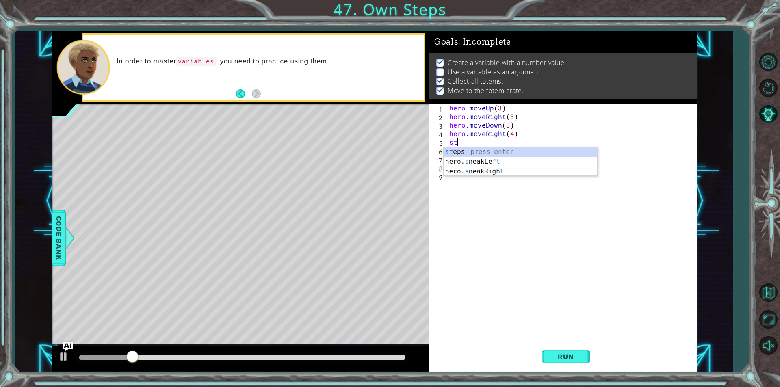
scroll to position [0, 0]
type textarea "s"
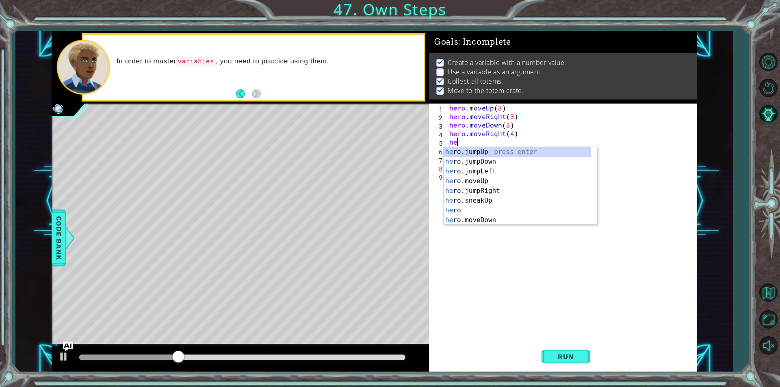
type textarea "her"
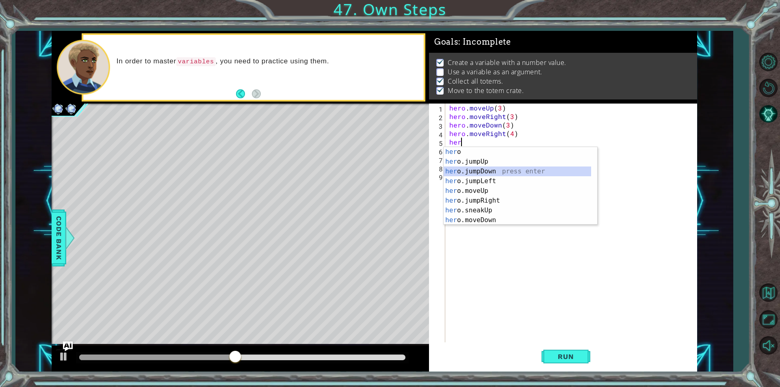
click at [470, 173] on div "her o press enter her o.jumpUp press enter her o.jumpDown press enter her o.jum…" at bounding box center [517, 196] width 147 height 98
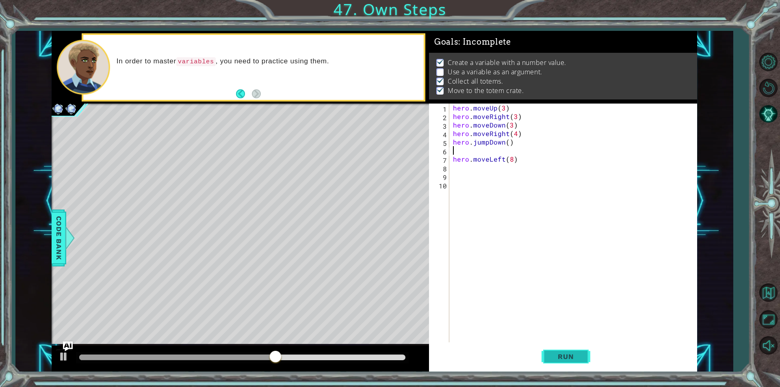
click at [574, 360] on span "Run" at bounding box center [566, 357] width 32 height 8
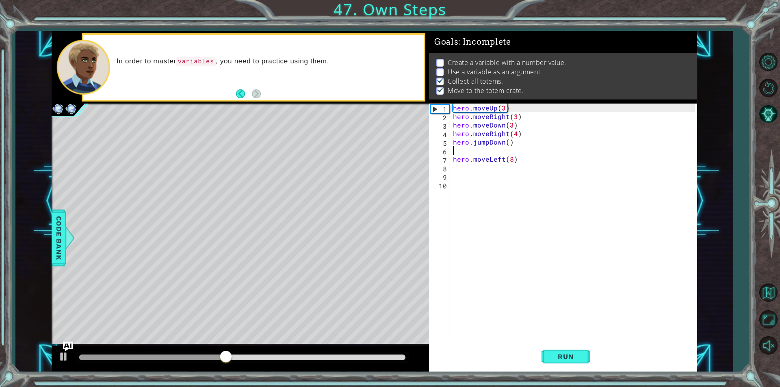
click at [0, 0] on html "1 2 3 4 5 6 hero . moveUp ( 3 ) hero . moveRight ( 3 ) hero . moveDown ( 3 ) he…" at bounding box center [390, 193] width 780 height 387
click at [279, 233] on div "methods hero use(thing) moveUp(steps) moveDown(steps) moveLeft(steps) moveRight…" at bounding box center [375, 201] width 646 height 341
drag, startPoint x: 306, startPoint y: 345, endPoint x: 345, endPoint y: 14, distance: 332.5
click at [342, 30] on div "1 2 3 4 5 6 hero . moveUp ( 3 ) hero . moveRight ( 3 ) hero . moveDown ( 3 ) he…" at bounding box center [390, 193] width 780 height 387
click at [0, 170] on div "1 2 3 4 5 6 hero . moveUp ( 3 ) hero . moveRight ( 3 ) hero . moveDown ( 3 ) he…" at bounding box center [390, 193] width 780 height 387
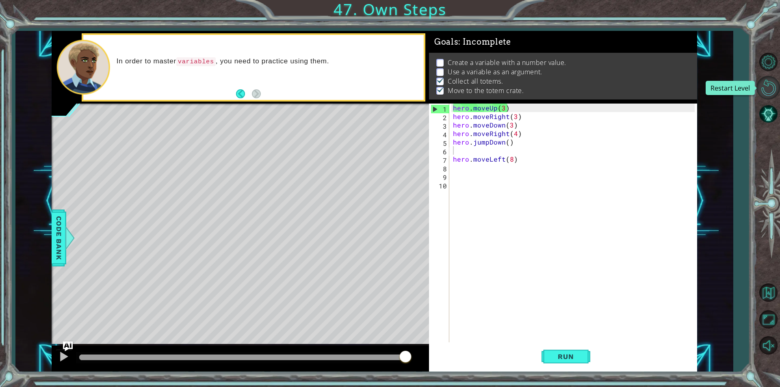
drag, startPoint x: 771, startPoint y: 94, endPoint x: 776, endPoint y: 91, distance: 6.0
click at [774, 91] on button "Restart Level" at bounding box center [768, 88] width 24 height 24
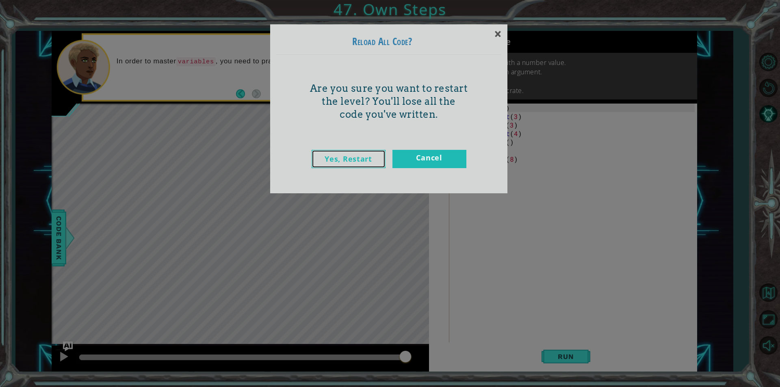
click at [337, 166] on link "Yes, Restart" at bounding box center [349, 159] width 74 height 18
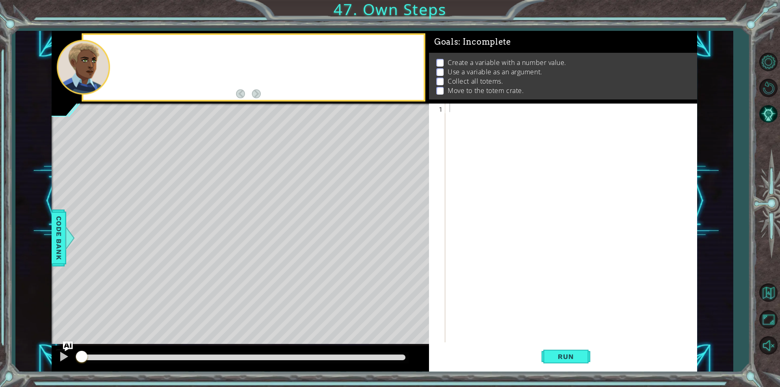
click at [338, 161] on body "1 2 3 4 5 6 hero . moveUp ( 3 ) hero . moveRight ( 3 ) hero . moveDown ( 3 ) he…" at bounding box center [390, 193] width 780 height 387
click at [68, 348] on img "Ask AI" at bounding box center [68, 346] width 11 height 11
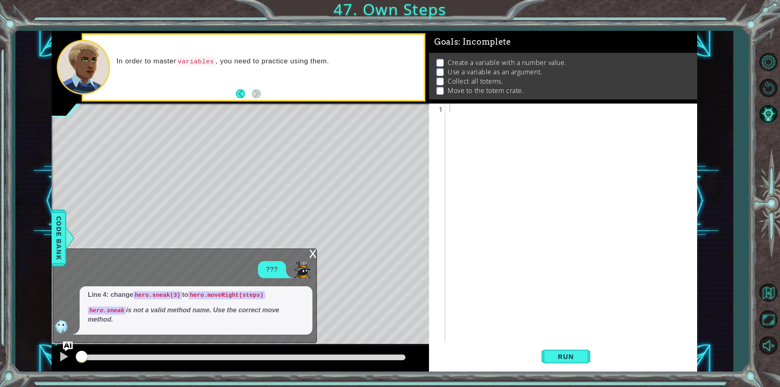
click at [117, 307] on code "hero.sneak" at bounding box center [107, 311] width 38 height 8
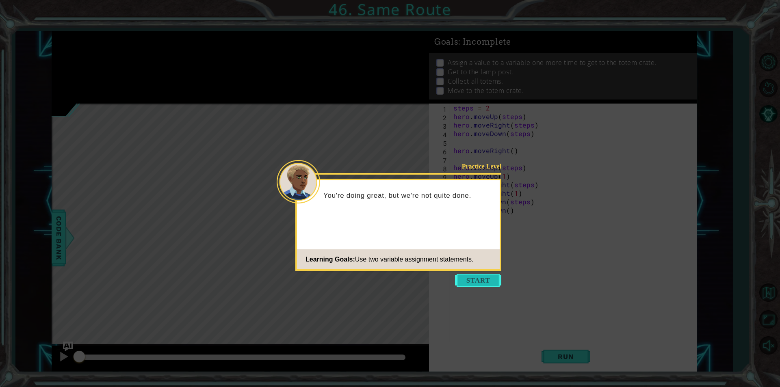
click at [479, 282] on button "Start" at bounding box center [478, 280] width 46 height 13
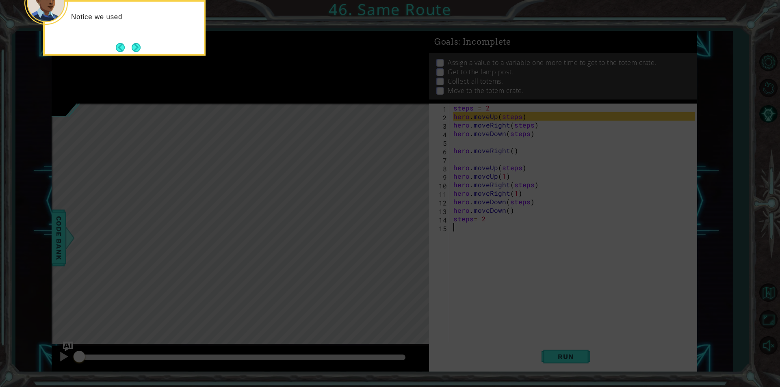
click at [559, 357] on icon at bounding box center [390, 58] width 780 height 659
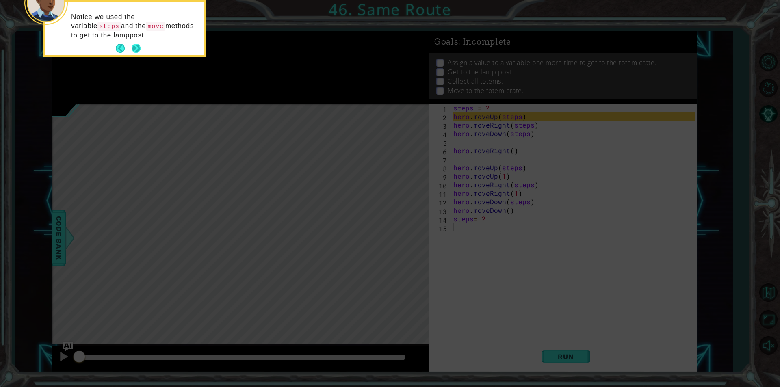
click at [132, 49] on button "Next" at bounding box center [136, 48] width 9 height 9
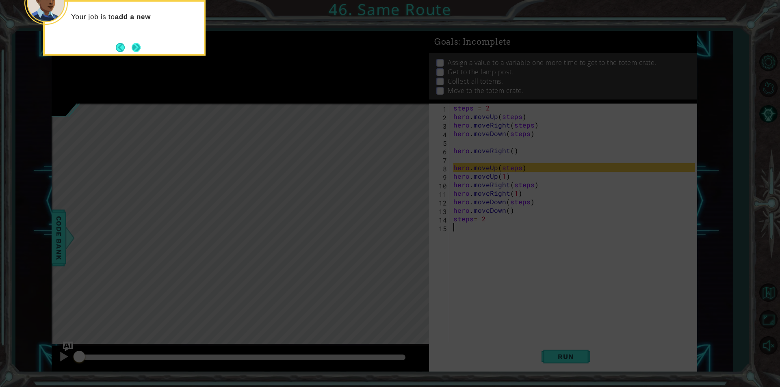
click at [137, 45] on button "Next" at bounding box center [136, 47] width 9 height 9
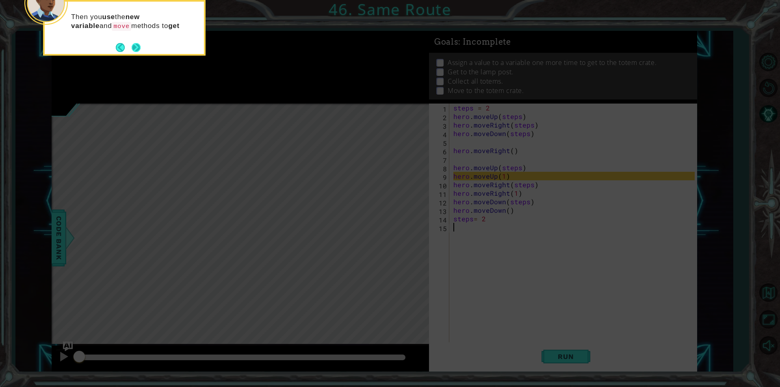
click at [132, 46] on button "Next" at bounding box center [136, 47] width 9 height 9
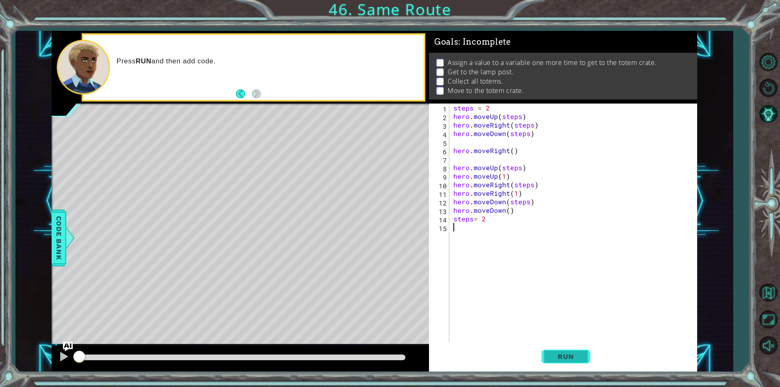
click at [570, 348] on button "Run" at bounding box center [566, 356] width 49 height 27
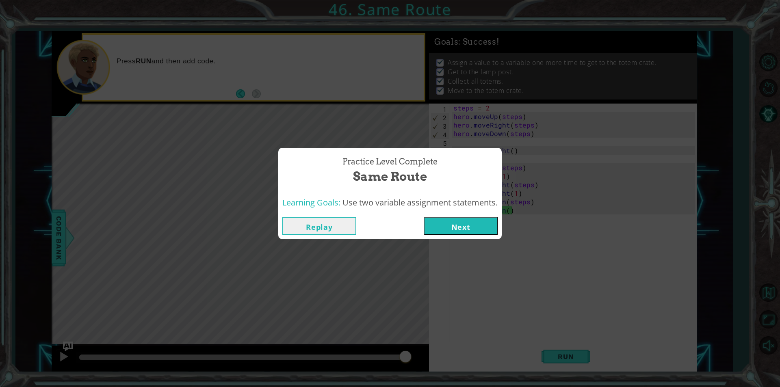
click at [467, 221] on button "Next" at bounding box center [461, 226] width 74 height 18
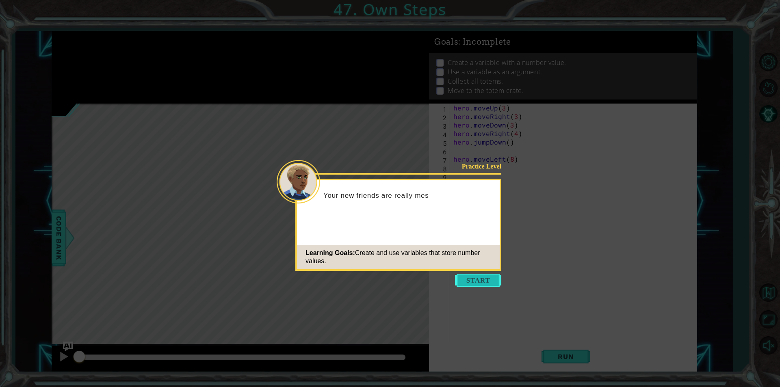
click at [474, 278] on button "Start" at bounding box center [478, 280] width 46 height 13
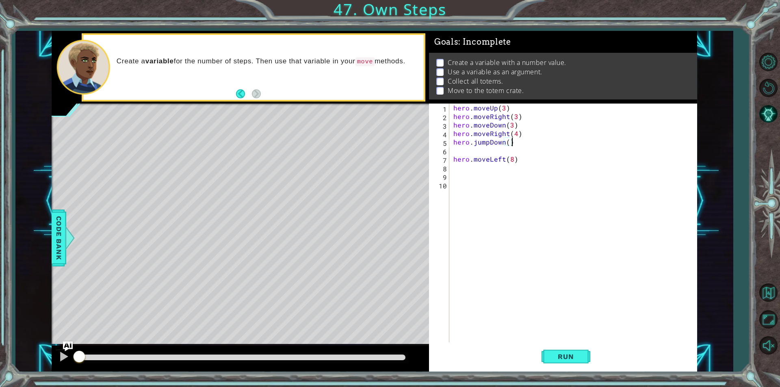
click at [515, 143] on div "hero . moveUp ( 3 ) hero . moveRight ( 3 ) hero . moveDown ( 3 ) hero . moveRig…" at bounding box center [575, 232] width 247 height 256
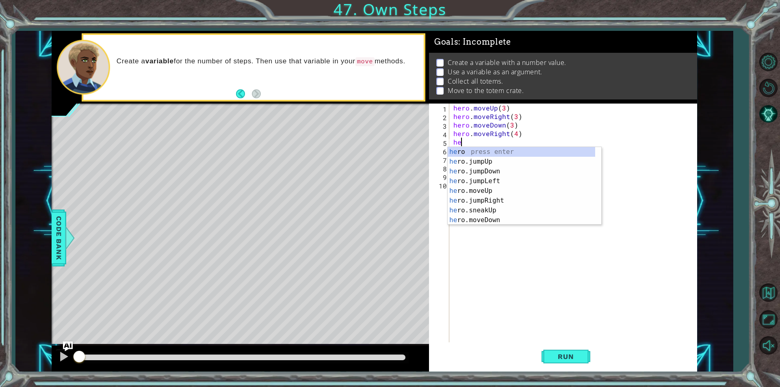
type textarea "h"
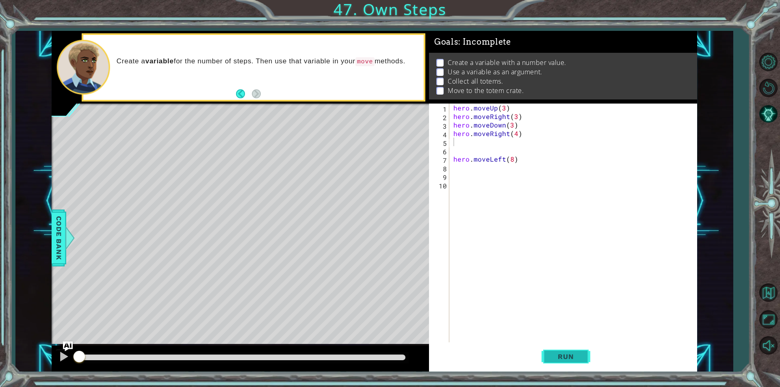
click at [555, 358] on span "Run" at bounding box center [566, 357] width 32 height 8
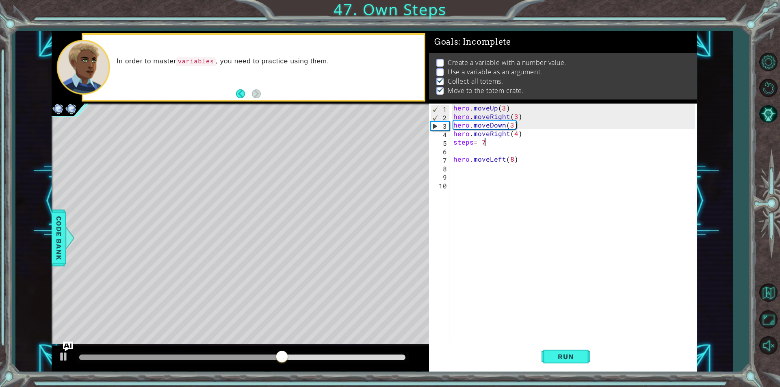
scroll to position [0, 1]
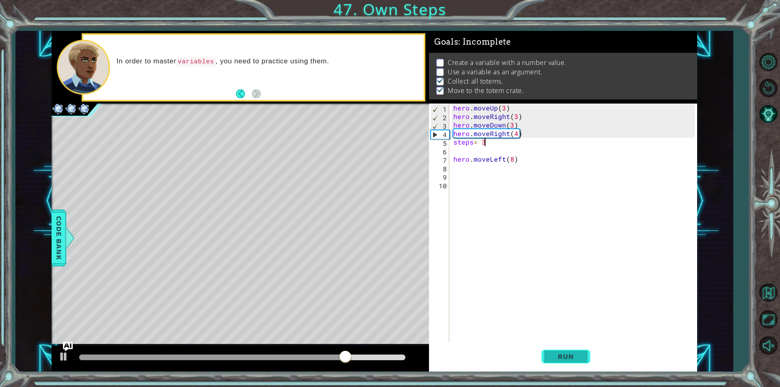
type textarea "steps= 3"
click at [572, 365] on button "Run" at bounding box center [566, 356] width 49 height 27
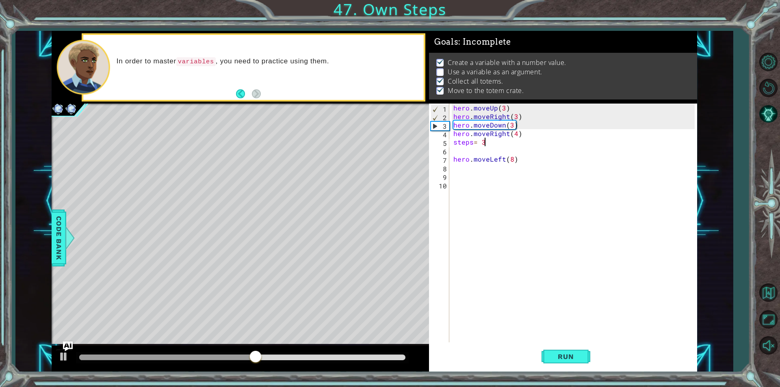
click at [459, 154] on div "hero . moveUp ( 3 ) hero . moveRight ( 3 ) hero . moveDown ( 3 ) hero . moveRig…" at bounding box center [575, 232] width 247 height 256
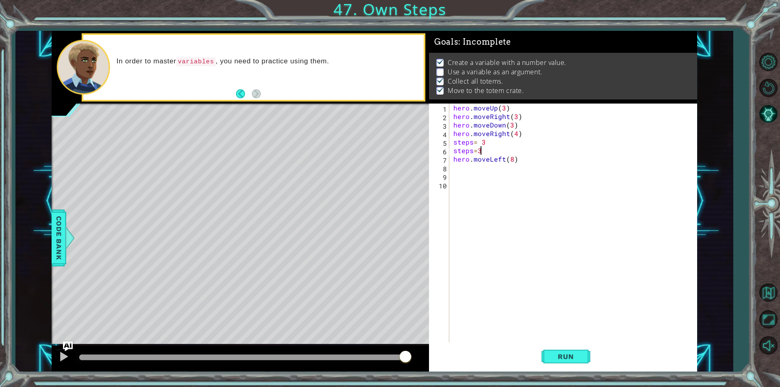
scroll to position [0, 2]
click at [572, 360] on span "Run" at bounding box center [566, 357] width 32 height 8
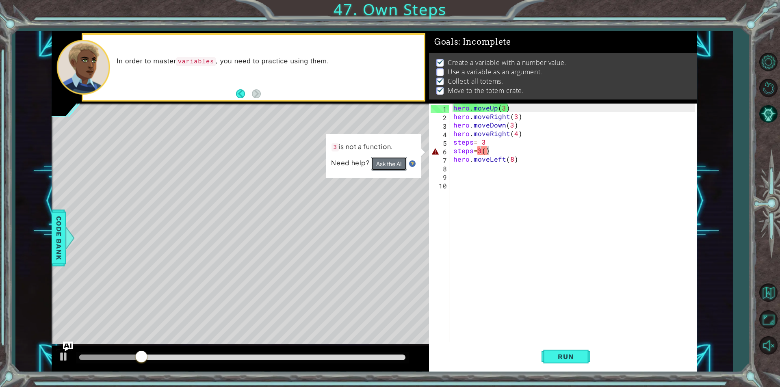
click at [394, 165] on button "Ask the AI" at bounding box center [389, 164] width 36 height 14
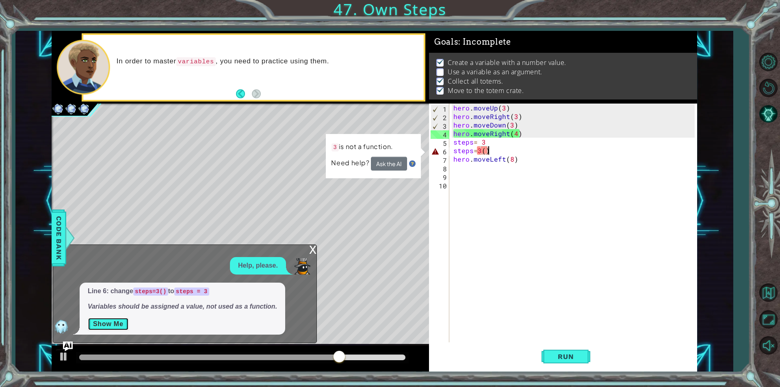
click at [108, 323] on button "Show Me" at bounding box center [108, 324] width 41 height 13
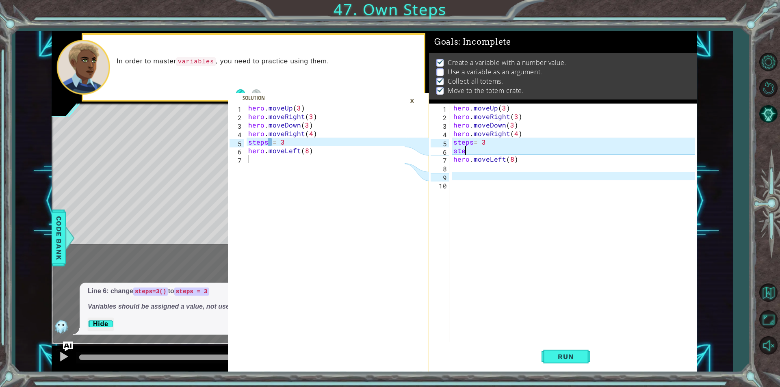
scroll to position [0, 0]
type textarea "s"
click at [472, 145] on div "hero . moveUp ( 3 ) hero . moveRight ( 3 ) hero . moveDown ( 3 ) hero . moveRig…" at bounding box center [575, 232] width 247 height 256
type textarea "steps = 3"
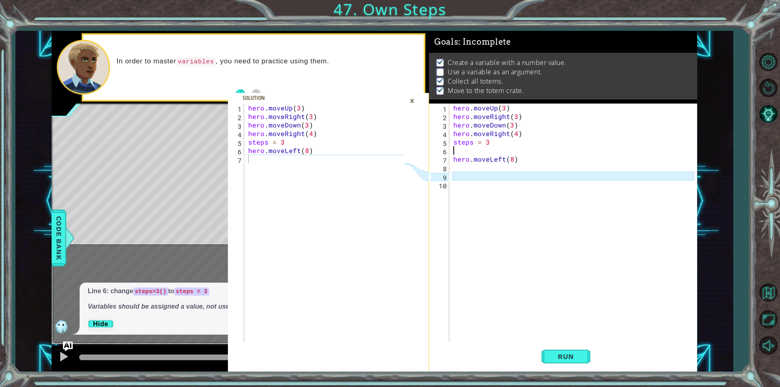
click at [453, 149] on div "hero . moveUp ( 3 ) hero . moveRight ( 3 ) hero . moveDown ( 3 ) hero . moveRig…" at bounding box center [575, 232] width 247 height 256
type textarea "steps = 3"
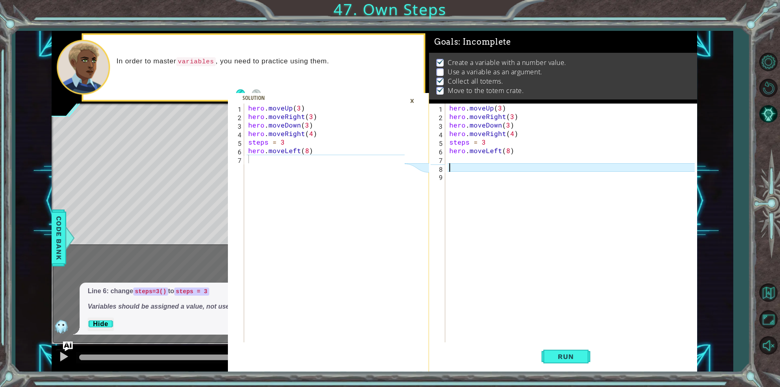
click at [472, 165] on div "hero . moveUp ( 3 ) hero . moveRight ( 3 ) hero . moveDown ( 3 ) hero . moveRig…" at bounding box center [573, 232] width 251 height 256
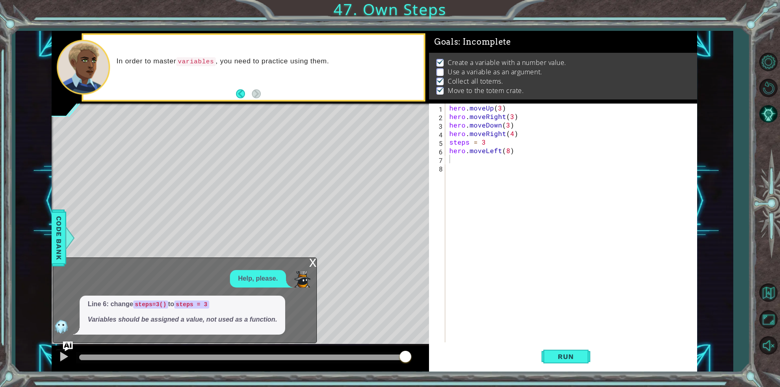
click at [316, 266] on div "x" at bounding box center [312, 262] width 7 height 8
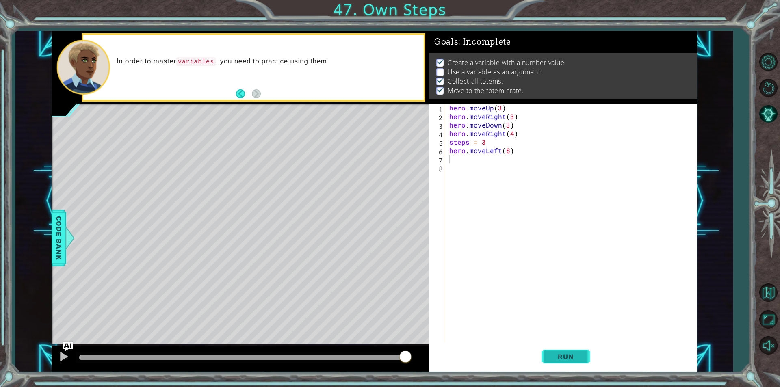
click at [570, 355] on span "Run" at bounding box center [566, 357] width 32 height 8
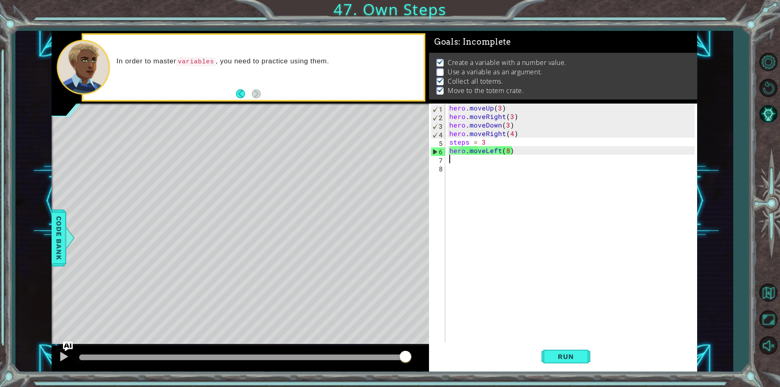
drag, startPoint x: 405, startPoint y: 351, endPoint x: 102, endPoint y: 366, distance: 303.9
drag, startPoint x: 102, startPoint y: 366, endPoint x: 98, endPoint y: 357, distance: 10.0
drag, startPoint x: 98, startPoint y: 357, endPoint x: 660, endPoint y: 211, distance: 581.0
drag, startPoint x: 660, startPoint y: 211, endPoint x: 546, endPoint y: 207, distance: 113.8
click at [546, 207] on div "hero . moveUp ( 3 ) hero . moveRight ( 3 ) hero . moveDown ( 3 ) hero . moveRig…" at bounding box center [573, 232] width 251 height 256
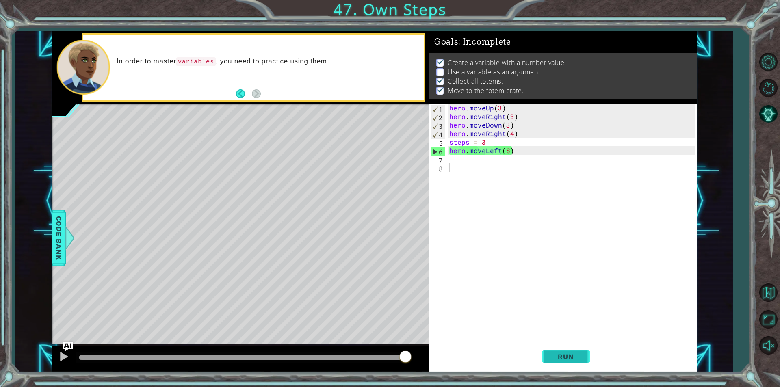
click at [567, 358] on span "Run" at bounding box center [566, 357] width 32 height 8
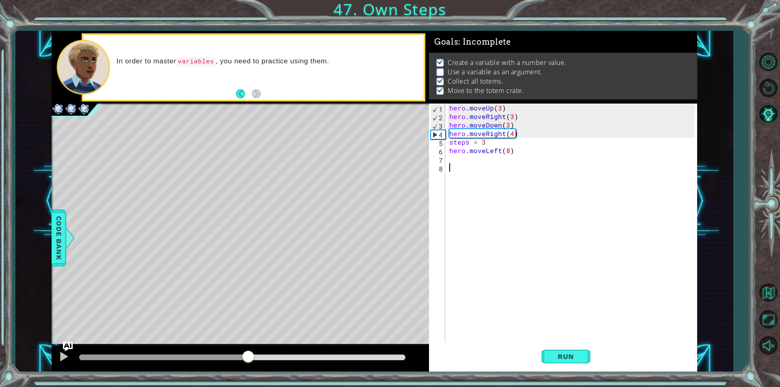
drag, startPoint x: 155, startPoint y: 355, endPoint x: 245, endPoint y: 368, distance: 91.4
click at [245, 368] on div at bounding box center [240, 359] width 377 height 26
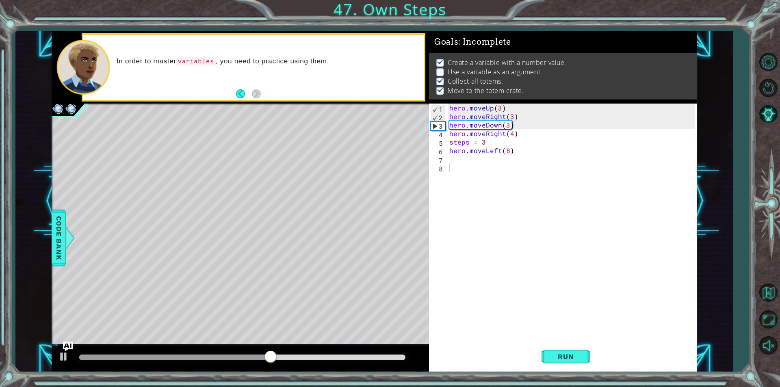
click at [446, 286] on div "1 2 3 4 5 6 7 8 hero . moveUp ( 3 ) hero . moveRight ( 3 ) hero . moveDown ( 3 …" at bounding box center [562, 223] width 266 height 239
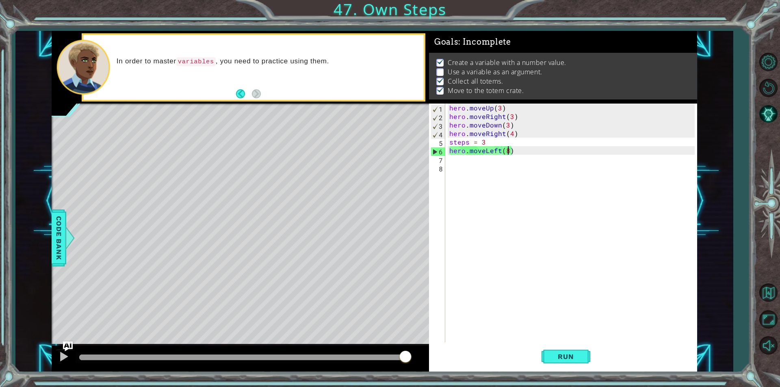
click at [509, 154] on div "hero . moveUp ( 3 ) hero . moveRight ( 3 ) hero . moveDown ( 3 ) hero . moveRig…" at bounding box center [573, 232] width 251 height 256
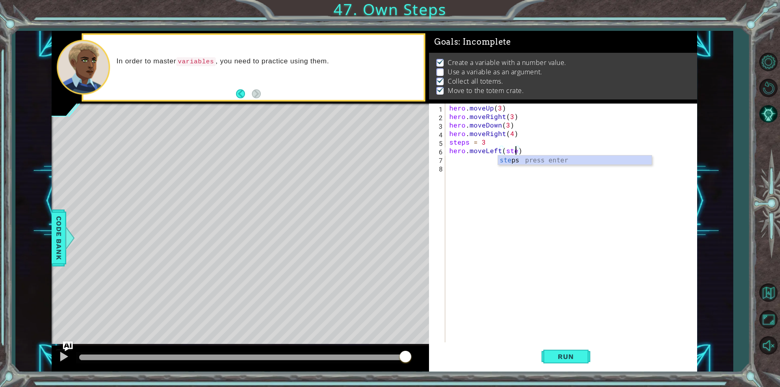
scroll to position [0, 4]
type textarea "hero.moveLeft(steps)"
click at [551, 271] on div "hero . moveUp ( 3 ) hero . moveRight ( 3 ) hero . moveDown ( 3 ) hero . moveRig…" at bounding box center [573, 232] width 251 height 256
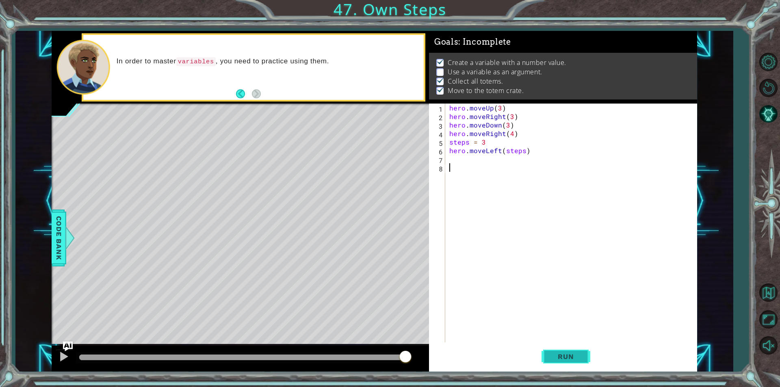
click at [563, 352] on button "Run" at bounding box center [566, 356] width 49 height 27
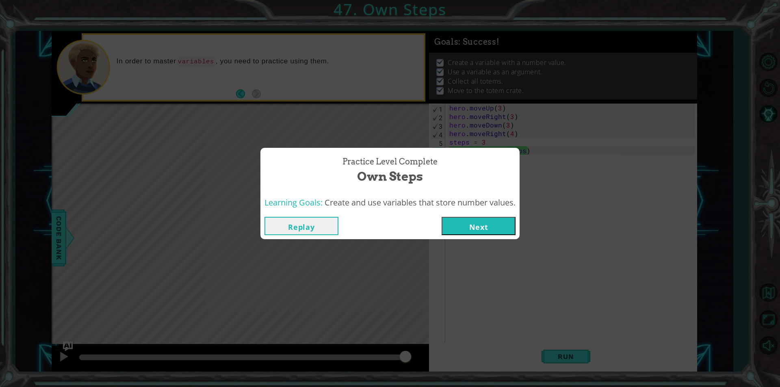
drag, startPoint x: 348, startPoint y: 359, endPoint x: 421, endPoint y: 375, distance: 74.7
click at [420, 377] on body "1 2 3 4 5 6 7 hero . moveUp ( 3 ) hero . moveRight ( 3 ) hero . moveDown ( 3 ) …" at bounding box center [390, 193] width 780 height 387
click at [504, 220] on button "Next" at bounding box center [479, 226] width 74 height 18
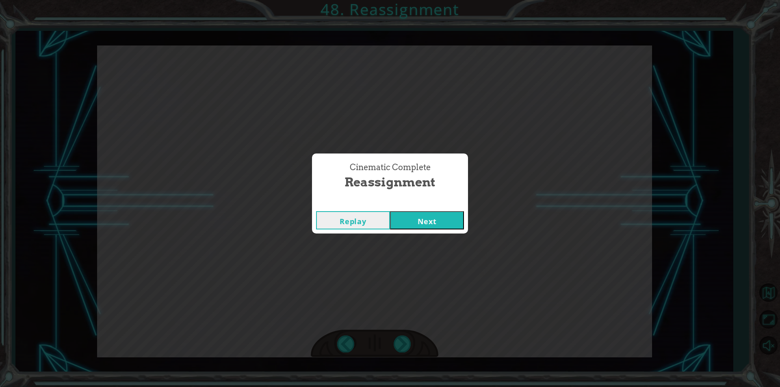
drag, startPoint x: 440, startPoint y: 208, endPoint x: 431, endPoint y: 219, distance: 15.0
click at [431, 219] on div "Replay Next" at bounding box center [390, 220] width 156 height 26
click at [429, 221] on button "Next" at bounding box center [427, 220] width 74 height 18
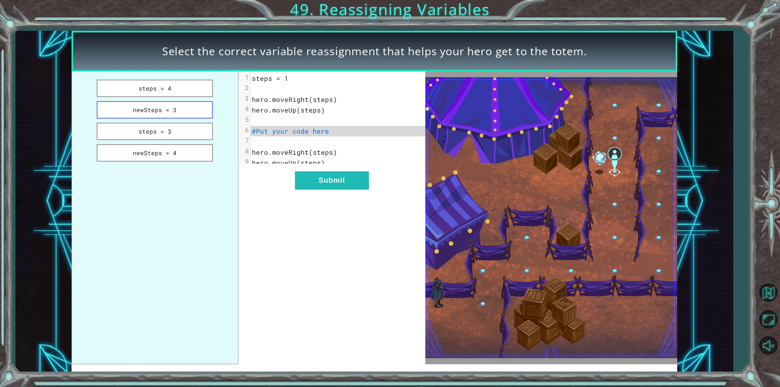
click at [145, 117] on button "newSteps = 3" at bounding box center [155, 109] width 116 height 17
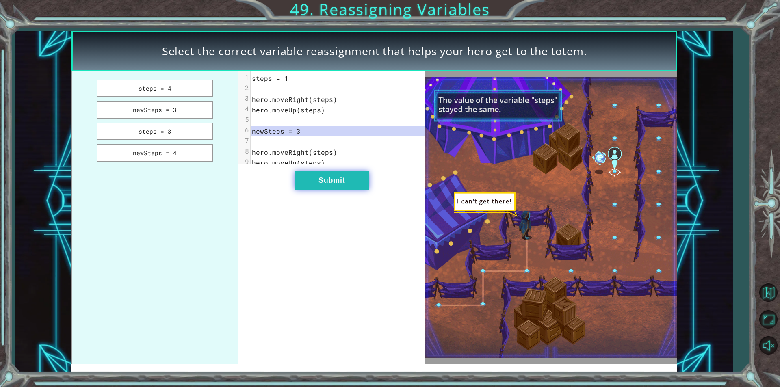
click at [353, 187] on button "Submit" at bounding box center [332, 180] width 74 height 18
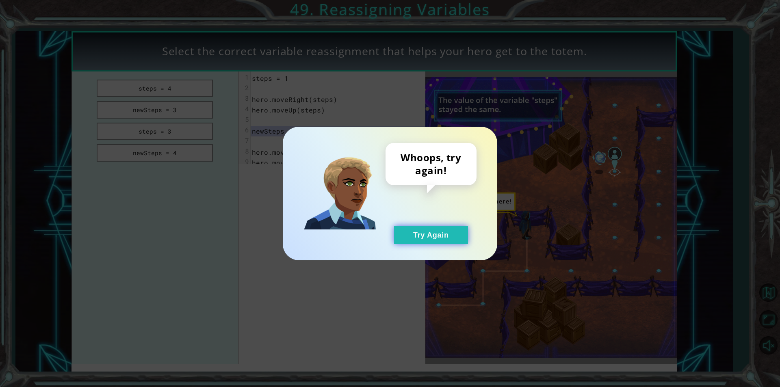
drag, startPoint x: 414, startPoint y: 246, endPoint x: 416, endPoint y: 242, distance: 4.6
click at [416, 242] on div "Whoops, try again! Try Again" at bounding box center [390, 194] width 215 height 134
click at [422, 236] on button "Try Again" at bounding box center [431, 235] width 74 height 18
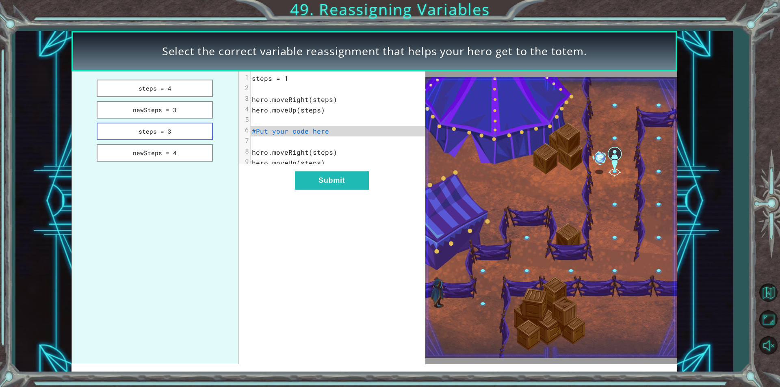
click at [162, 128] on button "steps = 3" at bounding box center [155, 131] width 116 height 17
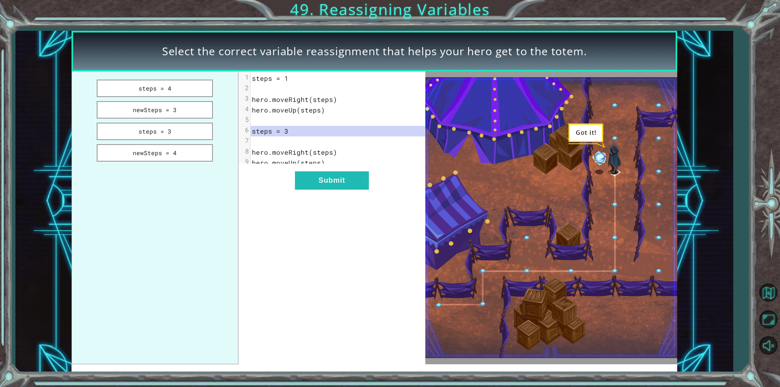
click at [330, 201] on div "xxxxxxxxxx 9 1 steps = 1 2 ​ 3 hero.moveRight(steps) 4 hero.moveUp(steps) 5 ​ 6…" at bounding box center [331, 218] width 187 height 293
click at [331, 190] on button "Submit" at bounding box center [332, 180] width 74 height 18
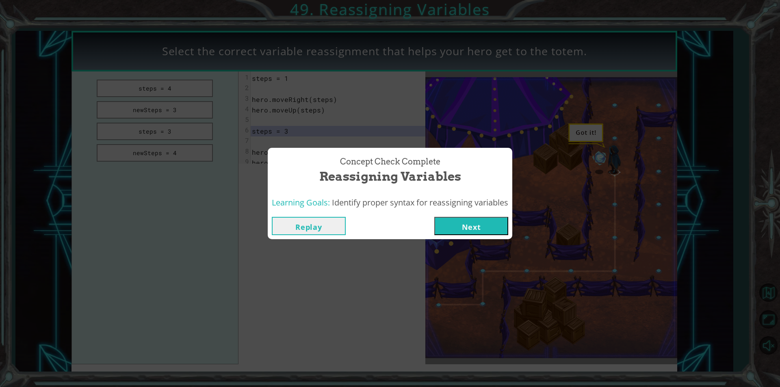
click at [487, 223] on button "Next" at bounding box center [471, 226] width 74 height 18
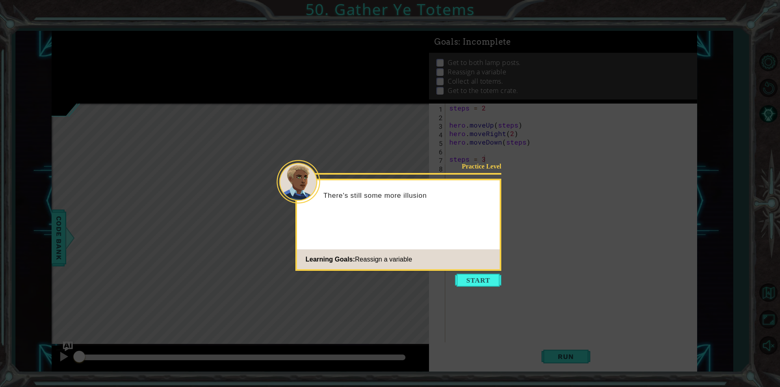
click at [474, 290] on icon at bounding box center [390, 193] width 780 height 387
click at [475, 286] on button "Start" at bounding box center [478, 280] width 46 height 13
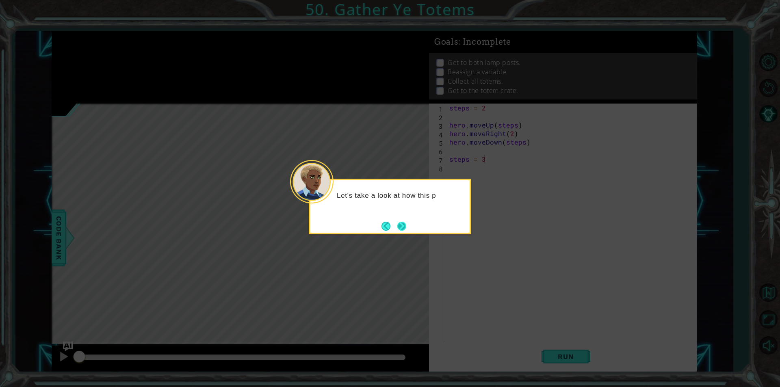
click at [403, 226] on button "Next" at bounding box center [401, 226] width 9 height 9
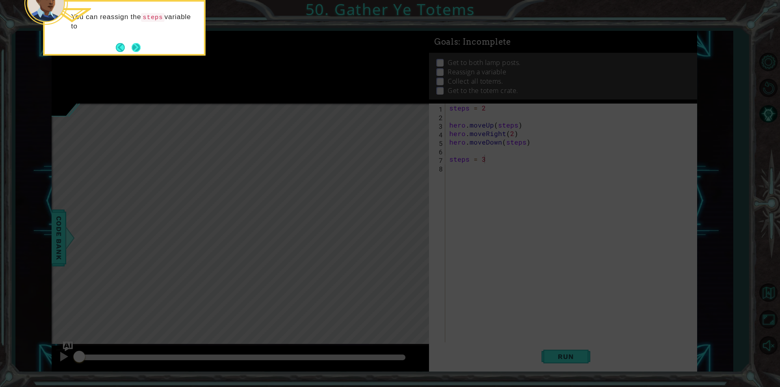
drag, startPoint x: 134, startPoint y: 36, endPoint x: 137, endPoint y: 49, distance: 13.6
click at [134, 41] on div "You can reassign the steps variable to" at bounding box center [124, 24] width 159 height 45
click at [137, 49] on button "Next" at bounding box center [136, 47] width 9 height 9
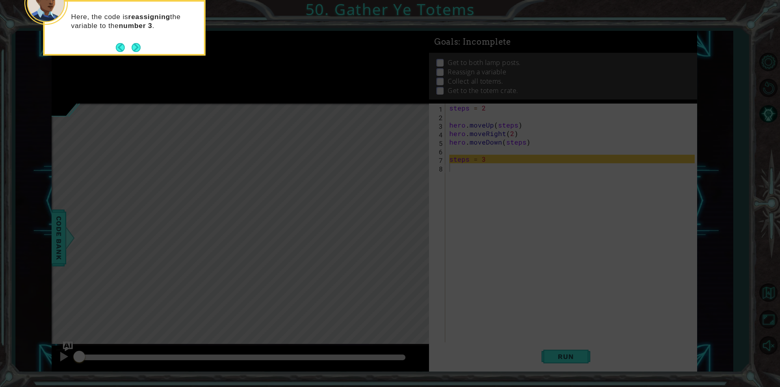
click at [137, 50] on button "Next" at bounding box center [136, 47] width 9 height 9
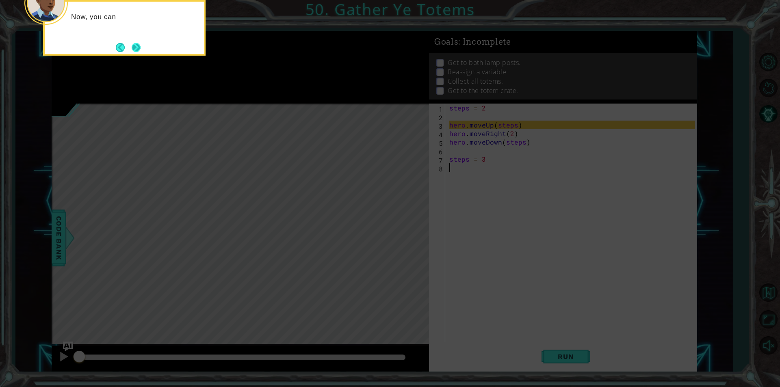
click at [136, 48] on button "Next" at bounding box center [136, 47] width 9 height 9
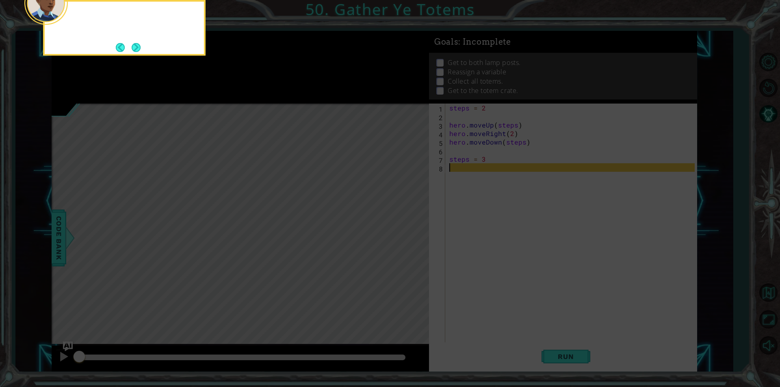
click at [136, 48] on button "Next" at bounding box center [136, 47] width 9 height 9
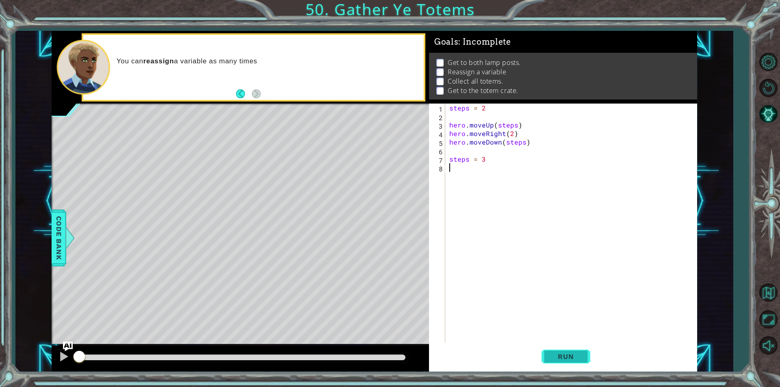
click at [572, 357] on span "Run" at bounding box center [566, 357] width 32 height 8
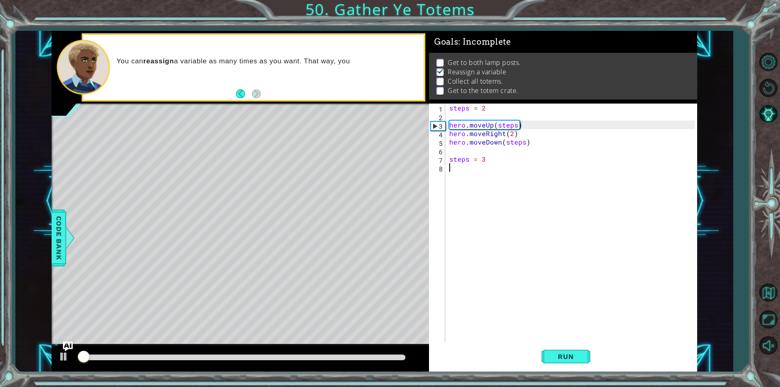
scroll to position [3, 0]
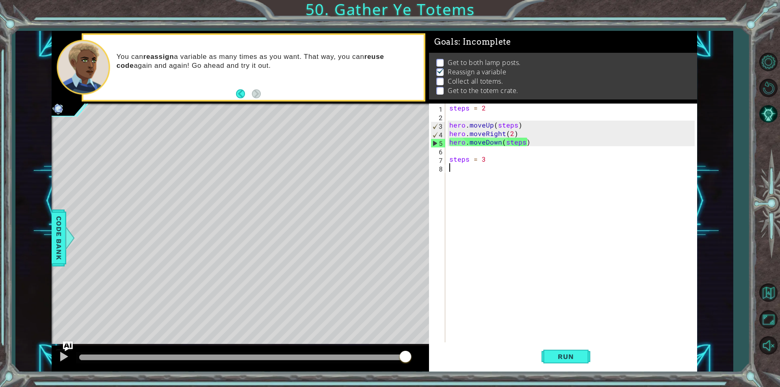
drag, startPoint x: 98, startPoint y: 357, endPoint x: 530, endPoint y: 395, distance: 434.0
click at [530, 387] on html "1 ההההההההההההההההההההההההההההההההההההההההההההההההההההההההההההההההההההההההההההה…" at bounding box center [390, 193] width 780 height 387
drag, startPoint x: 116, startPoint y: 355, endPoint x: 473, endPoint y: 403, distance: 360.7
click at [473, 387] on html "1 ההההההההההההההההההההההההההההההההההההההההההההההההההההההההההההההההההההההההההההה…" at bounding box center [390, 193] width 780 height 387
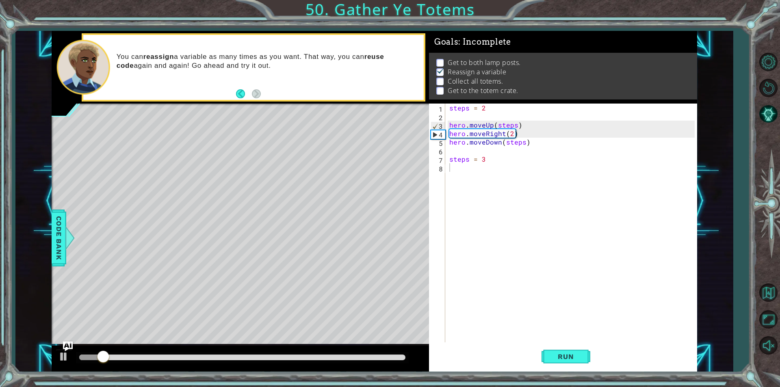
drag, startPoint x: 109, startPoint y: 374, endPoint x: 258, endPoint y: 365, distance: 148.5
click at [313, 387] on html "1 ההההההההההההההההההההההההההההההההההההההההההההההההההההההההההההההההההההההההההההה…" at bounding box center [390, 193] width 780 height 387
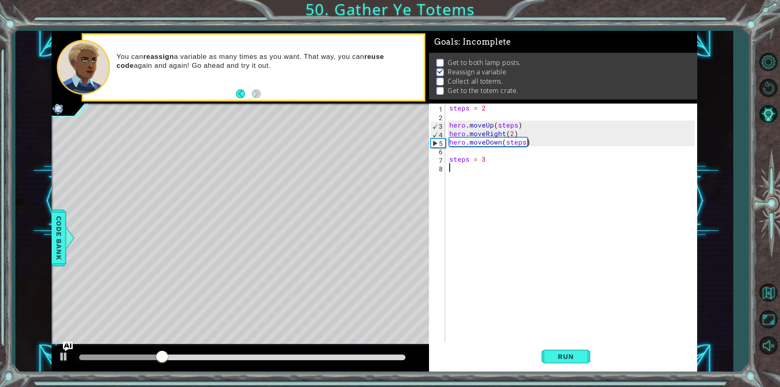
click at [457, 184] on div "steps = 2 hero . moveUp ( steps ) hero . moveRight ( 2 ) hero . moveDown ( step…" at bounding box center [573, 232] width 251 height 256
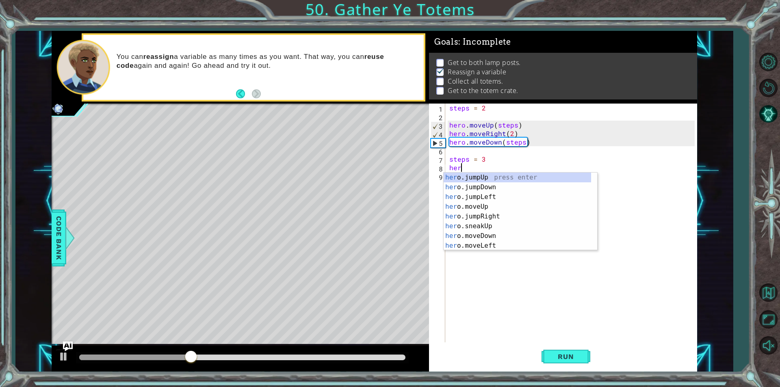
scroll to position [0, 0]
click at [489, 212] on div "hero .jumpUp press enter hero .jumpDown press enter hero .jumpLeft press enter …" at bounding box center [517, 222] width 147 height 98
type textarea "hero.moveUp(1)"
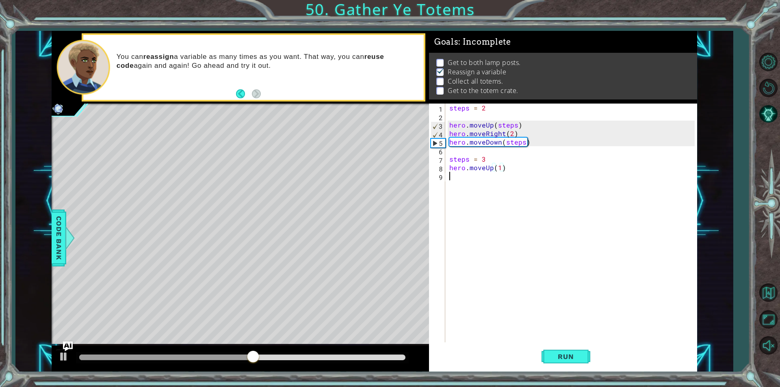
click at [503, 172] on div "steps = 2 hero . moveUp ( steps ) hero . moveRight ( 2 ) hero . moveDown ( step…" at bounding box center [573, 232] width 251 height 256
click at [500, 171] on div "steps = 2 hero . moveUp ( steps ) hero . moveRight ( 2 ) hero . moveDown ( step…" at bounding box center [573, 232] width 251 height 256
type textarea "hero.moveUp(3)"
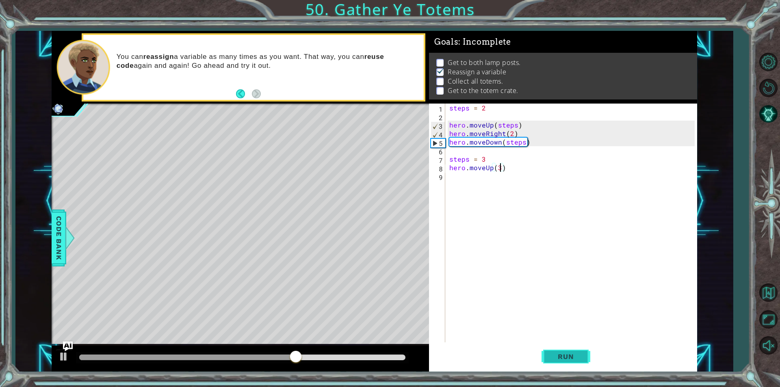
click at [574, 365] on button "Run" at bounding box center [566, 356] width 49 height 27
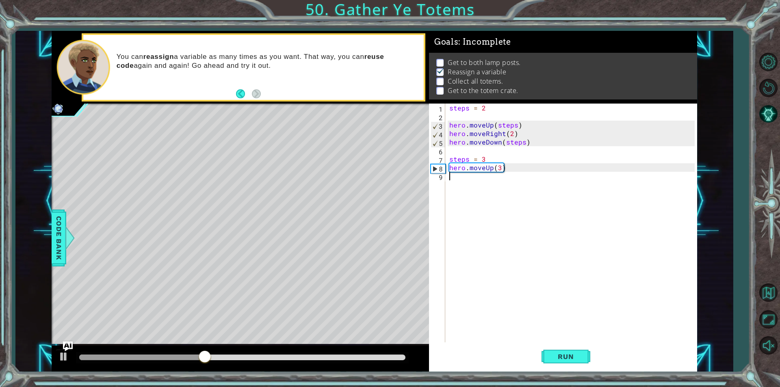
click at [462, 175] on div "steps = 2 hero . moveUp ( steps ) hero . moveRight ( 2 ) hero . moveDown ( step…" at bounding box center [573, 232] width 251 height 256
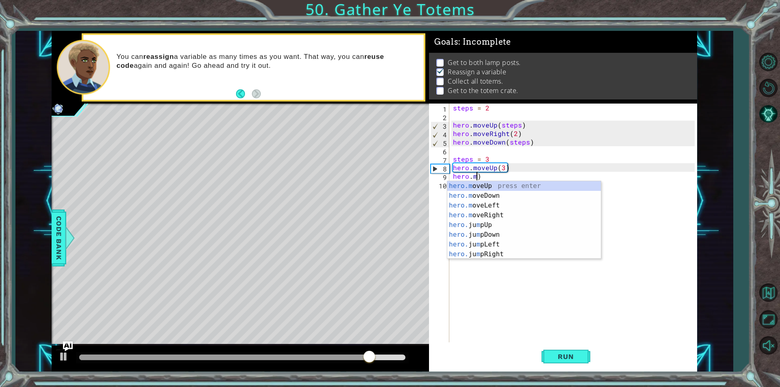
scroll to position [0, 1]
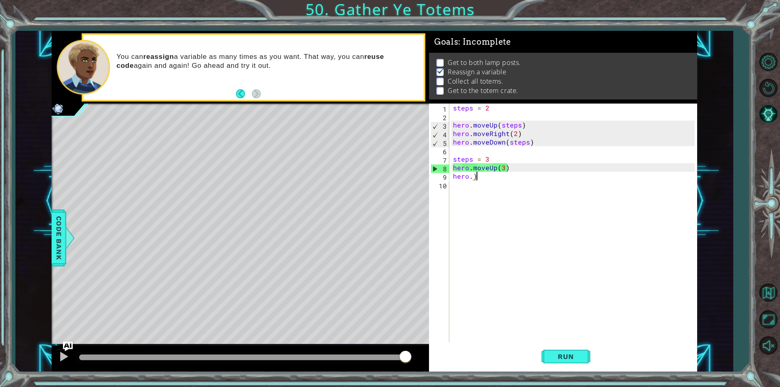
click at [500, 174] on div "steps = 2 hero . moveUp ( steps ) hero . moveRight ( 2 ) hero . moveDown ( step…" at bounding box center [574, 232] width 247 height 256
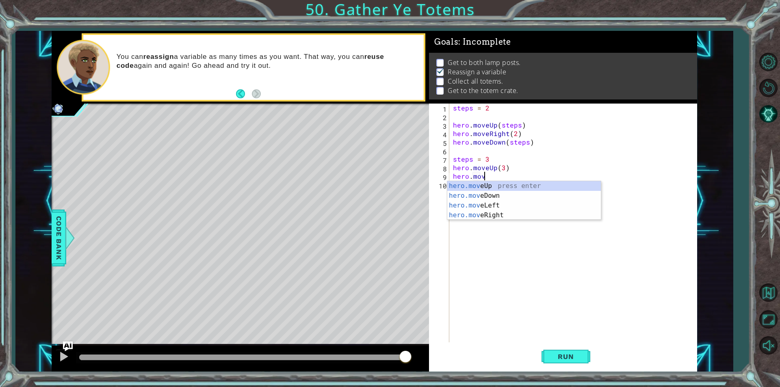
scroll to position [0, 2]
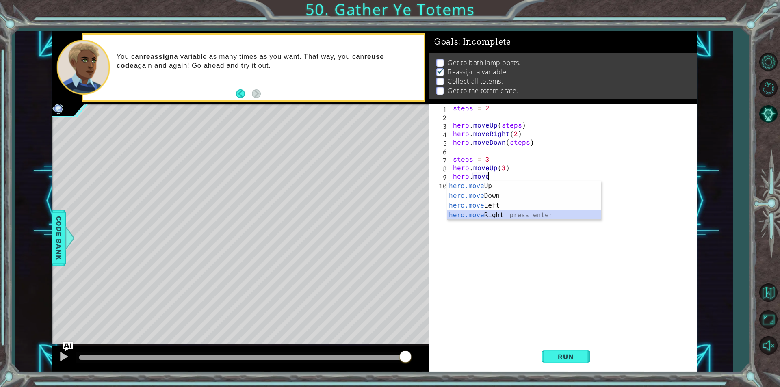
click at [486, 216] on div "hero.move Up press enter hero.move Down press enter hero.move Left press enter …" at bounding box center [524, 210] width 154 height 59
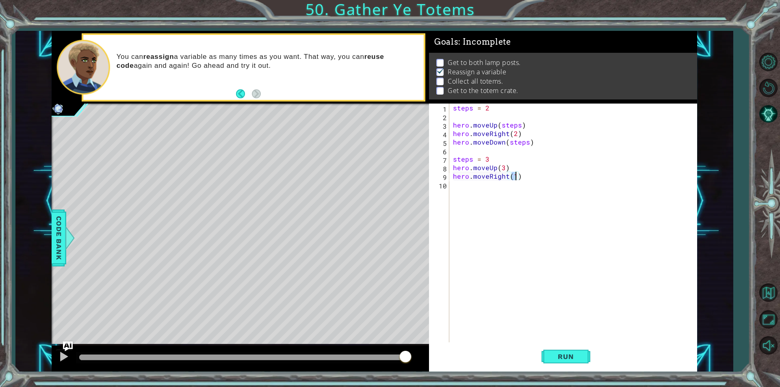
click at [514, 176] on div "steps = 2 hero . moveUp ( steps ) hero . moveRight ( 2 ) hero . moveDown ( step…" at bounding box center [572, 223] width 243 height 239
type textarea "hero.moveRight(2)"
click at [552, 359] on span "Run" at bounding box center [566, 357] width 32 height 8
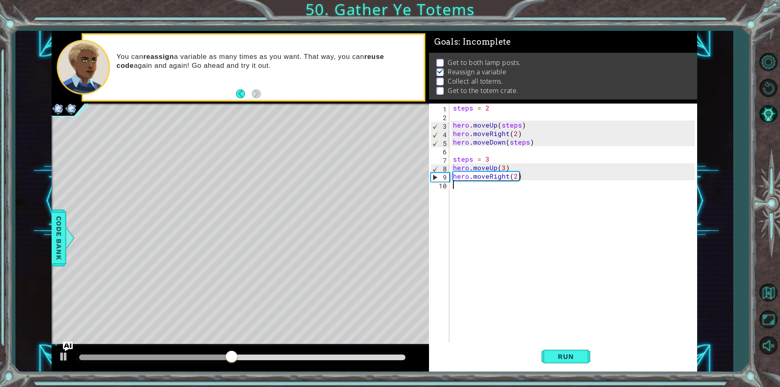
click at [499, 197] on div "steps = 2 hero . moveUp ( steps ) hero . moveRight ( 2 ) hero . moveDown ( step…" at bounding box center [574, 232] width 247 height 256
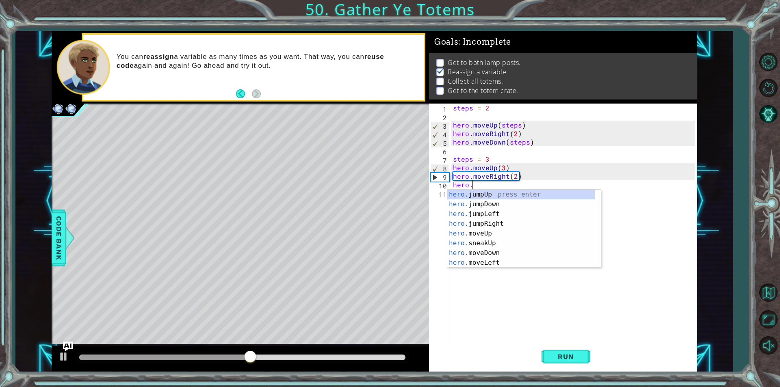
scroll to position [0, 1]
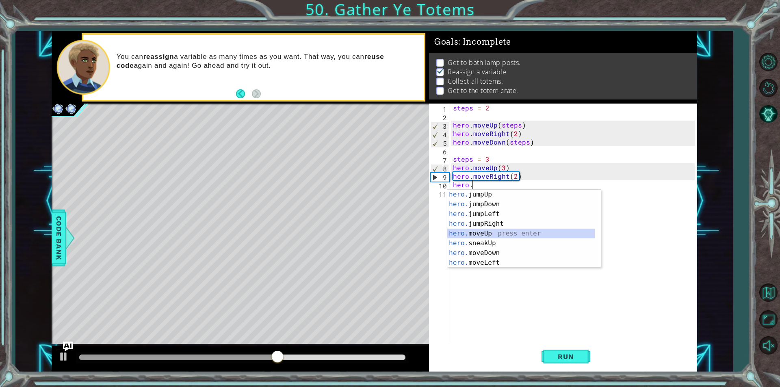
click at [498, 236] on div "hero. jumpUp press enter hero. jumpDown press enter hero. jumpLeft press enter …" at bounding box center [520, 239] width 147 height 98
type textarea "hero.moveUp(1)"
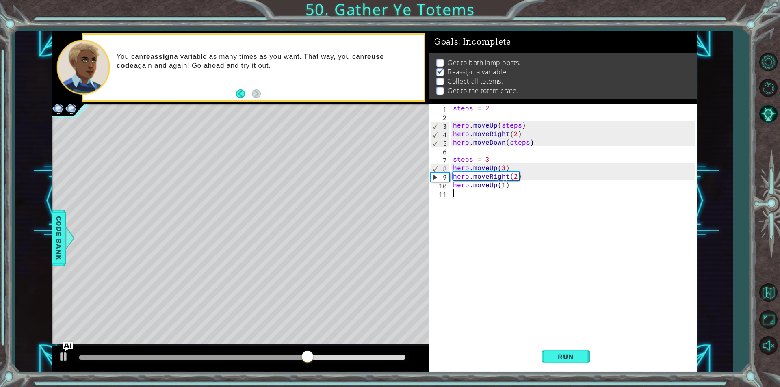
click at [468, 195] on div "steps = 2 hero . moveUp ( steps ) hero . moveRight ( 2 ) hero . moveDown ( step…" at bounding box center [574, 232] width 247 height 256
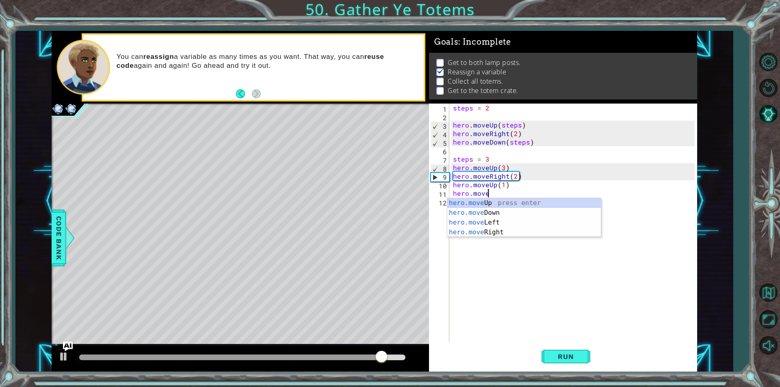
scroll to position [0, 2]
click at [491, 230] on div "hero.move Up press enter hero.move Down press enter hero.move Left press enter …" at bounding box center [524, 227] width 154 height 59
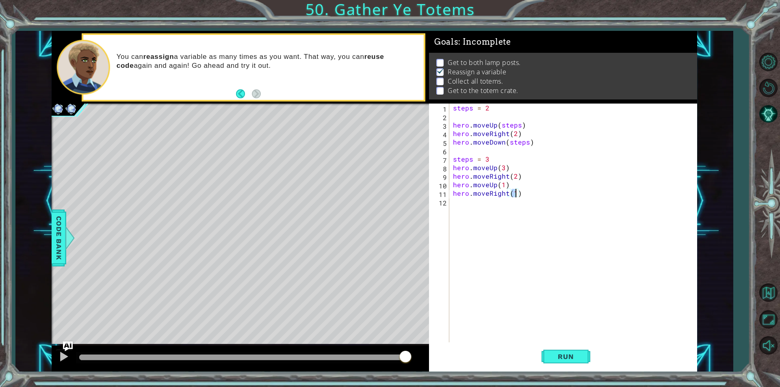
type textarea "hero.moveRight(2)"
click at [467, 206] on div "steps = 2 hero . moveUp ( steps ) hero . moveRight ( 2 ) hero . moveDown ( step…" at bounding box center [574, 232] width 247 height 256
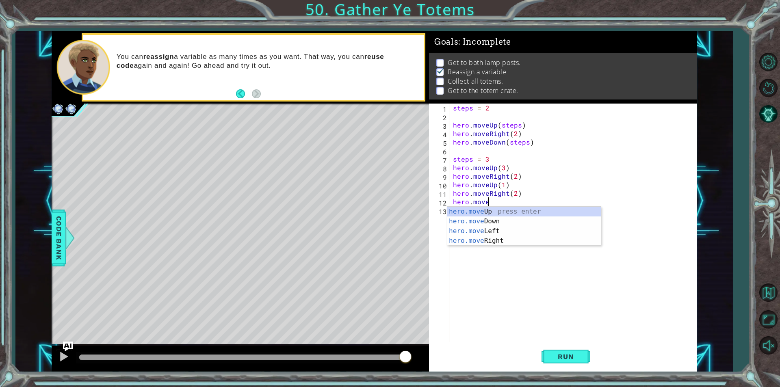
scroll to position [0, 2]
click at [490, 212] on div "hero.move Up press enter hero.move Down press enter hero.move Left press enter …" at bounding box center [524, 236] width 154 height 59
type textarea "hero.moveUp(1)"
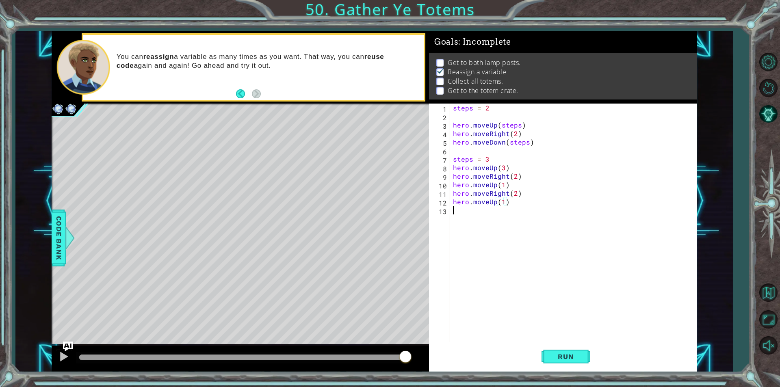
click at [495, 207] on div "steps = 2 hero . moveUp ( steps ) hero . moveRight ( 2 ) hero . moveDown ( step…" at bounding box center [574, 232] width 247 height 256
click at [496, 202] on div "steps = 2 hero . moveUp ( steps ) hero . moveRight ( 2 ) hero . moveDown ( step…" at bounding box center [574, 232] width 247 height 256
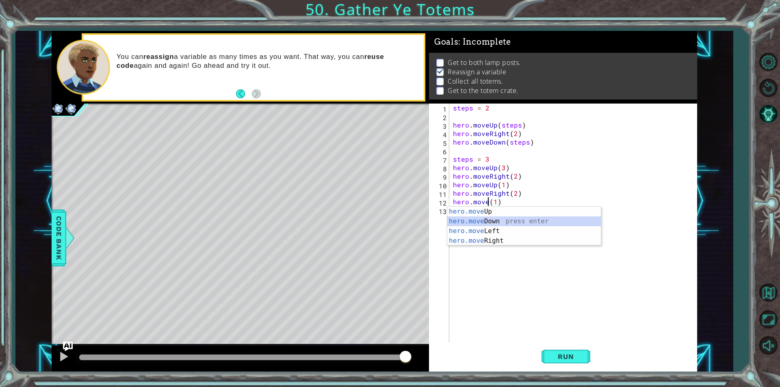
click at [465, 223] on div "hero.move Up press enter hero.move Down press enter hero.move Left press enter …" at bounding box center [524, 236] width 154 height 59
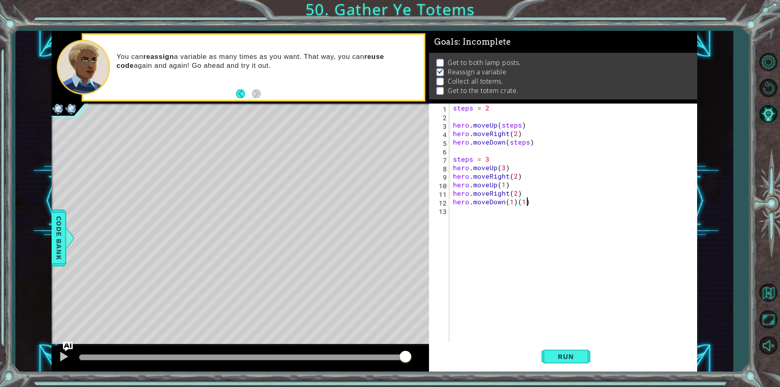
click at [545, 204] on div "steps = 2 hero . moveUp ( steps ) hero . moveRight ( 2 ) hero . moveDown ( step…" at bounding box center [574, 232] width 247 height 256
click at [553, 348] on button "Run" at bounding box center [566, 356] width 49 height 27
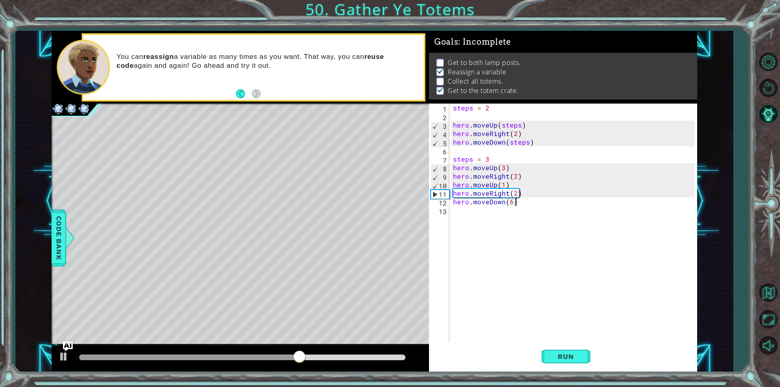
click at [521, 182] on div "steps = 2 hero . moveUp ( steps ) hero . moveRight ( 2 ) hero . moveDown ( step…" at bounding box center [574, 232] width 247 height 256
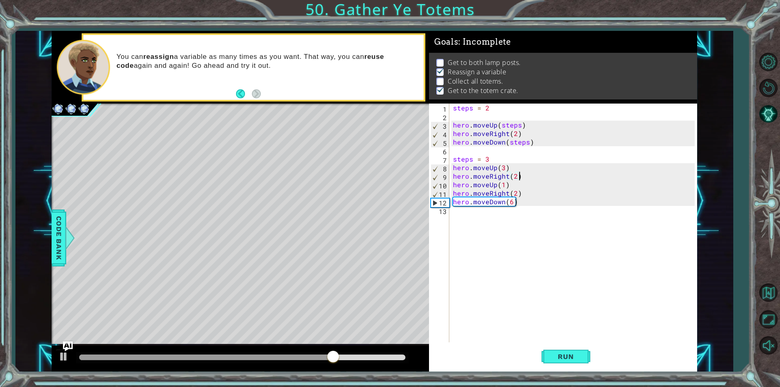
click at [520, 176] on div "steps = 2 hero . moveUp ( steps ) hero . moveRight ( 2 ) hero . moveDown ( step…" at bounding box center [574, 232] width 247 height 256
type textarea "hero.moveRight(2)"
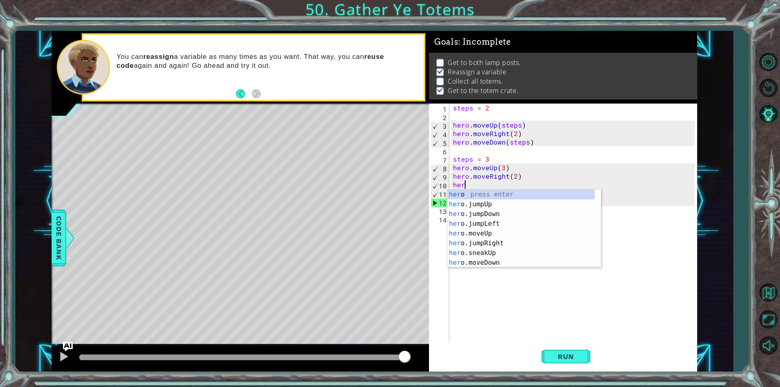
type textarea "hero"
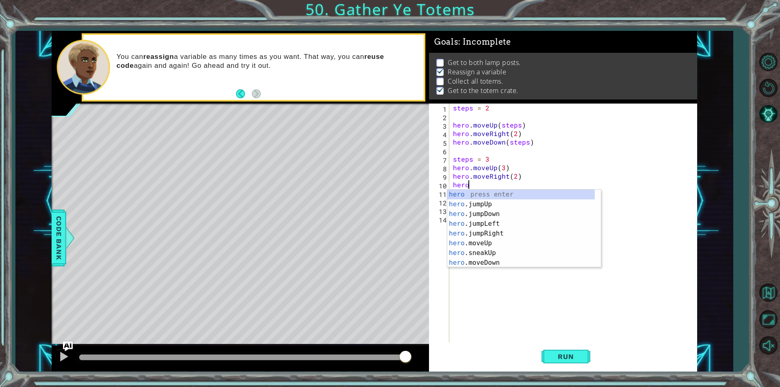
click at [468, 267] on div "steps = 2 hero . moveUp ( steps ) hero . moveRight ( 2 ) hero . moveDown ( step…" at bounding box center [574, 232] width 247 height 256
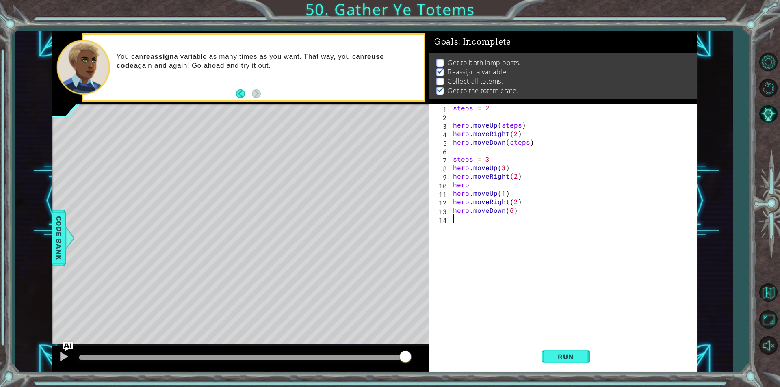
scroll to position [0, 0]
click at [477, 189] on div "steps = 2 hero . moveUp ( steps ) hero . moveRight ( 2 ) hero . moveDown ( step…" at bounding box center [574, 232] width 247 height 256
click at [562, 353] on span "Run" at bounding box center [566, 357] width 32 height 8
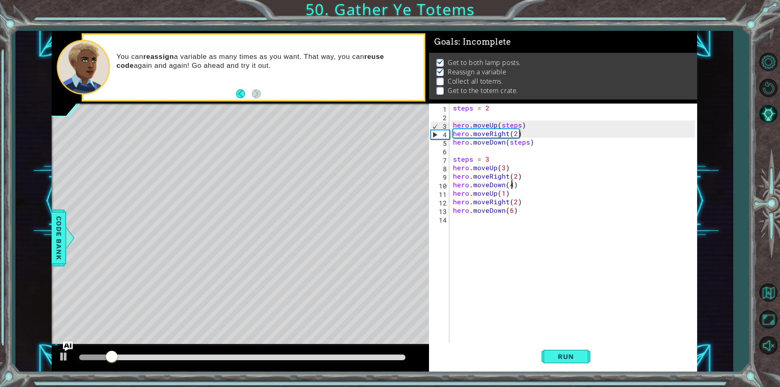
click at [314, 360] on div at bounding box center [242, 358] width 326 height 6
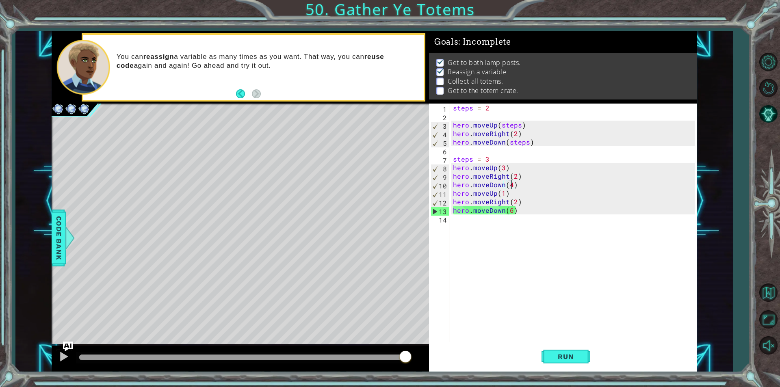
drag, startPoint x: 314, startPoint y: 360, endPoint x: 488, endPoint y: 342, distance: 175.7
click at [488, 342] on div "1 ההההההההההההההההההההההההההההההההההההההההההההההההההההההההההההההההההההההההההההה…" at bounding box center [375, 201] width 646 height 341
click at [537, 188] on div "steps = 2 hero . moveUp ( steps ) hero . moveRight ( 2 ) hero . moveDown ( step…" at bounding box center [574, 232] width 247 height 256
type textarea "hero.moveDown(4)\"
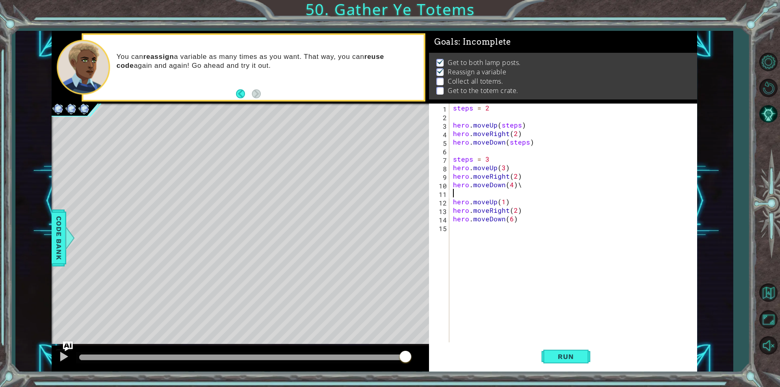
click at [537, 188] on div "steps = 2 hero . moveUp ( steps ) hero . moveRight ( 2 ) hero . moveDown ( step…" at bounding box center [574, 232] width 247 height 256
click at [501, 197] on div "steps = 2 hero . moveUp ( steps ) hero . moveRight ( 2 ) hero . moveDown ( step…" at bounding box center [574, 232] width 247 height 256
type textarea "hero.moveUp(1)"
click at [474, 195] on div "steps = 2 hero . moveUp ( steps ) hero . moveRight ( 2 ) hero . moveDown ( step…" at bounding box center [574, 232] width 247 height 256
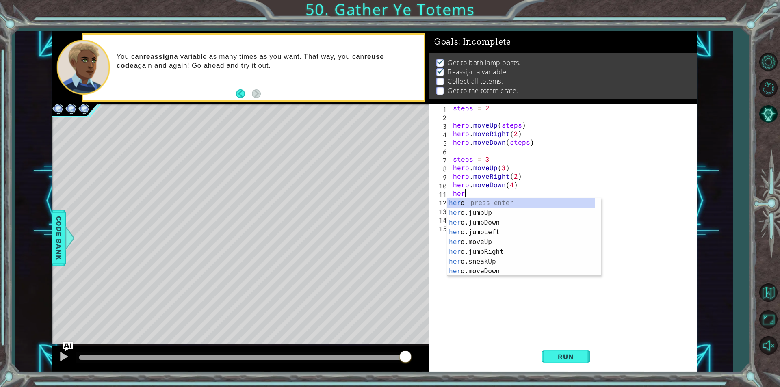
scroll to position [0, 0]
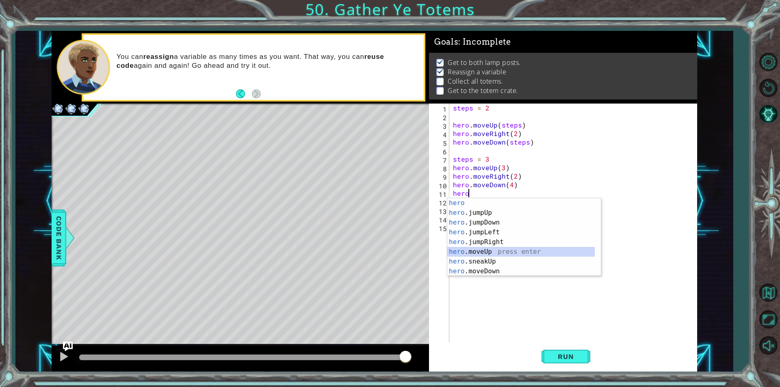
click at [490, 252] on div "hero press enter hero .jumpUp press enter hero .jumpDown press enter hero .jump…" at bounding box center [520, 247] width 147 height 98
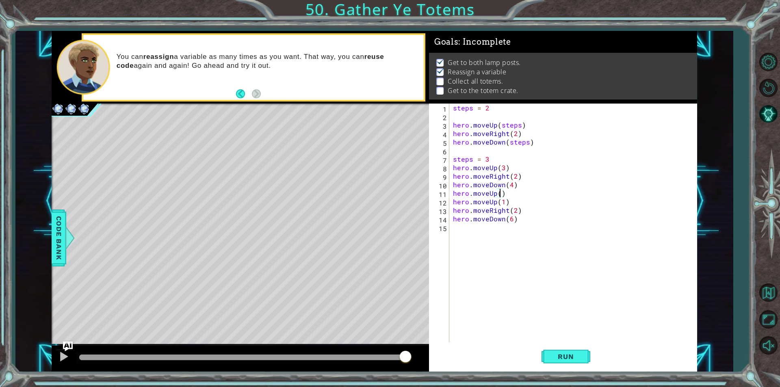
scroll to position [0, 3]
click at [511, 204] on div "steps = 2 hero . moveUp ( steps ) hero . moveRight ( 2 ) hero . moveDown ( step…" at bounding box center [574, 232] width 247 height 256
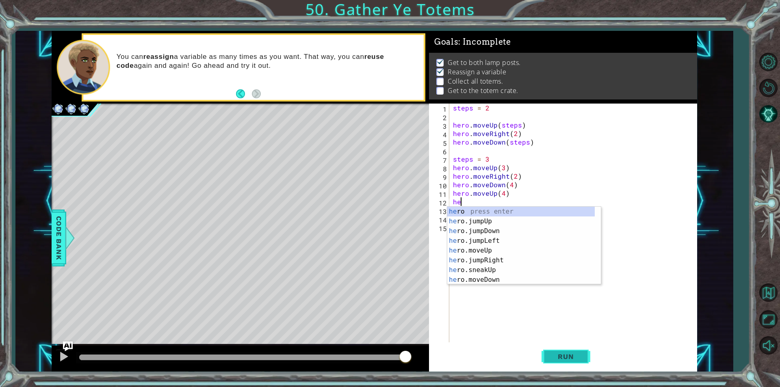
scroll to position [0, 0]
type textarea "h"
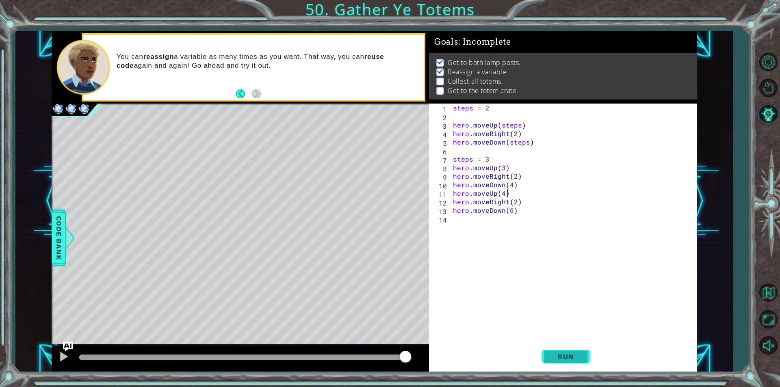
type textarea "hero.moveUp(4)"
click at [564, 353] on span "Run" at bounding box center [566, 357] width 32 height 8
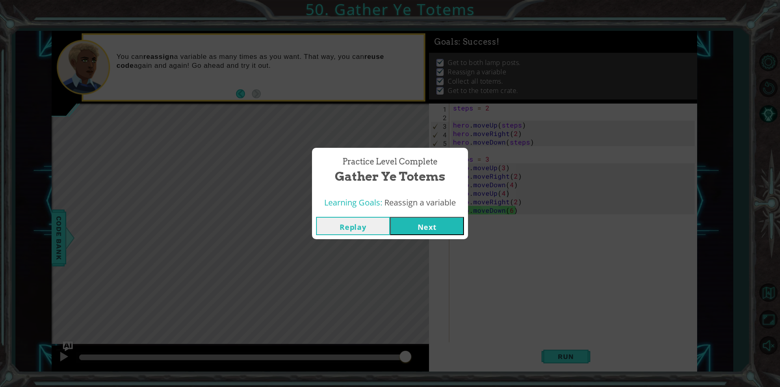
click at [450, 231] on button "Next" at bounding box center [427, 226] width 74 height 18
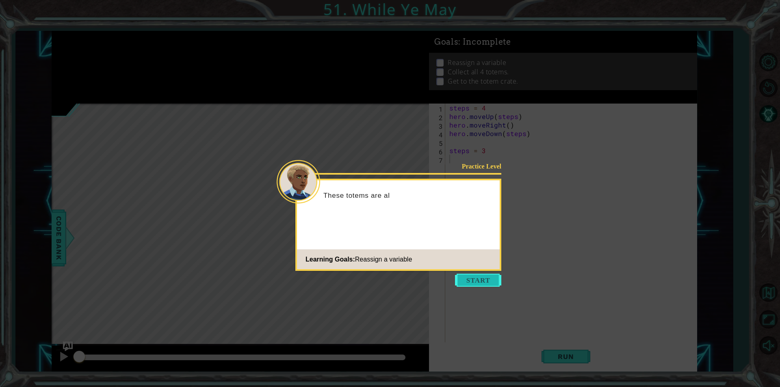
click at [464, 279] on button "Start" at bounding box center [478, 280] width 46 height 13
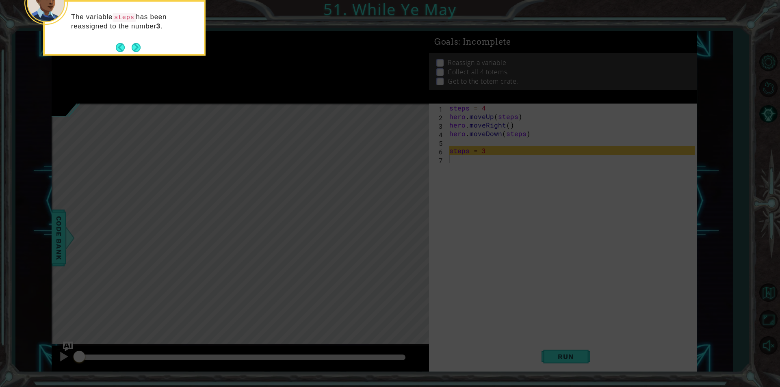
click at [141, 44] on div "The variable steps has been reassigned to the number 3 ." at bounding box center [124, 25] width 159 height 41
click at [133, 48] on button "Next" at bounding box center [136, 47] width 9 height 9
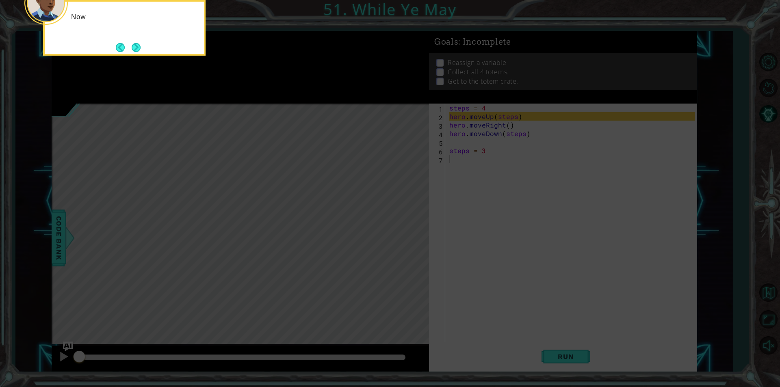
click at [136, 46] on button "Next" at bounding box center [136, 47] width 9 height 9
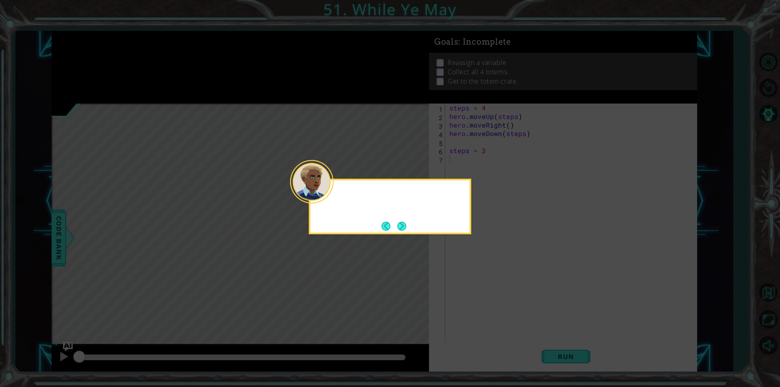
click at [136, 46] on icon at bounding box center [390, 193] width 780 height 387
click at [405, 222] on button "Next" at bounding box center [401, 226] width 9 height 9
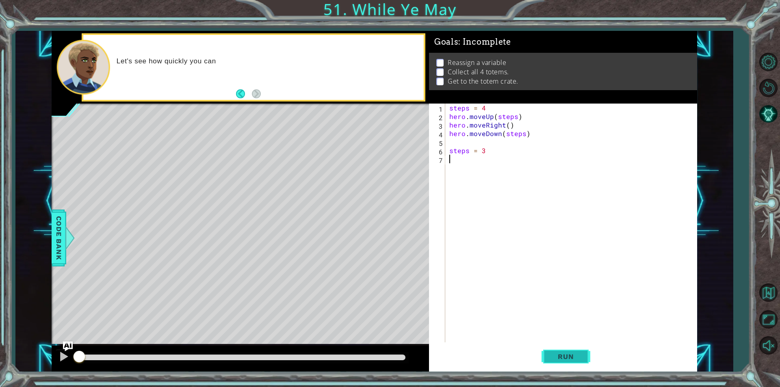
click at [557, 347] on button "Run" at bounding box center [566, 356] width 49 height 27
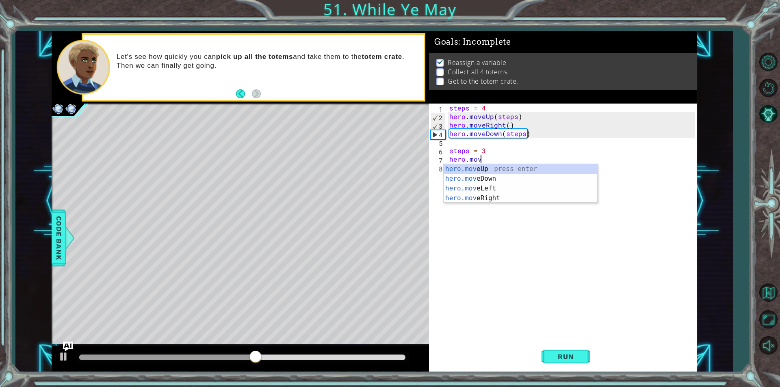
scroll to position [0, 2]
click at [490, 167] on div "hero.move Up press enter hero.move Down press enter hero.move Left press enter …" at bounding box center [521, 193] width 154 height 59
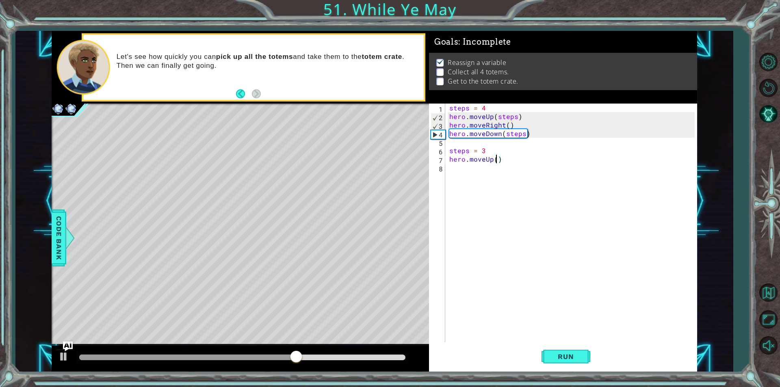
type textarea "hero.moveUp(3)"
click at [453, 169] on div "steps = 4 hero . moveUp ( steps ) hero . moveRight ( ) hero . moveDown ( steps …" at bounding box center [573, 232] width 251 height 256
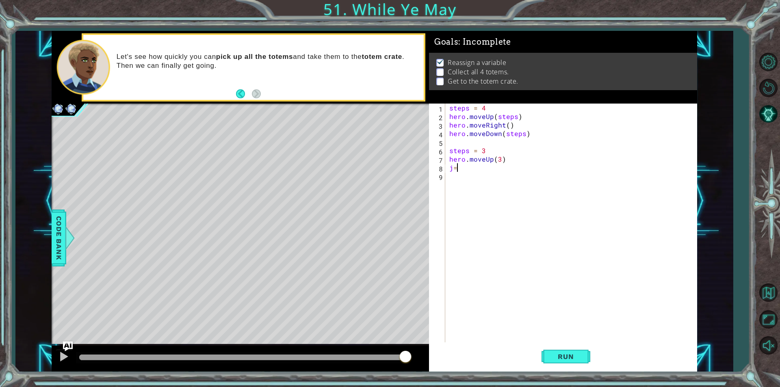
type textarea "j"
type textarea "hero.moveUp(3)"
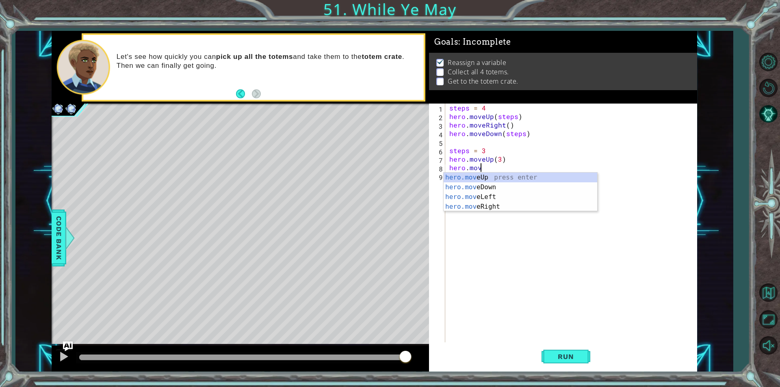
scroll to position [0, 2]
click at [476, 208] on div "hero.move Up press enter hero.move Down press enter hero.move Left press enter …" at bounding box center [521, 202] width 154 height 59
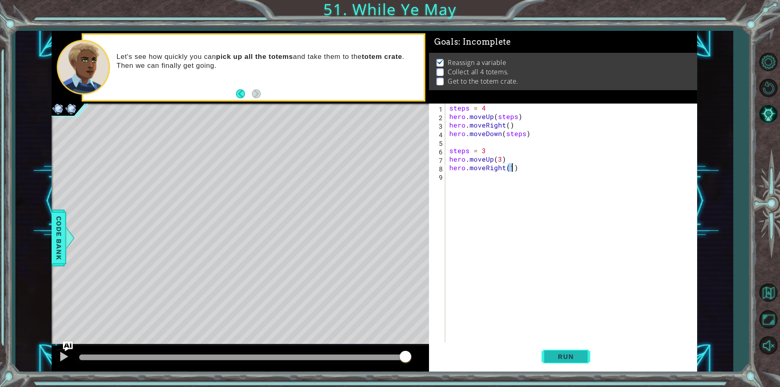
type textarea "hero.moveRight(1)"
click at [568, 360] on span "Run" at bounding box center [566, 357] width 32 height 8
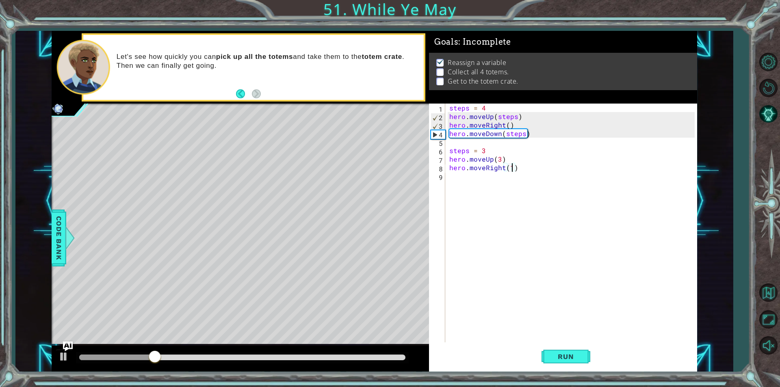
scroll to position [0, 2]
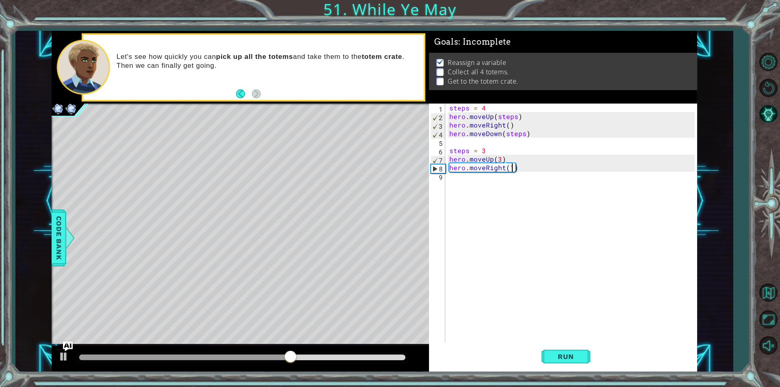
click at [492, 182] on div "steps = 4 hero . moveUp ( steps ) hero . moveRight ( ) hero . moveDown ( steps …" at bounding box center [573, 232] width 251 height 256
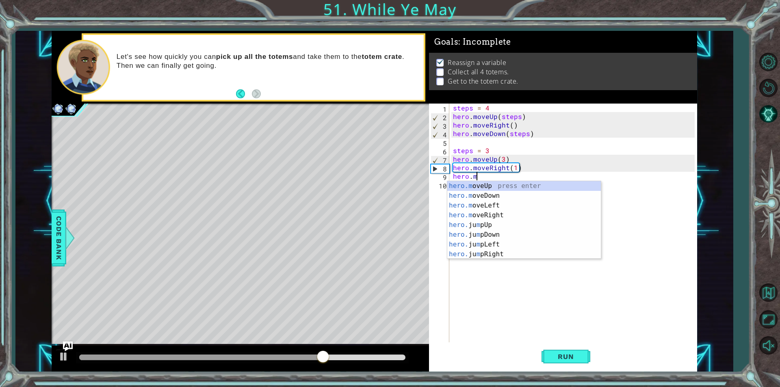
scroll to position [0, 1]
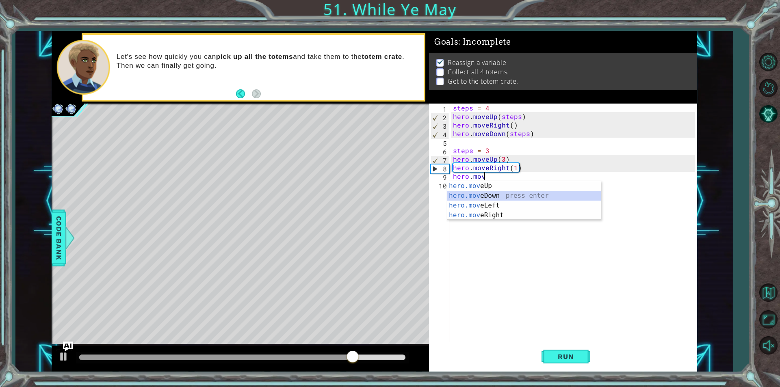
click at [491, 197] on div "hero.mov eUp press enter hero.mov eDown press enter hero.mov eLeft press enter …" at bounding box center [524, 210] width 154 height 59
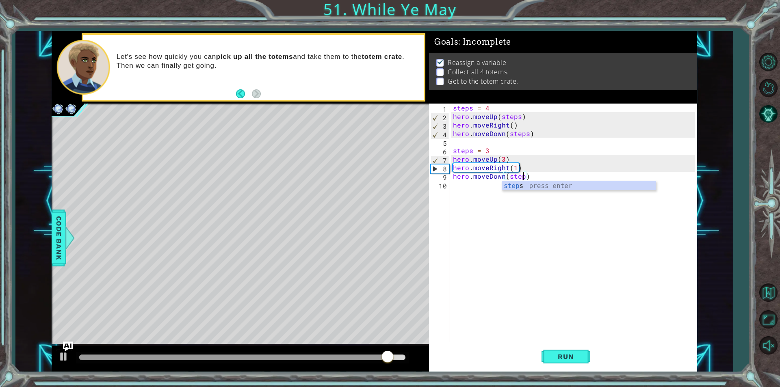
scroll to position [0, 4]
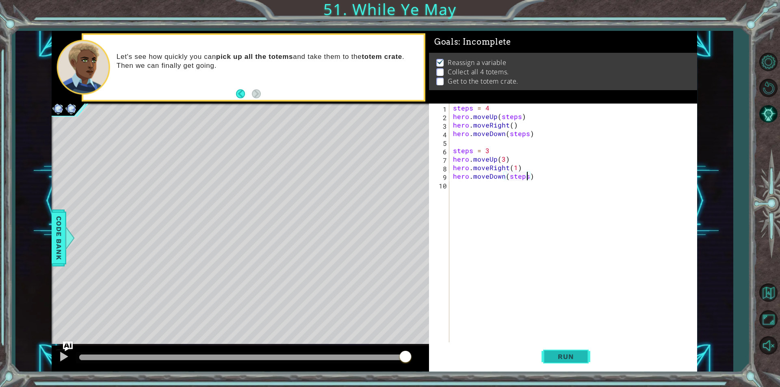
type textarea "hero.moveDown(steps)"
click at [574, 368] on button "Run" at bounding box center [566, 356] width 49 height 27
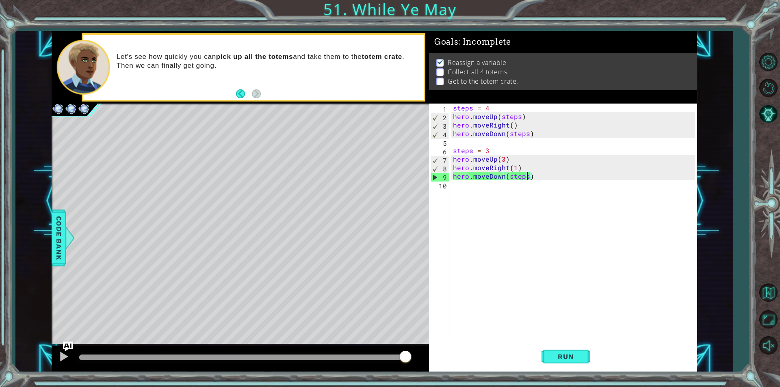
drag, startPoint x: 188, startPoint y: 351, endPoint x: 757, endPoint y: 403, distance: 571.9
click at [757, 387] on html "1 ההההההההההההההההההההההההההההההההההההההההההההההההההההההההההההההההההההההההההההה…" at bounding box center [390, 193] width 780 height 387
drag, startPoint x: 95, startPoint y: 362, endPoint x: 592, endPoint y: 334, distance: 496.8
click at [592, 334] on div "1 ההההההההההההההההההההההההההההההההההההההההההההההההההההההההההההההההההההההההההההה…" at bounding box center [375, 201] width 646 height 341
